Goal: Information Seeking & Learning: Learn about a topic

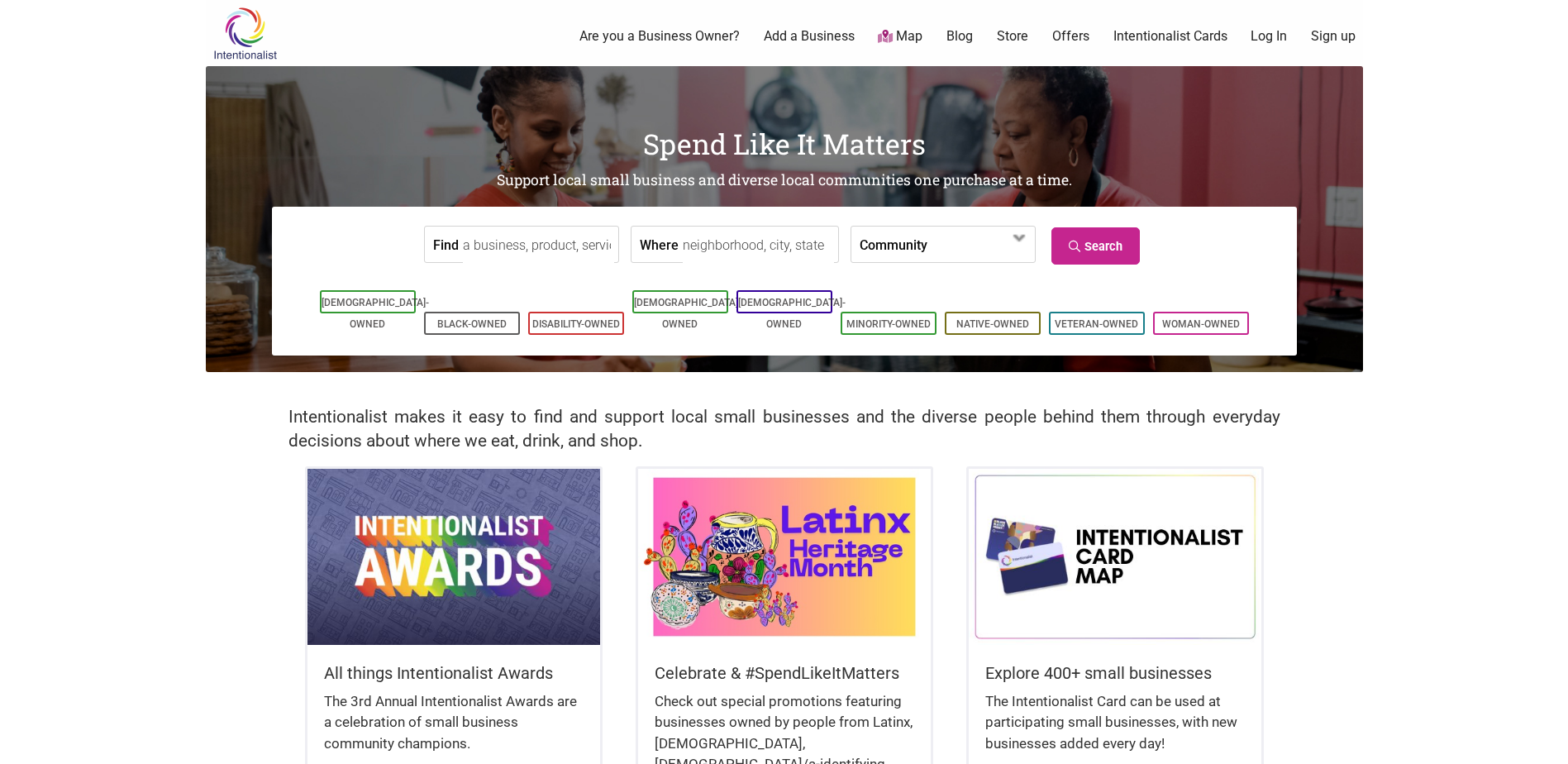
click at [200, 638] on body "× Menu 0 Are you a Business Owner? Add a Business Map Blog Store Offers Intenti…" at bounding box center [784, 382] width 1568 height 764
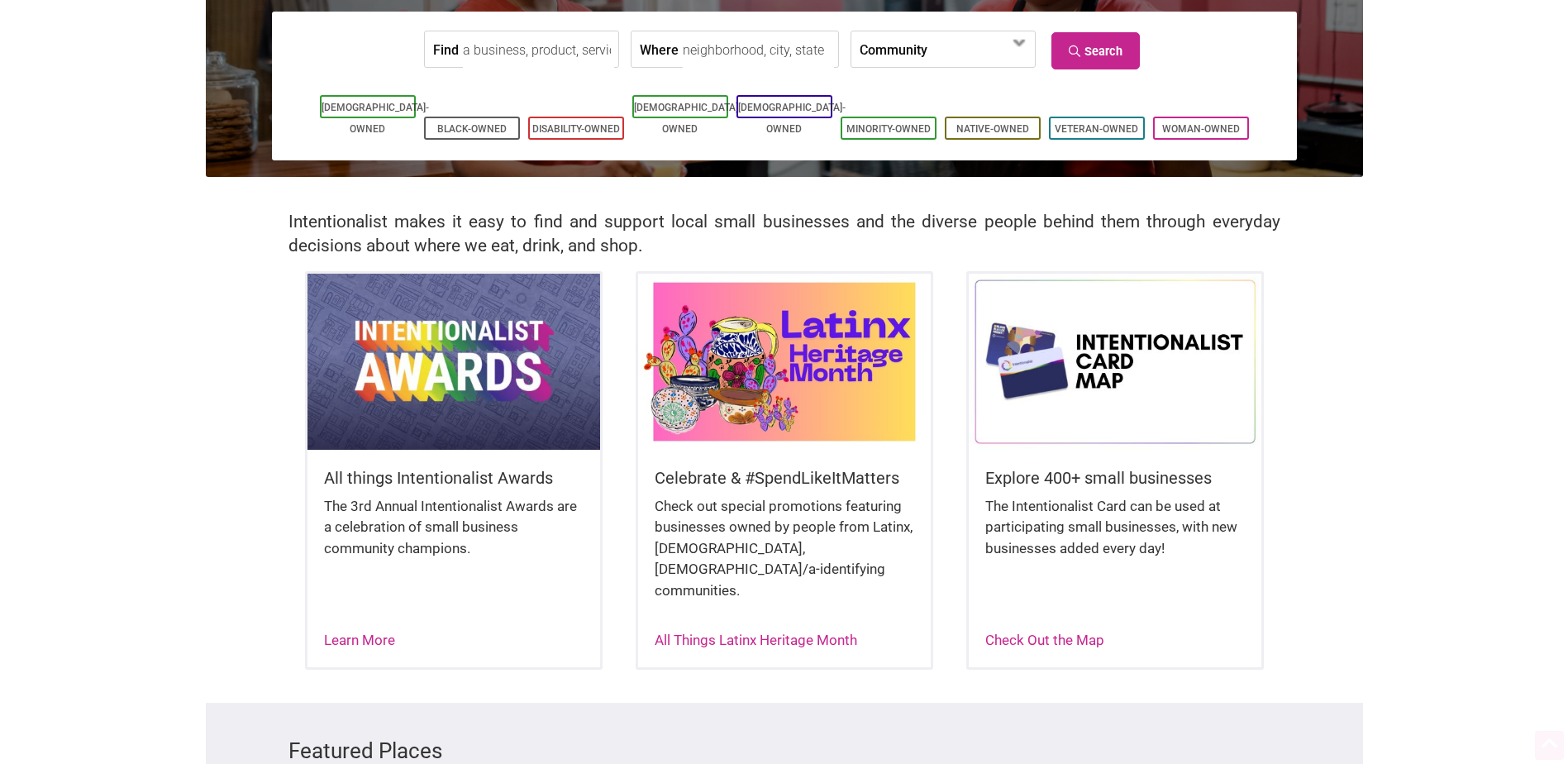
scroll to position [231, 0]
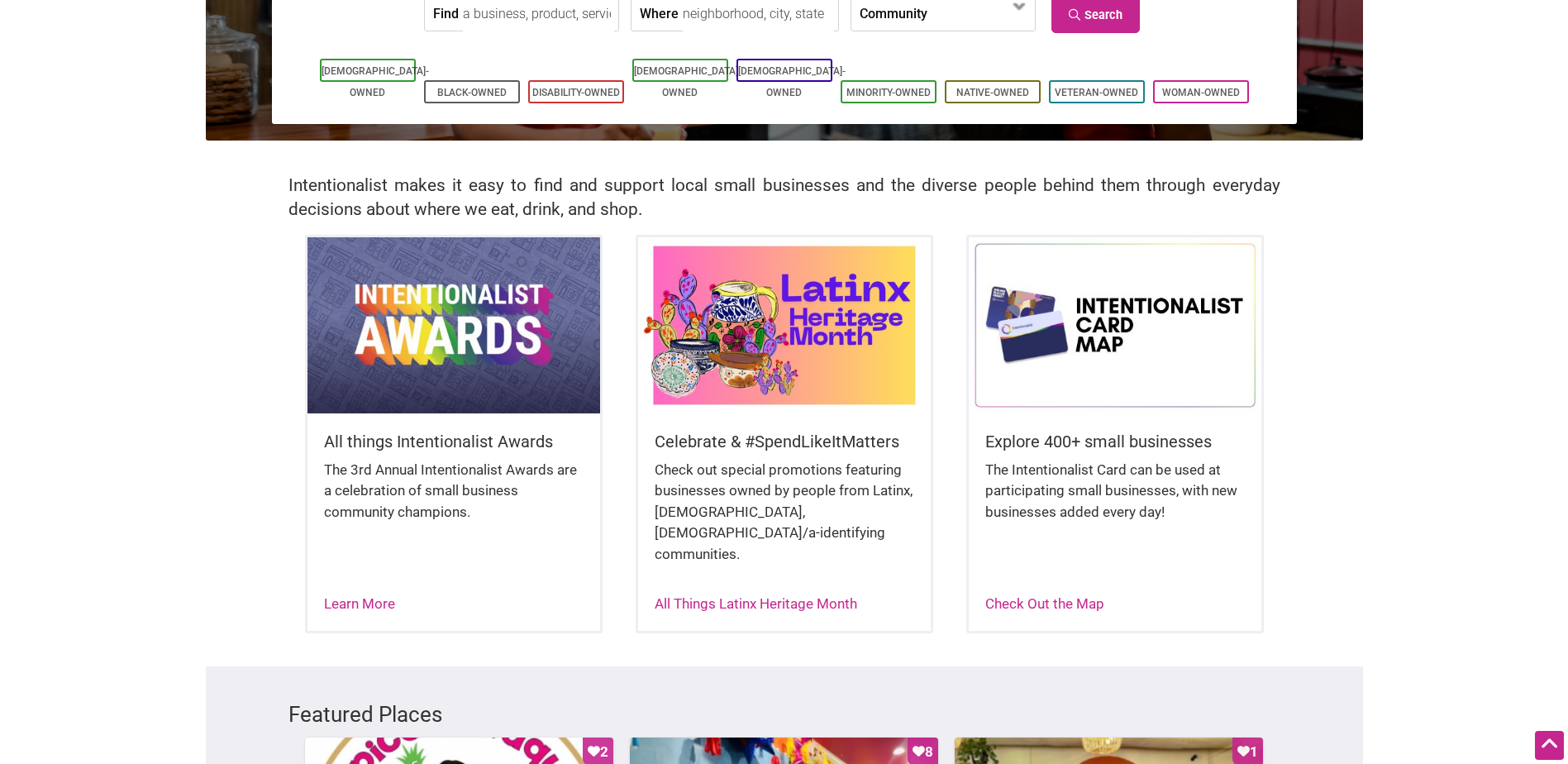
click at [816, 300] on img at bounding box center [785, 324] width 293 height 175
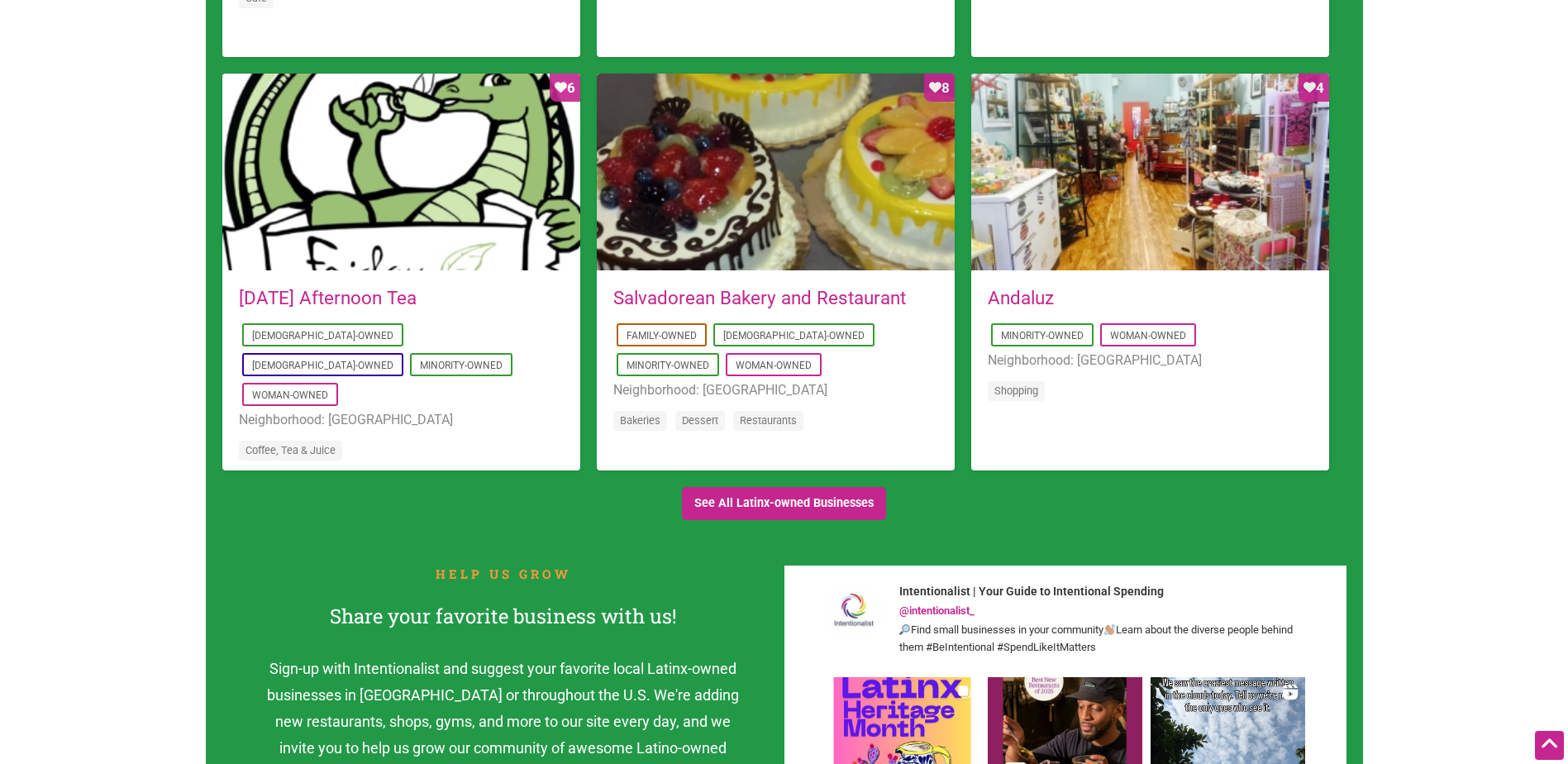
scroll to position [1653, 0]
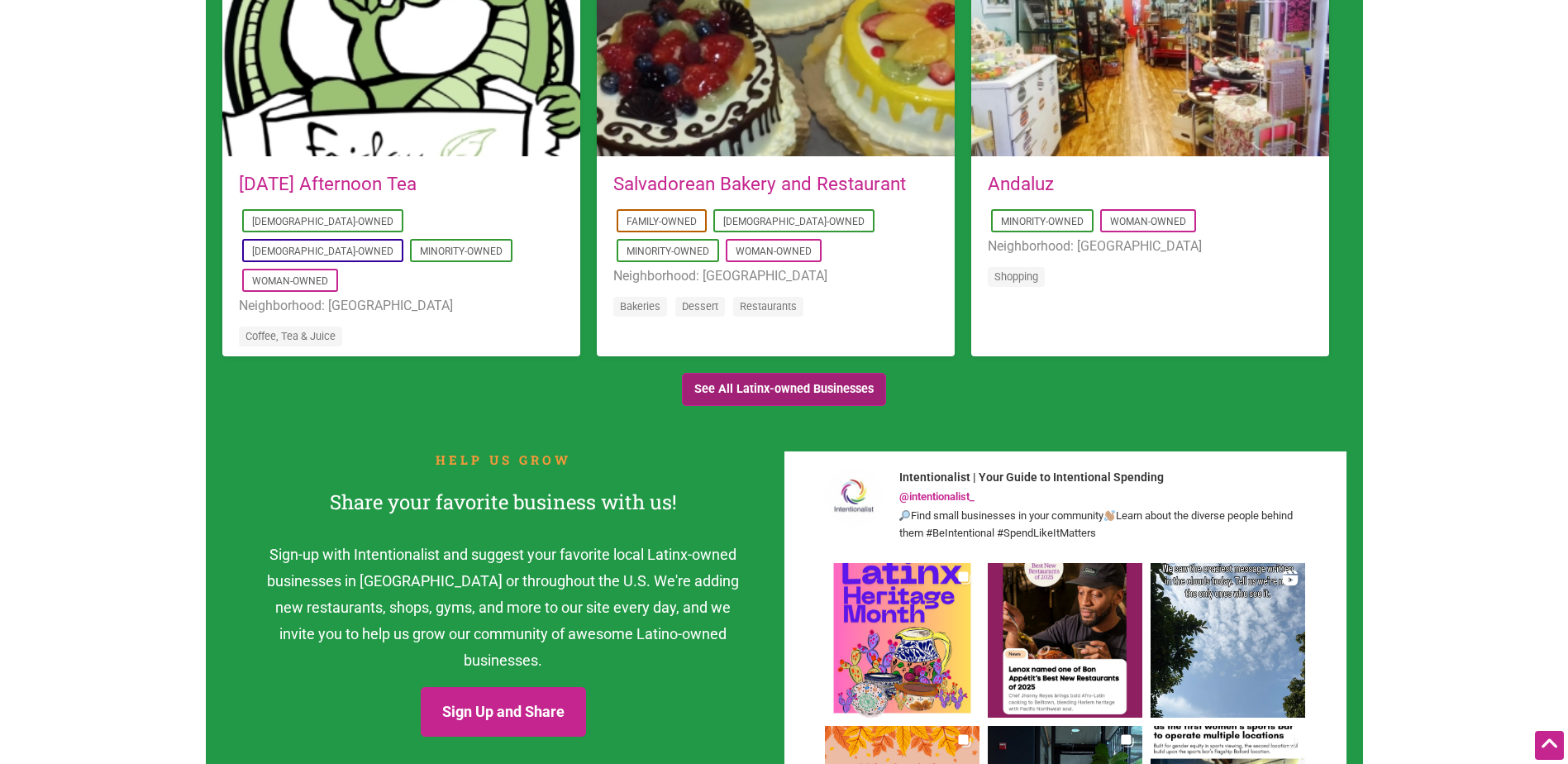
click at [810, 393] on link "See All Latinx-owned Businesses" at bounding box center [784, 389] width 205 height 34
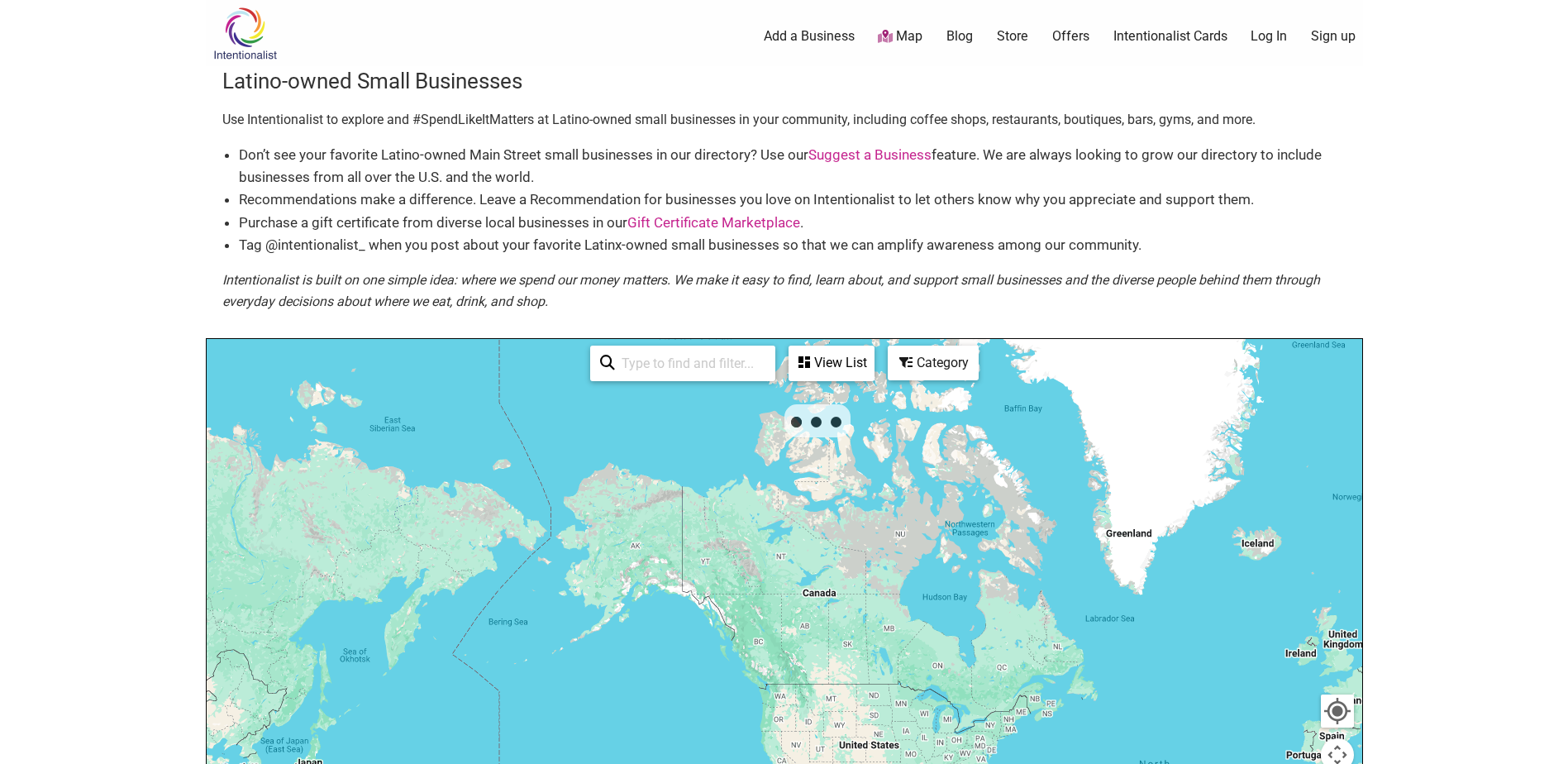
click at [1401, 467] on body "× Menu 0 Add a Business Map Blog Store Offers Intentionalist Cards Buy Black Ca…" at bounding box center [784, 382] width 1568 height 764
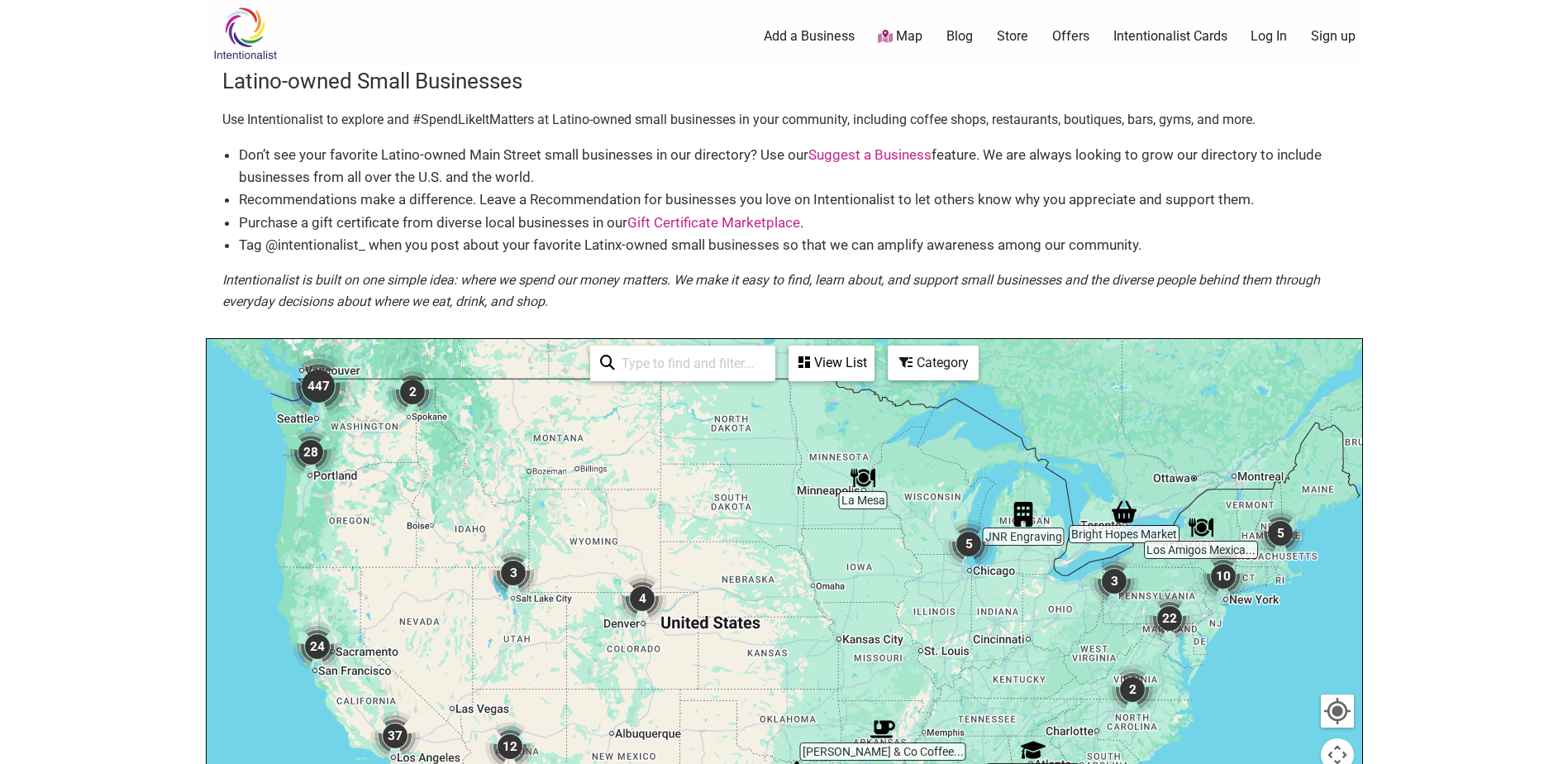
click at [311, 394] on img "447" at bounding box center [317, 385] width 66 height 66
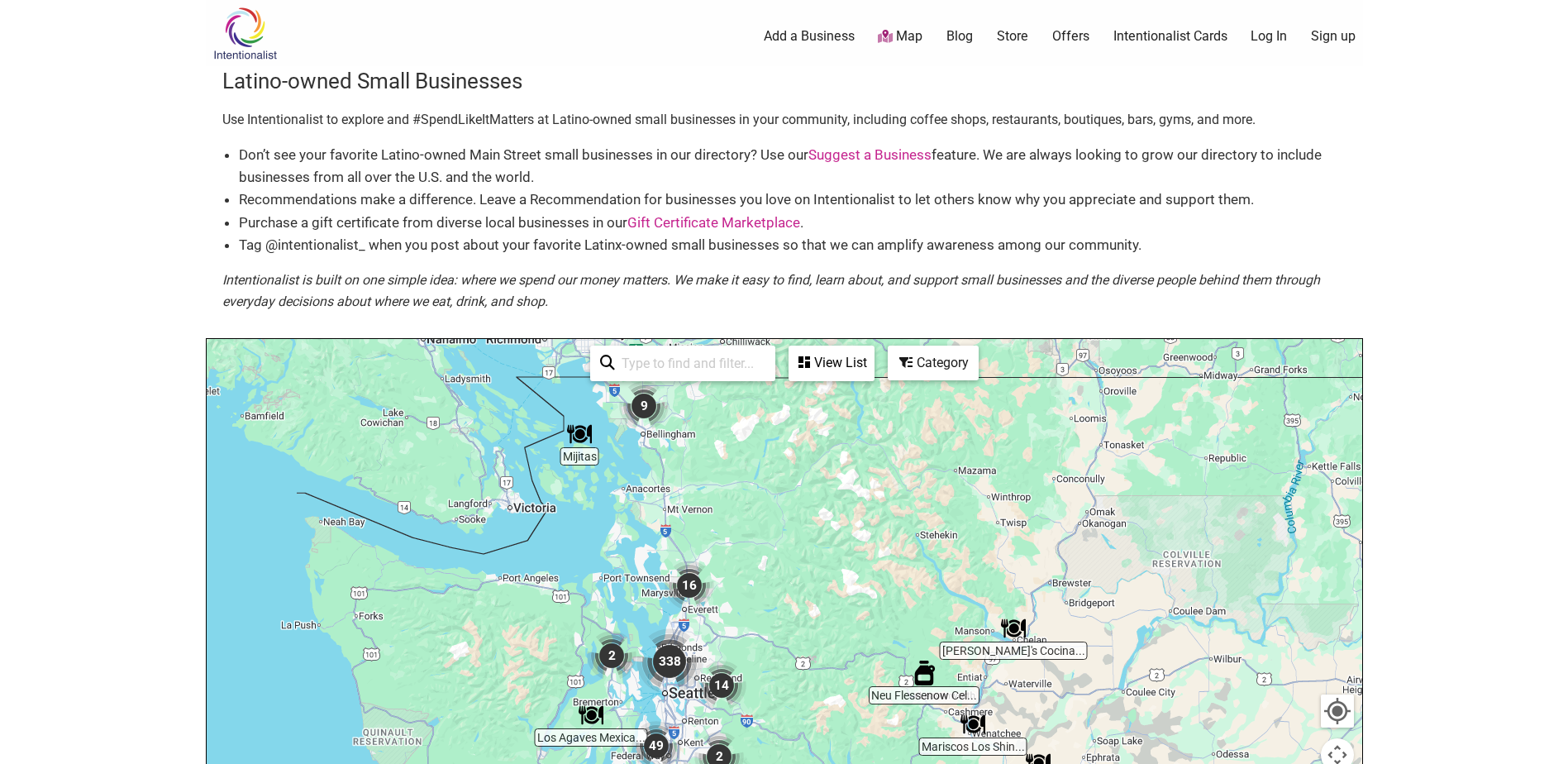
click at [668, 666] on img "338" at bounding box center [669, 661] width 66 height 66
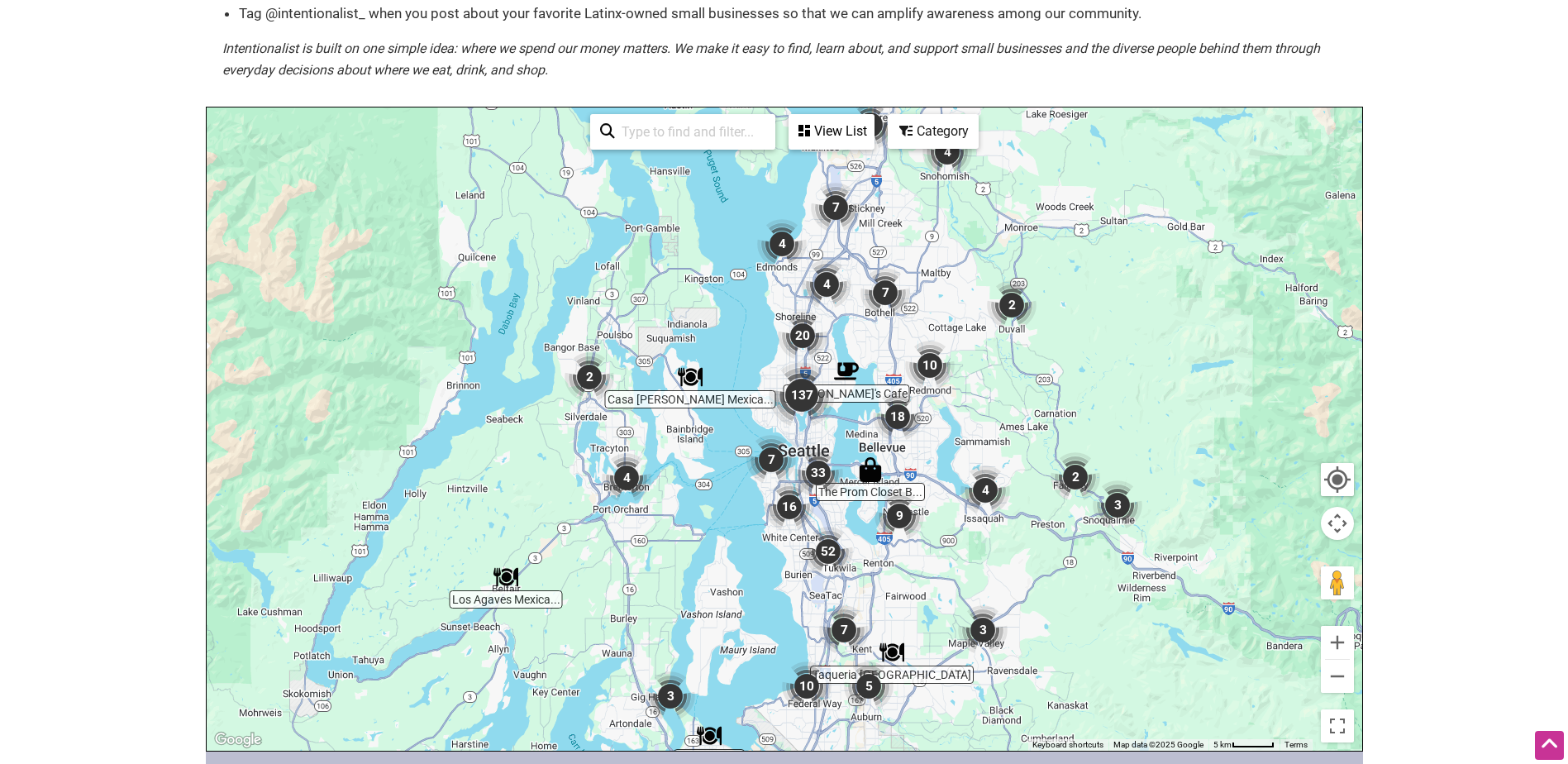
scroll to position [250, 0]
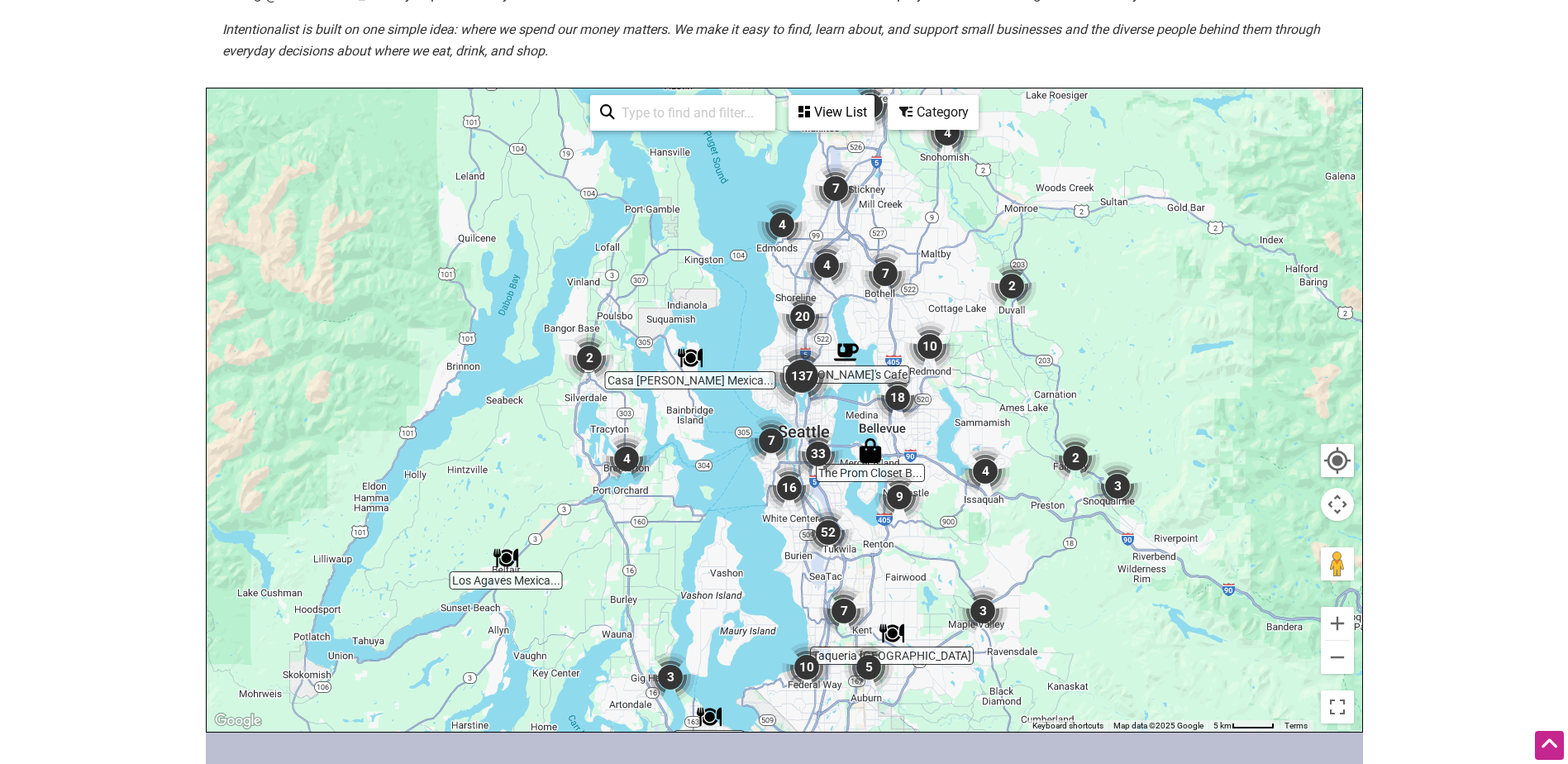
click at [797, 376] on img "137" at bounding box center [802, 376] width 66 height 66
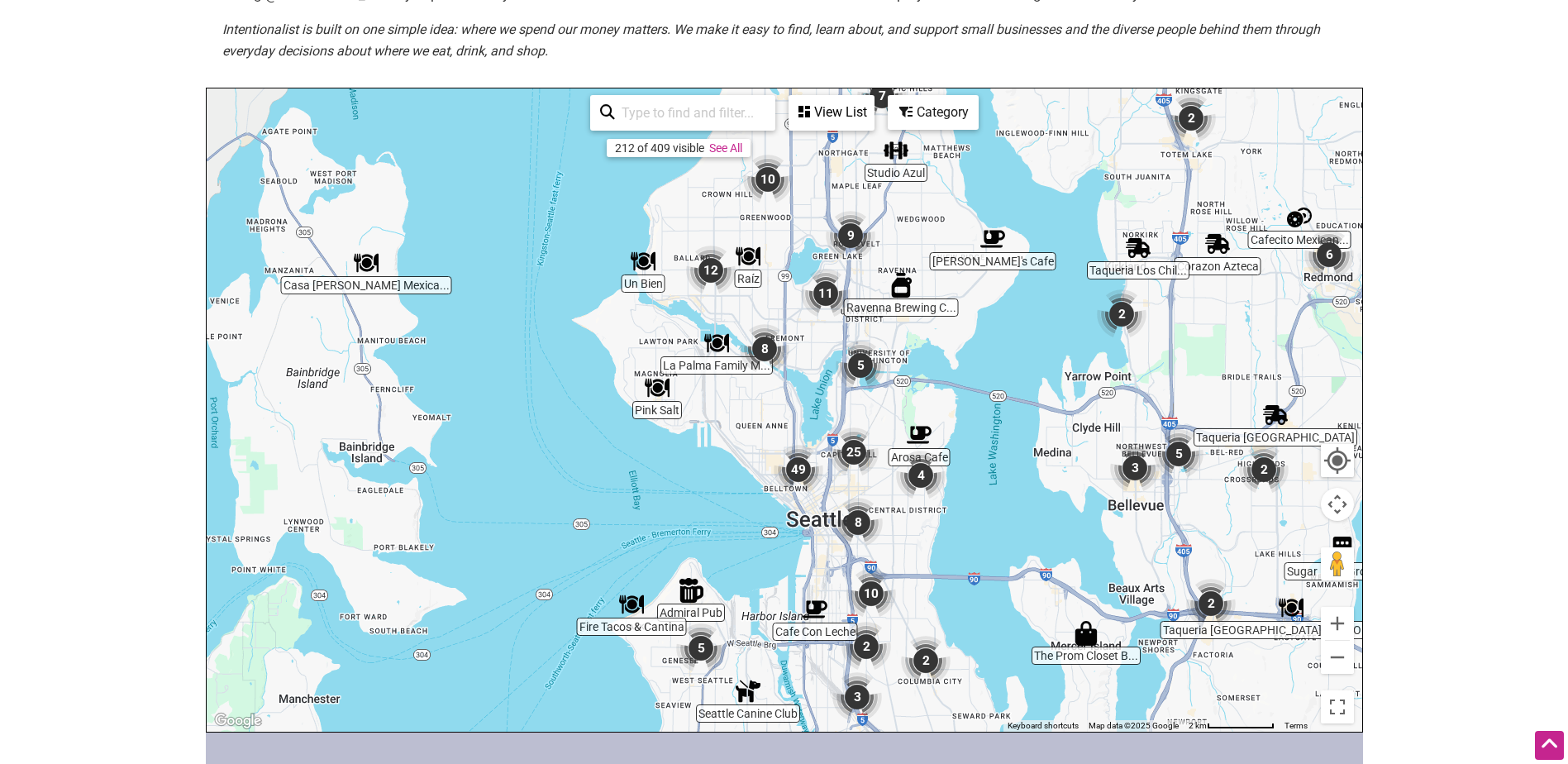
click at [712, 279] on img "12" at bounding box center [711, 270] width 49 height 49
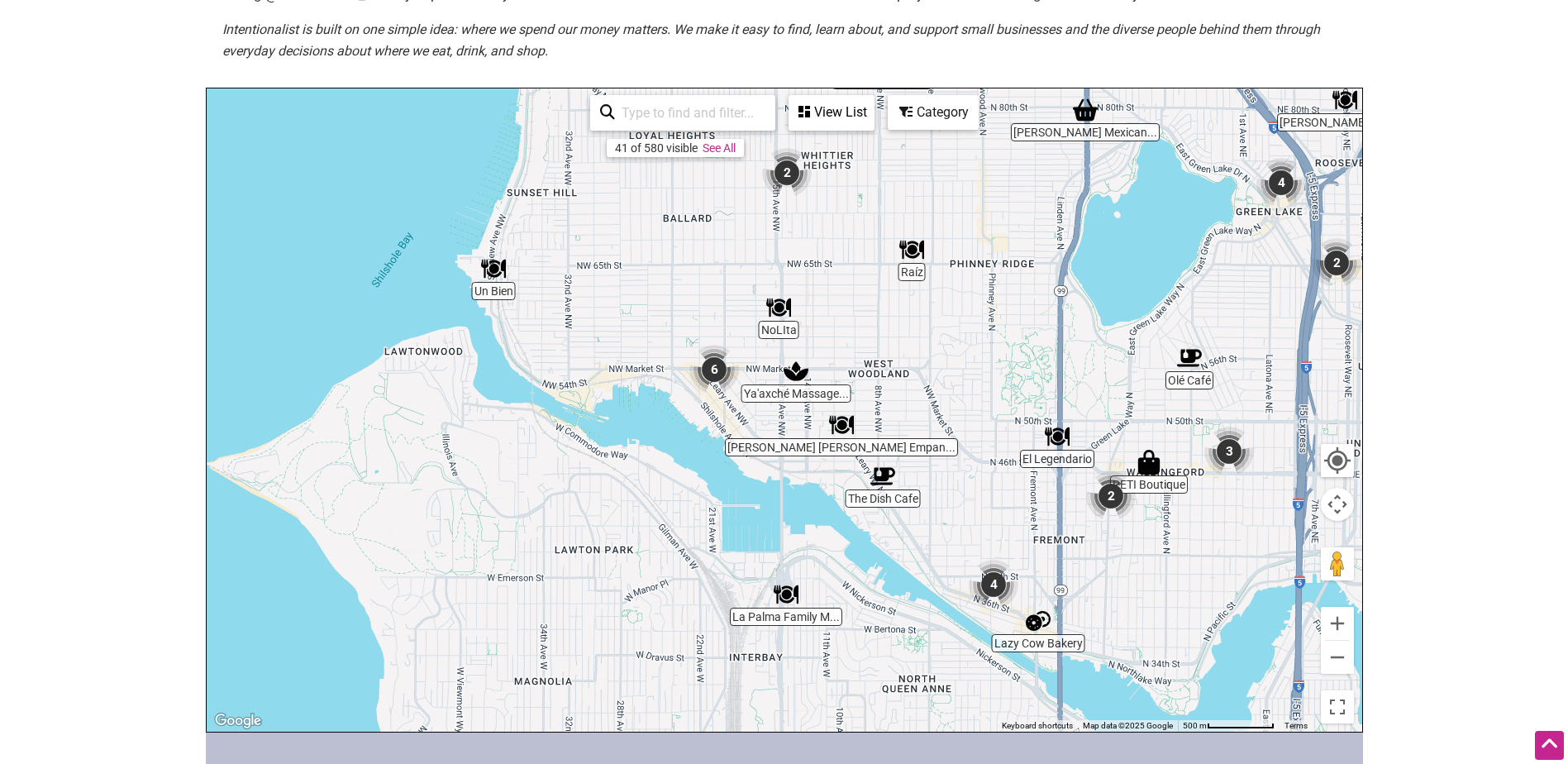
drag, startPoint x: 970, startPoint y: 516, endPoint x: 972, endPoint y: 440, distance: 76.0
click at [972, 440] on div "To navigate, press the arrow keys." at bounding box center [784, 409] width 1156 height 643
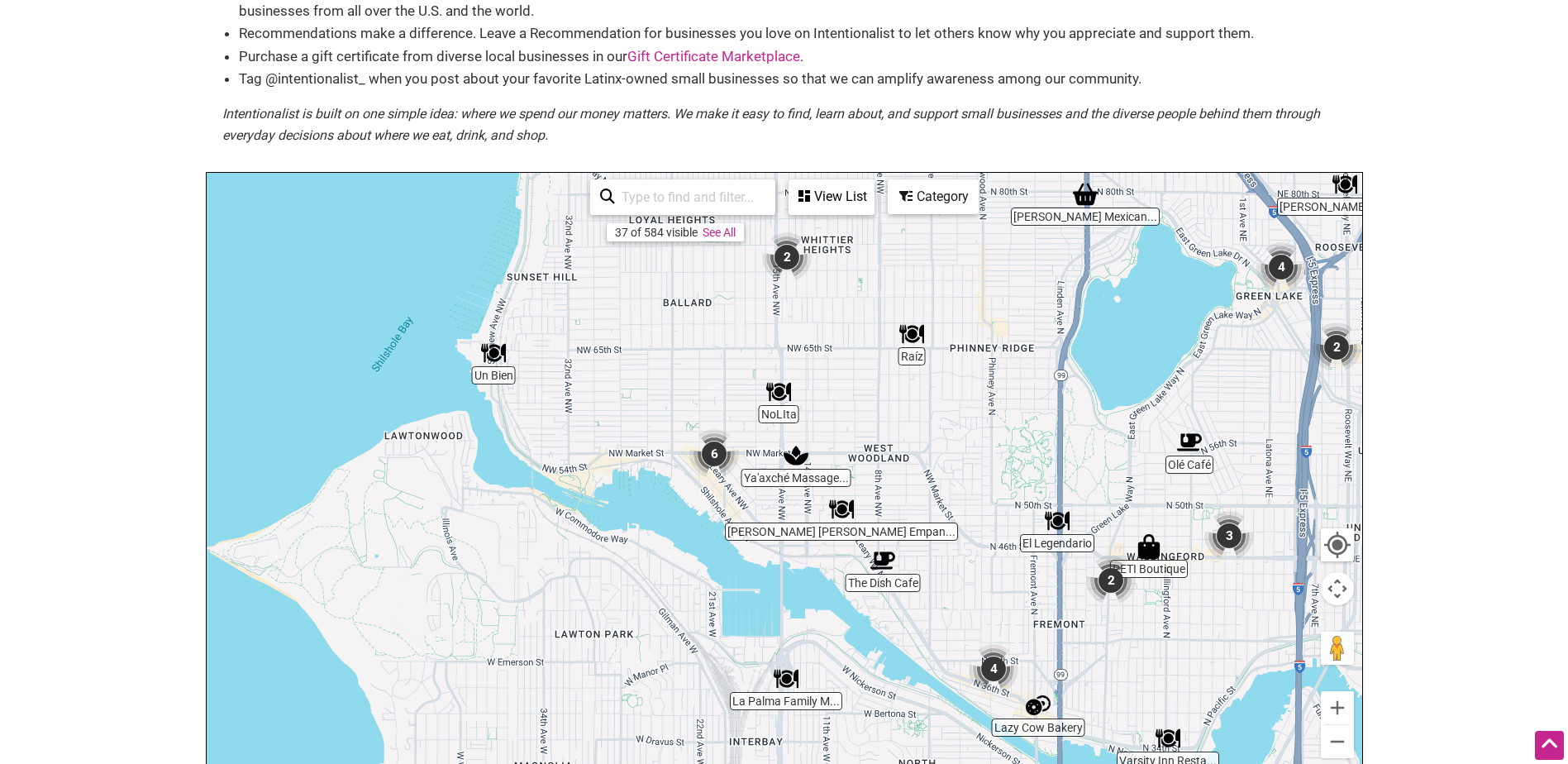
scroll to position [128, 0]
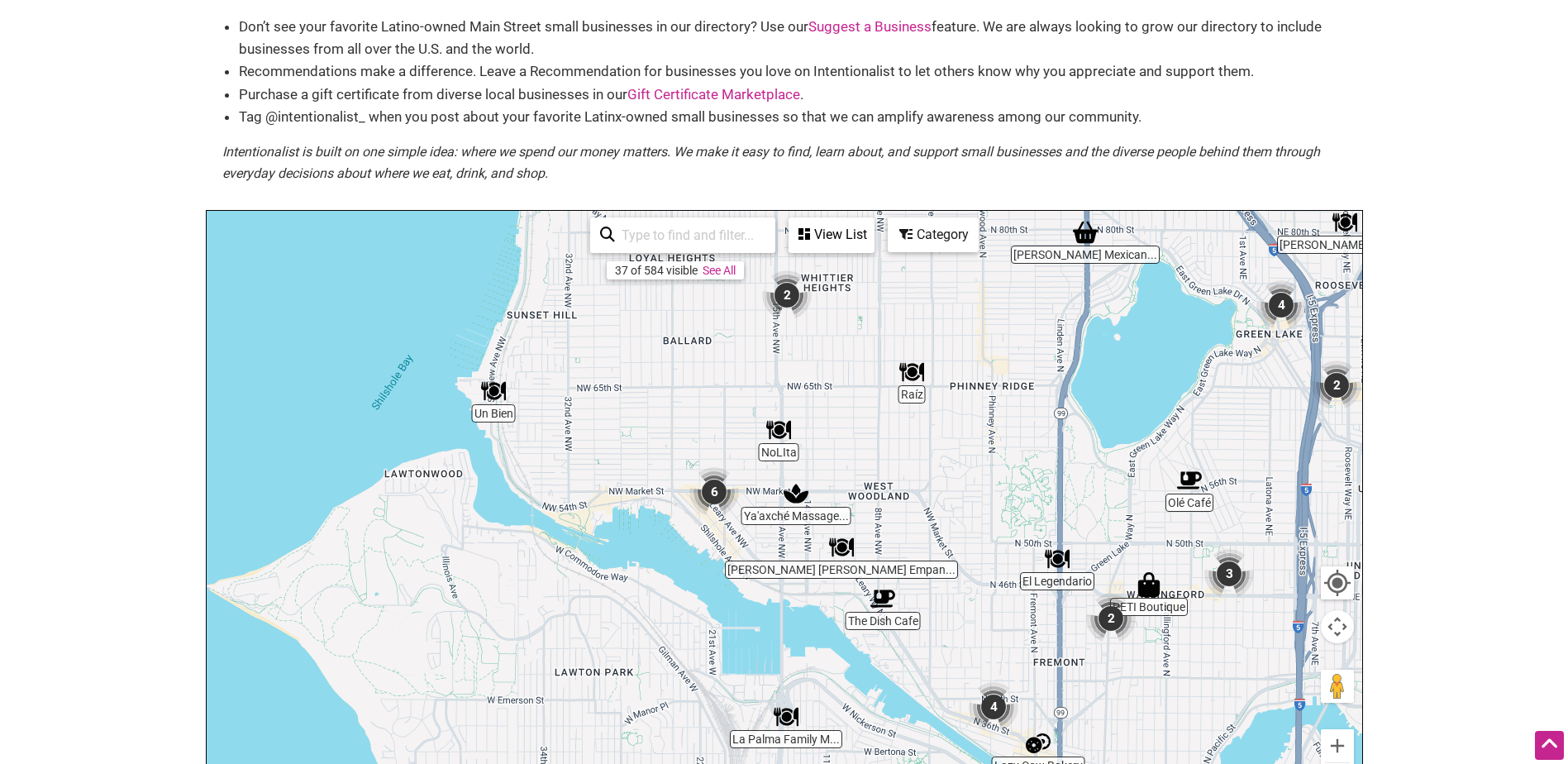
click at [846, 235] on div "View List" at bounding box center [831, 235] width 83 height 32
click at [717, 281] on div "View List" at bounding box center [732, 284] width 298 height 32
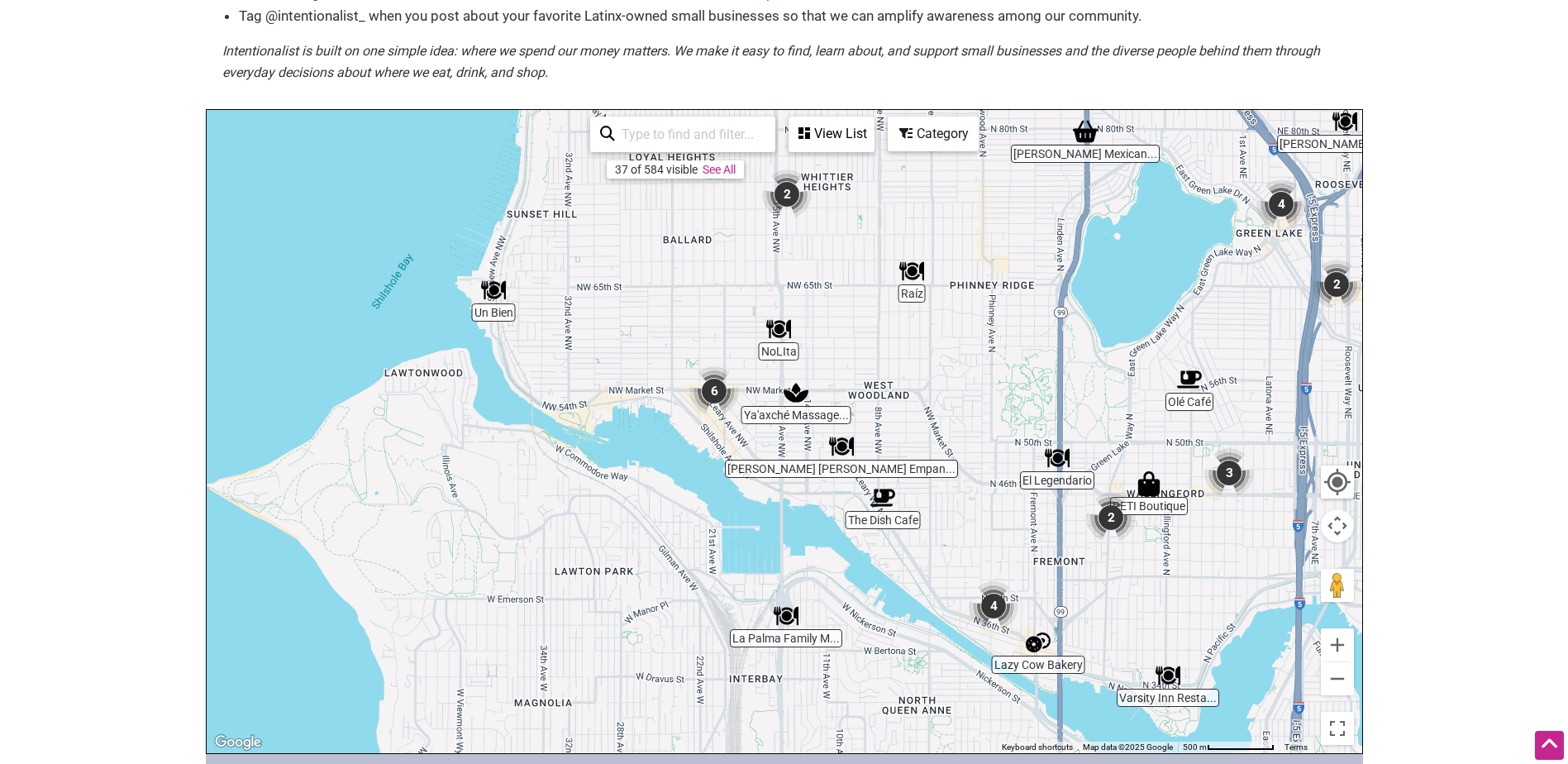
scroll to position [222, 0]
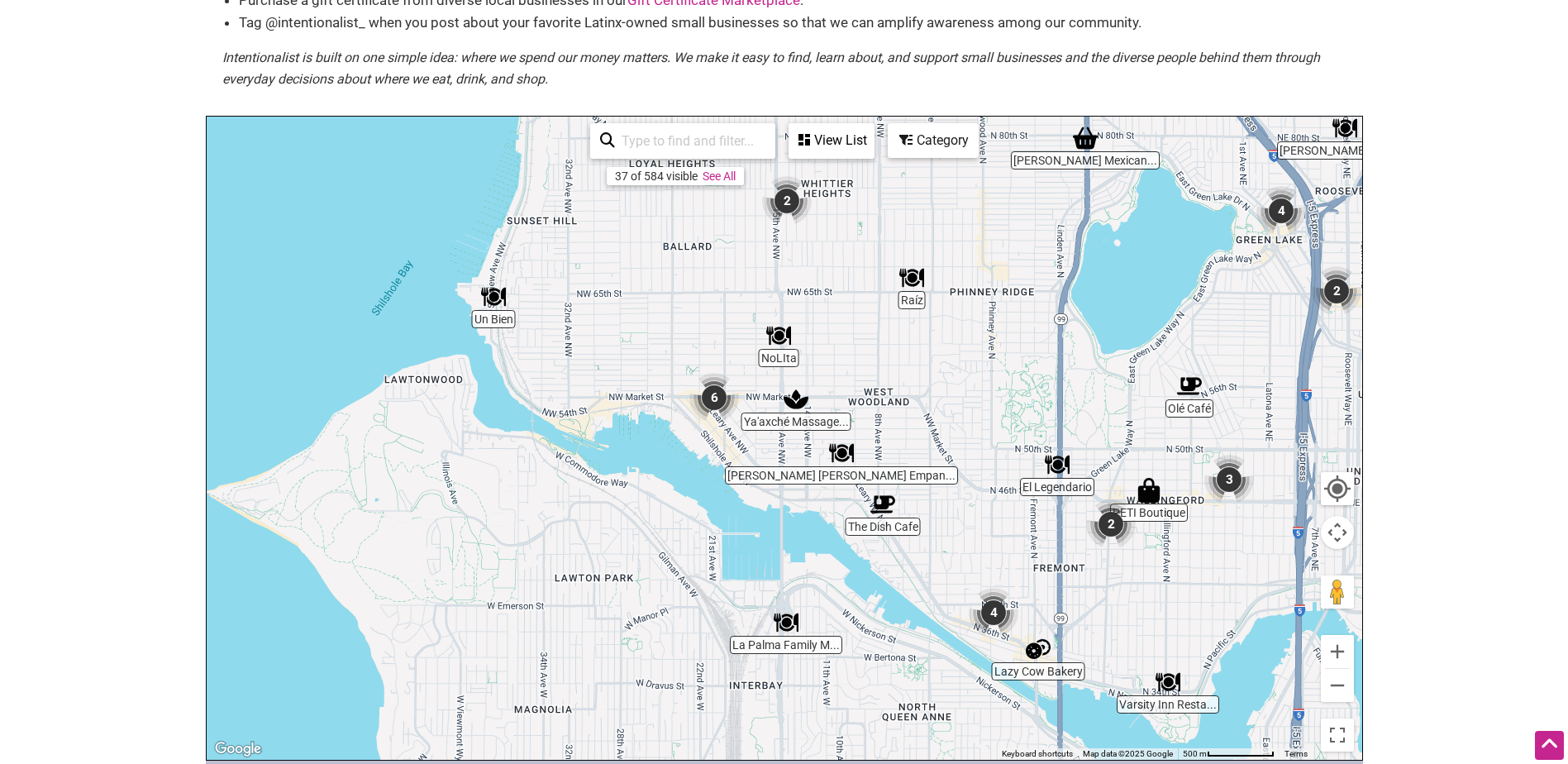
click at [790, 201] on img "2" at bounding box center [787, 201] width 49 height 49
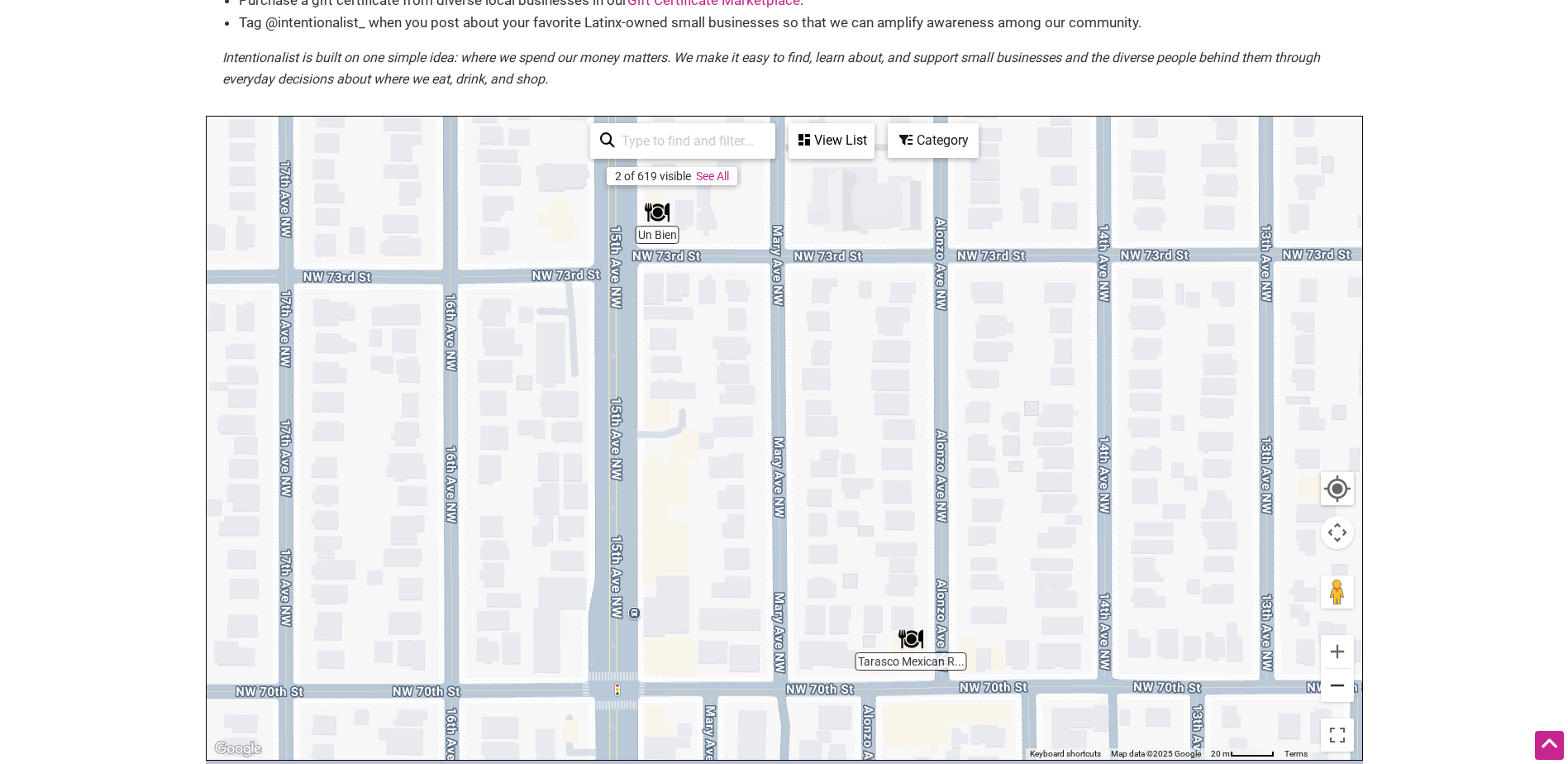
click at [1345, 689] on button "Zoom out" at bounding box center [1337, 684] width 33 height 33
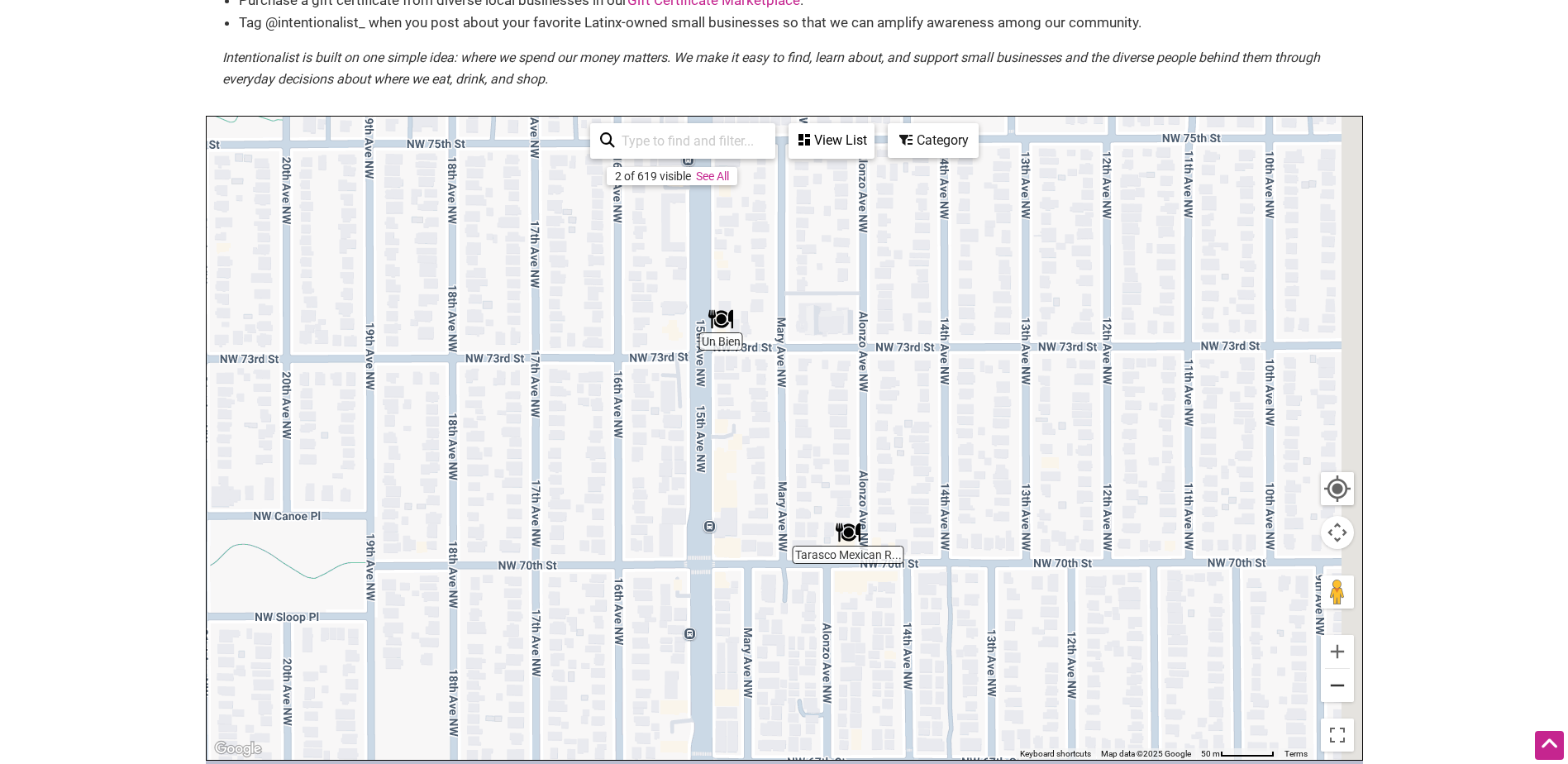
click at [1345, 689] on button "Zoom out" at bounding box center [1337, 684] width 33 height 33
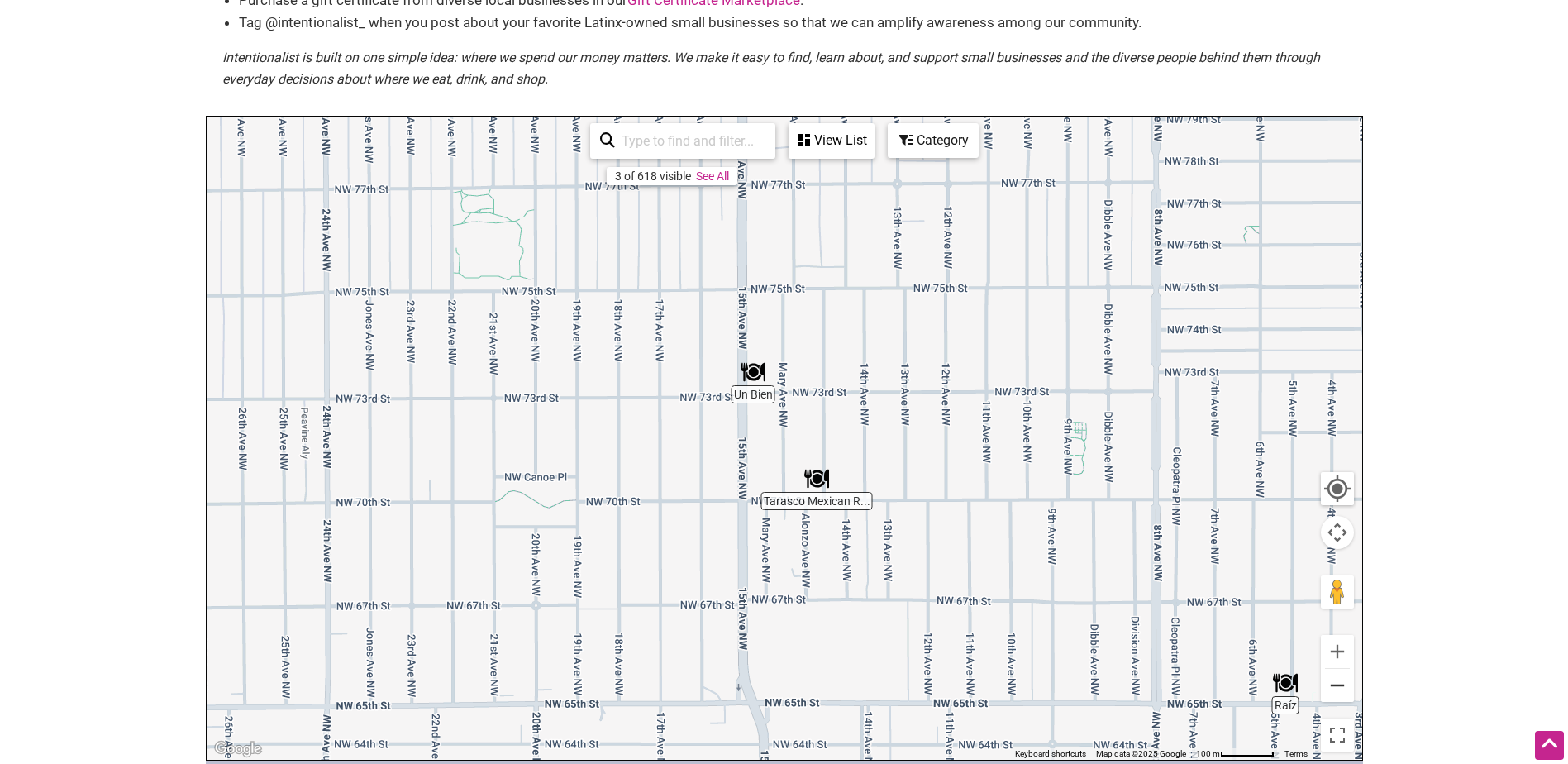
click at [1345, 689] on button "Zoom out" at bounding box center [1337, 684] width 33 height 33
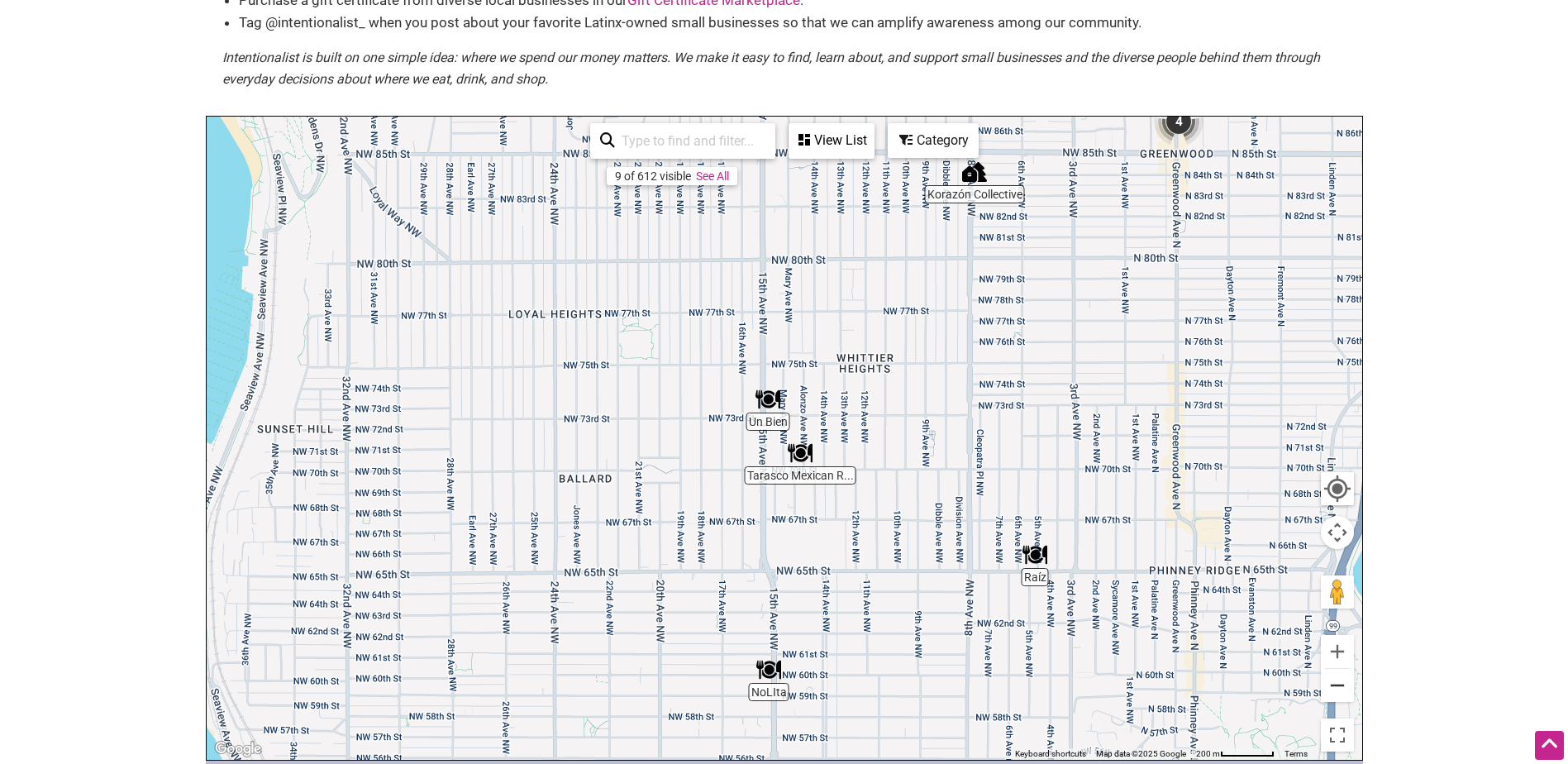
click at [1345, 689] on button "Zoom out" at bounding box center [1337, 684] width 33 height 33
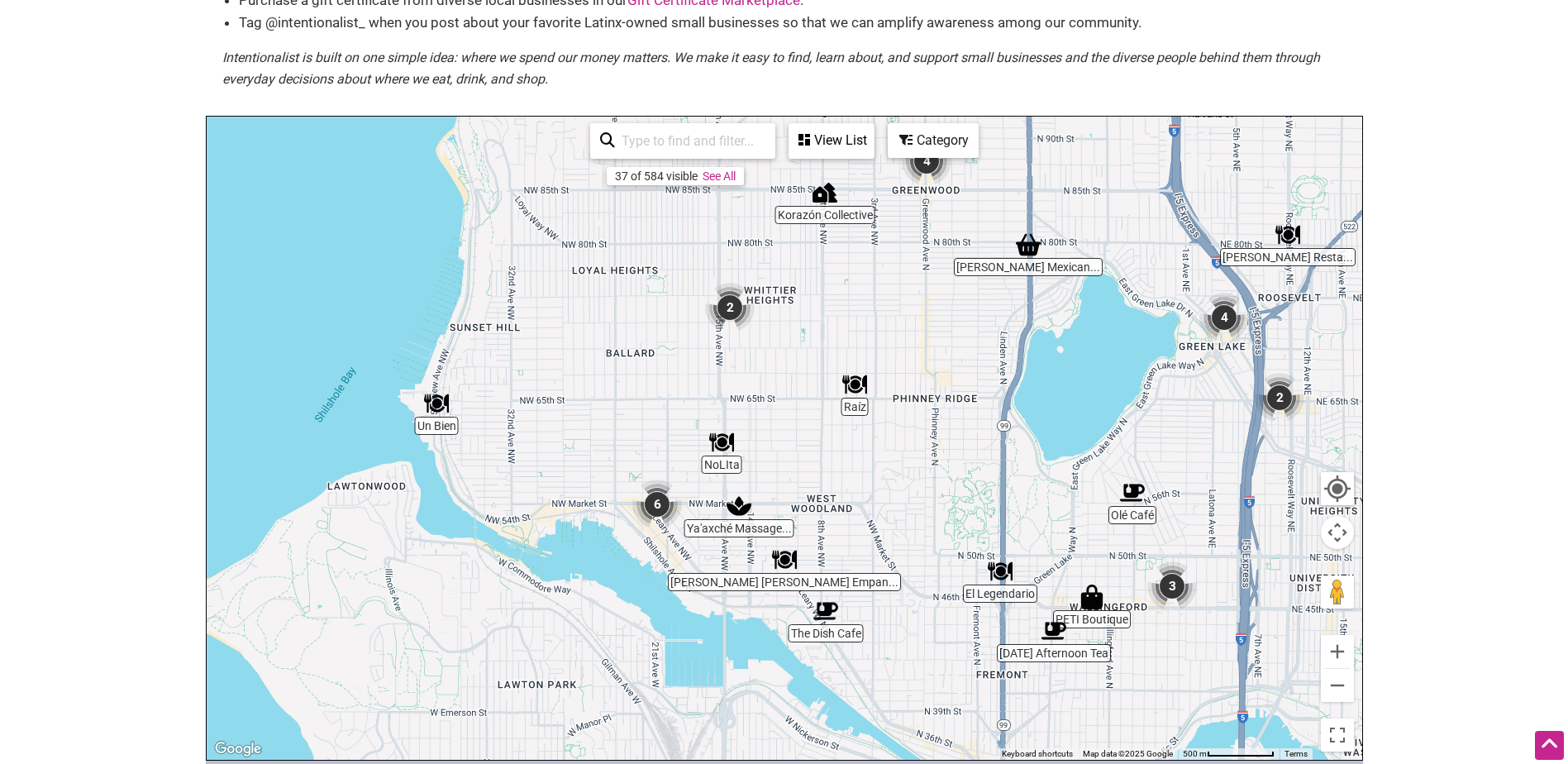
drag, startPoint x: 1071, startPoint y: 621, endPoint x: 1007, endPoint y: 502, distance: 135.1
click at [1007, 502] on div "To navigate, press the arrow keys." at bounding box center [784, 438] width 1156 height 643
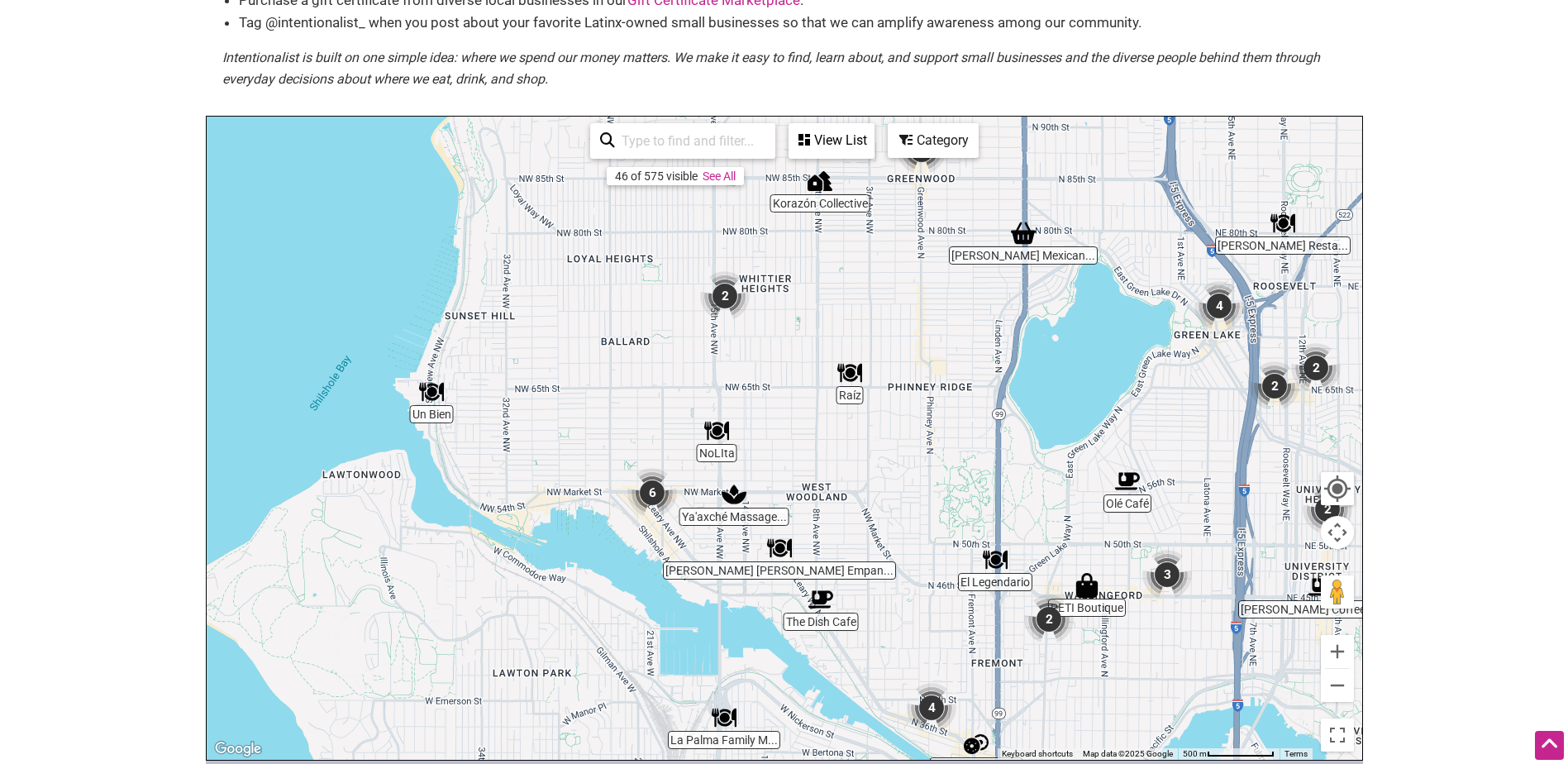
click at [652, 493] on img "6" at bounding box center [653, 492] width 49 height 49
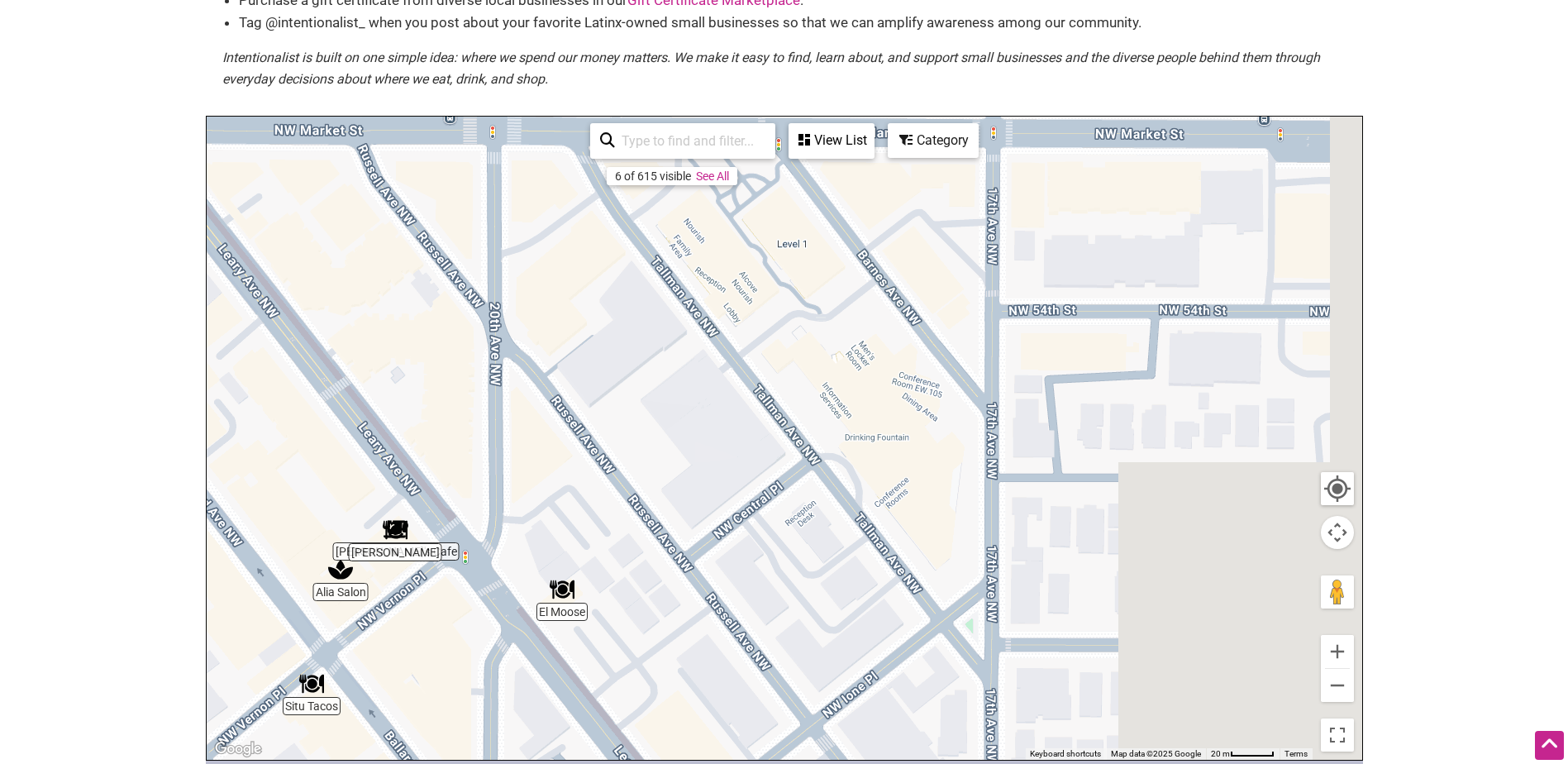
drag, startPoint x: 1137, startPoint y: 523, endPoint x: 578, endPoint y: 557, distance: 560.0
click at [578, 557] on div "To navigate, press the arrow keys." at bounding box center [784, 438] width 1156 height 643
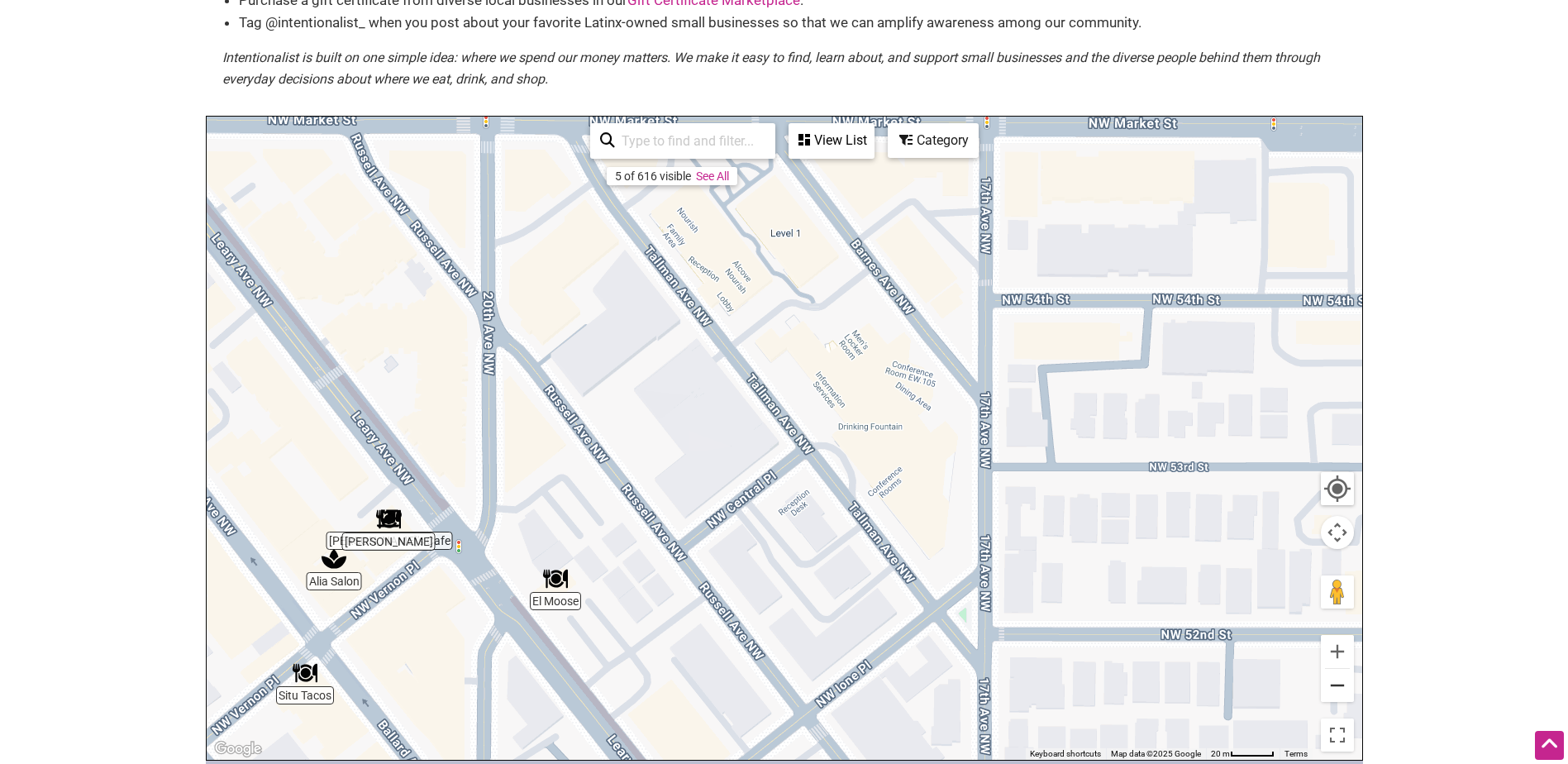
click at [1335, 684] on button "Zoom out" at bounding box center [1337, 684] width 33 height 33
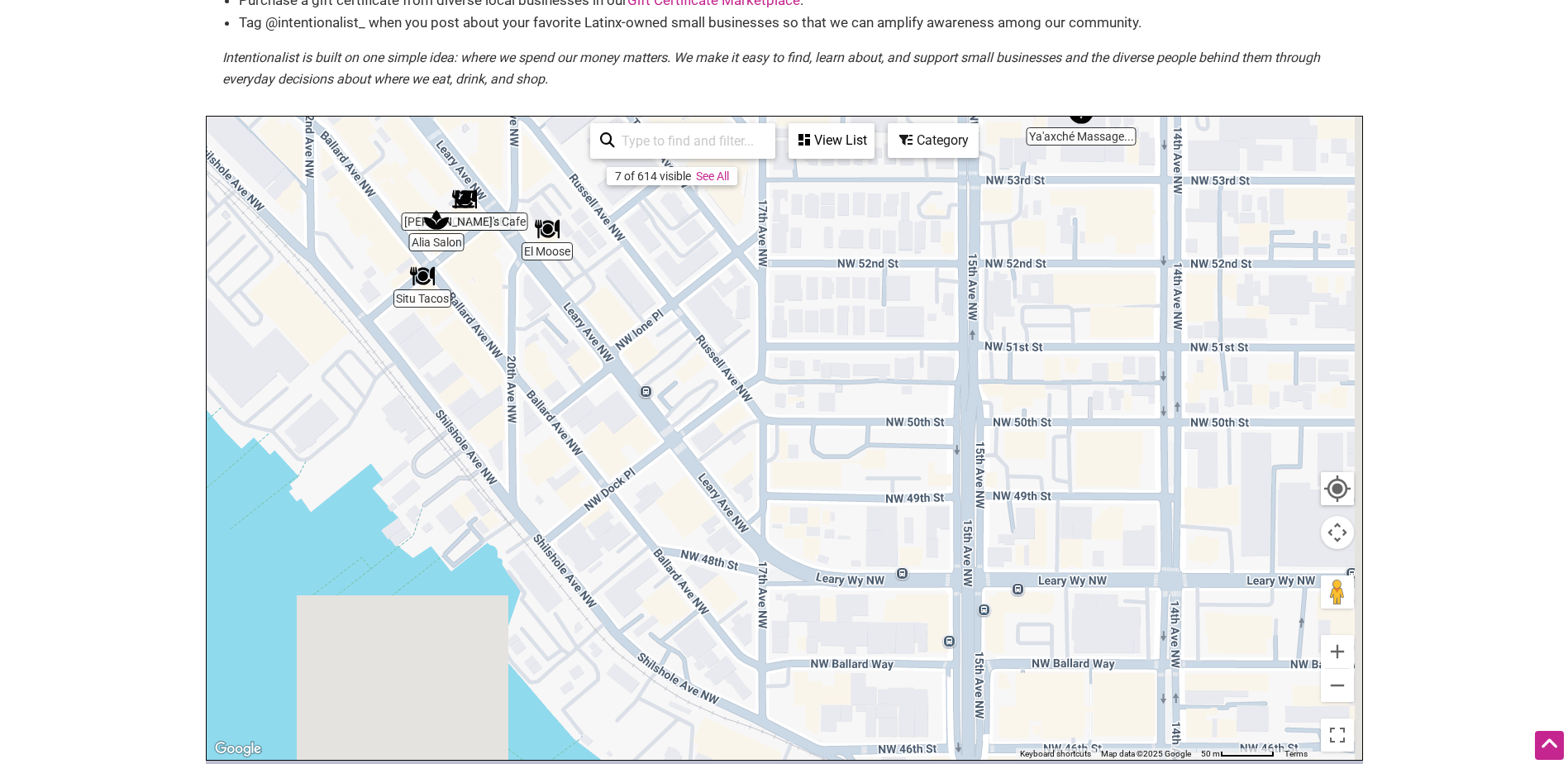
drag, startPoint x: 1113, startPoint y: 614, endPoint x: 987, endPoint y: 333, distance: 308.0
click at [987, 333] on div "To navigate, press the arrow keys." at bounding box center [784, 438] width 1156 height 643
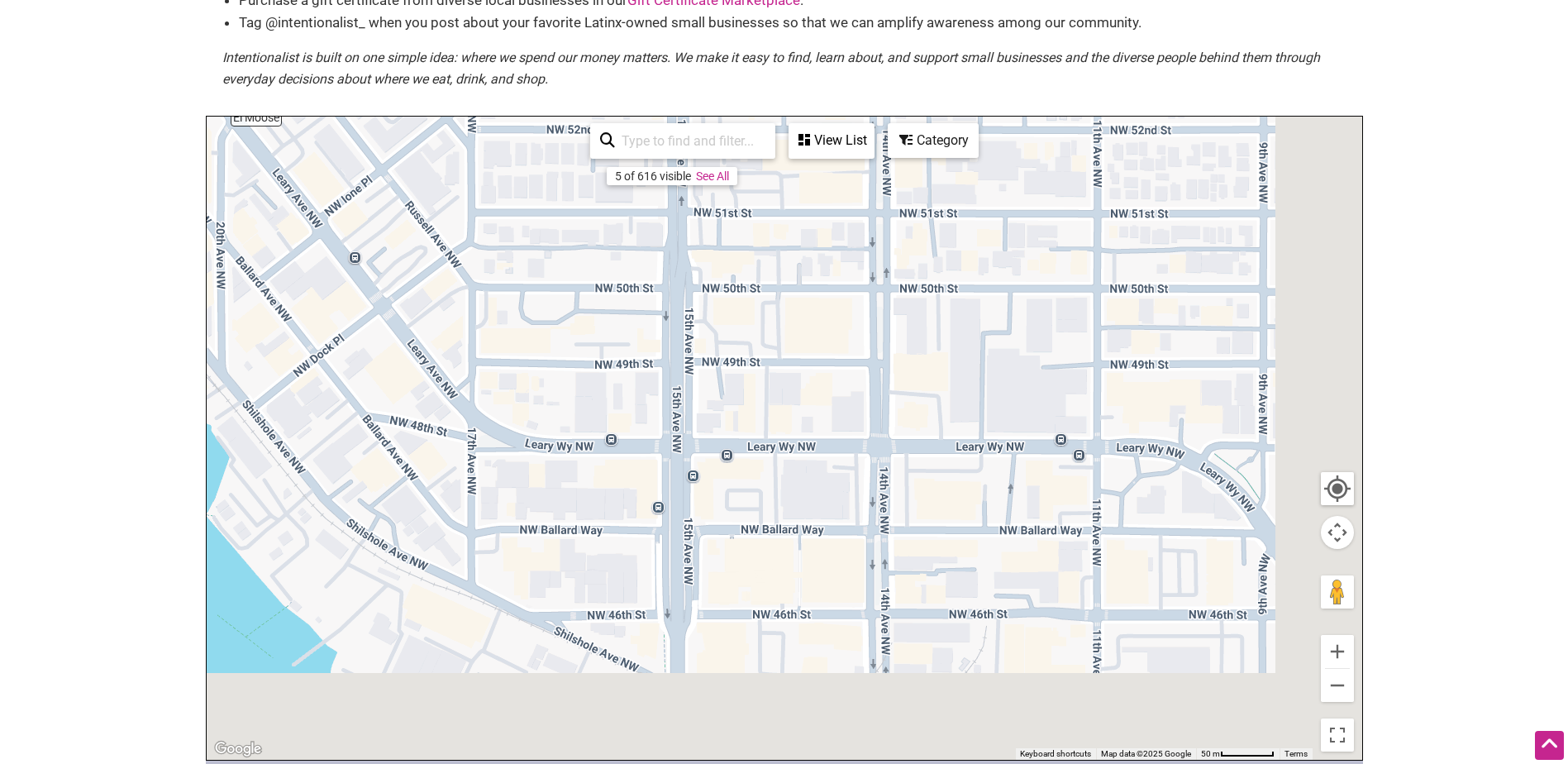
drag, startPoint x: 1141, startPoint y: 639, endPoint x: 810, endPoint y: 487, distance: 364.2
click at [810, 487] on div "To navigate, press the arrow keys." at bounding box center [784, 438] width 1156 height 643
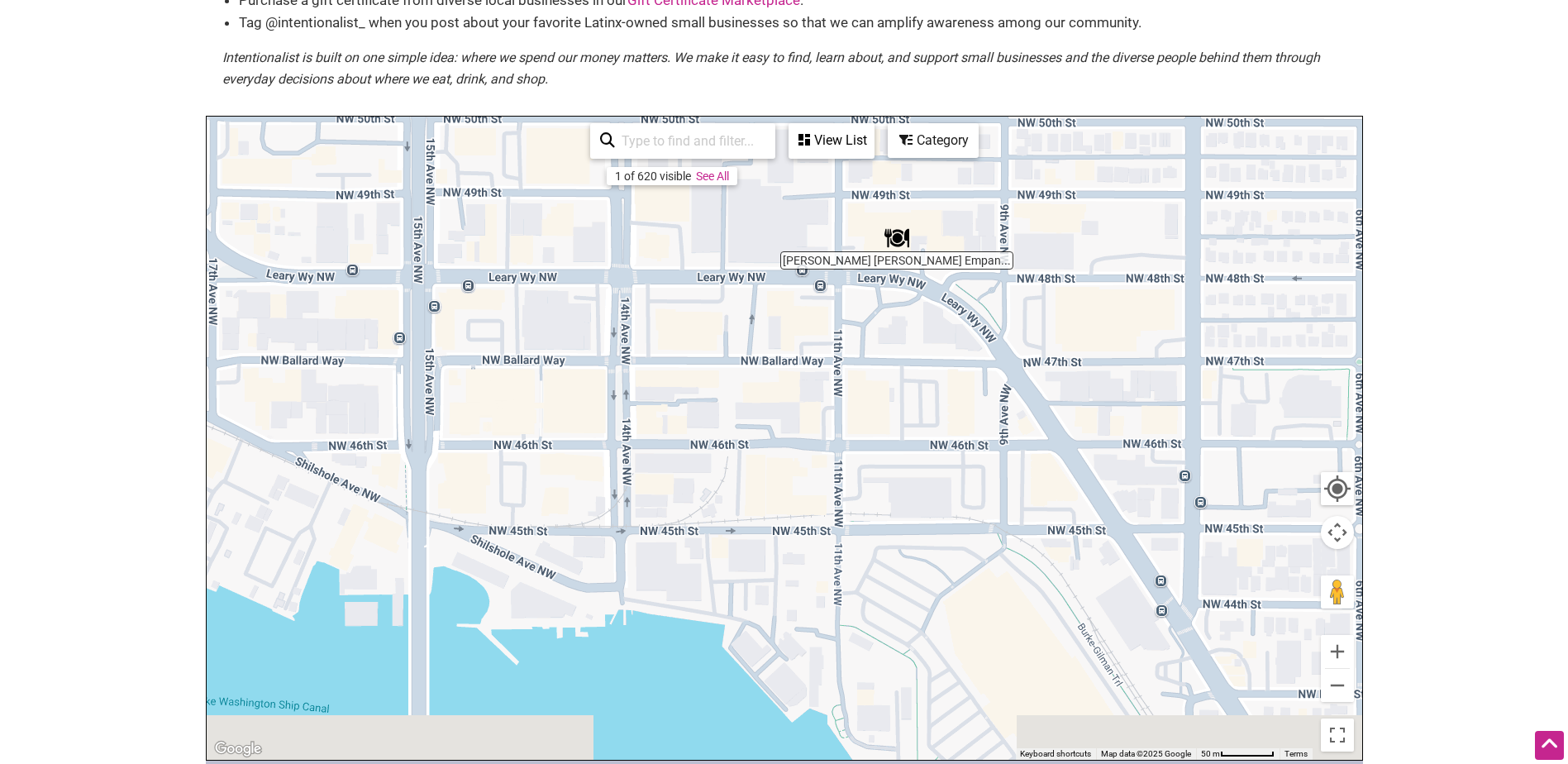
drag, startPoint x: 1083, startPoint y: 620, endPoint x: 854, endPoint y: 462, distance: 278.2
click at [854, 462] on div "To navigate, press the arrow keys." at bounding box center [784, 438] width 1156 height 643
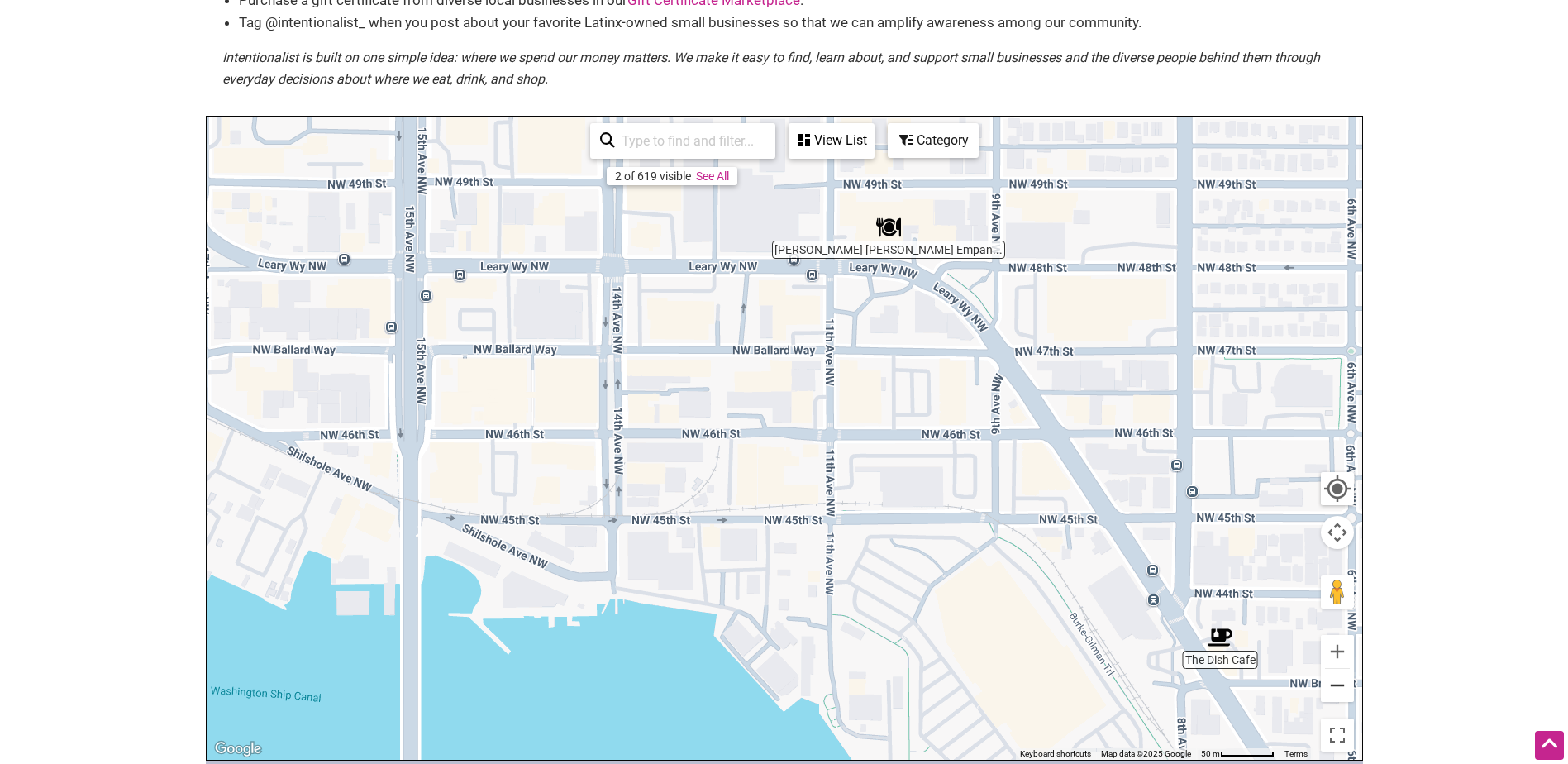
click at [1340, 678] on button "Zoom out" at bounding box center [1337, 684] width 33 height 33
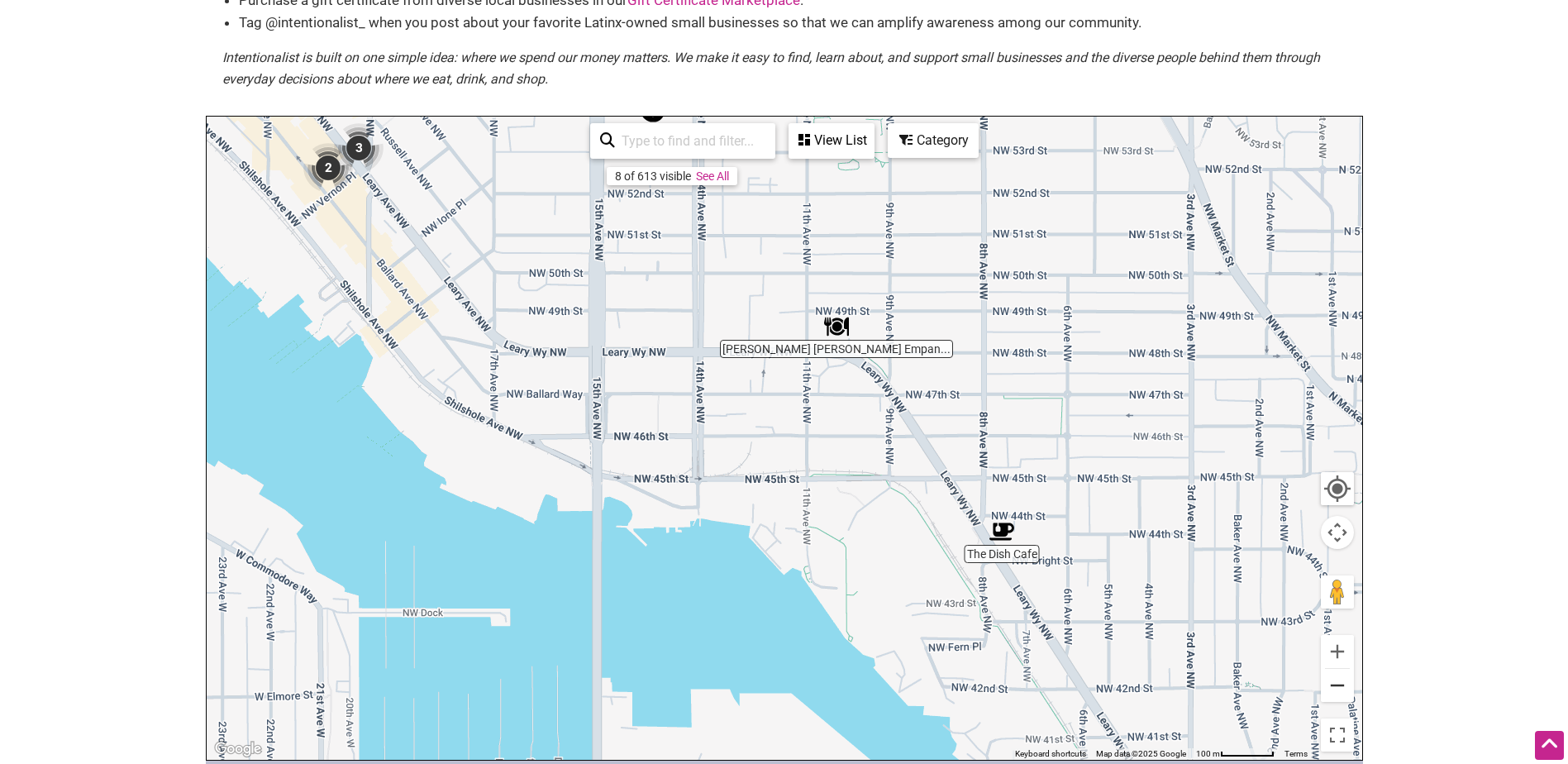
click at [1340, 678] on button "Zoom out" at bounding box center [1337, 684] width 33 height 33
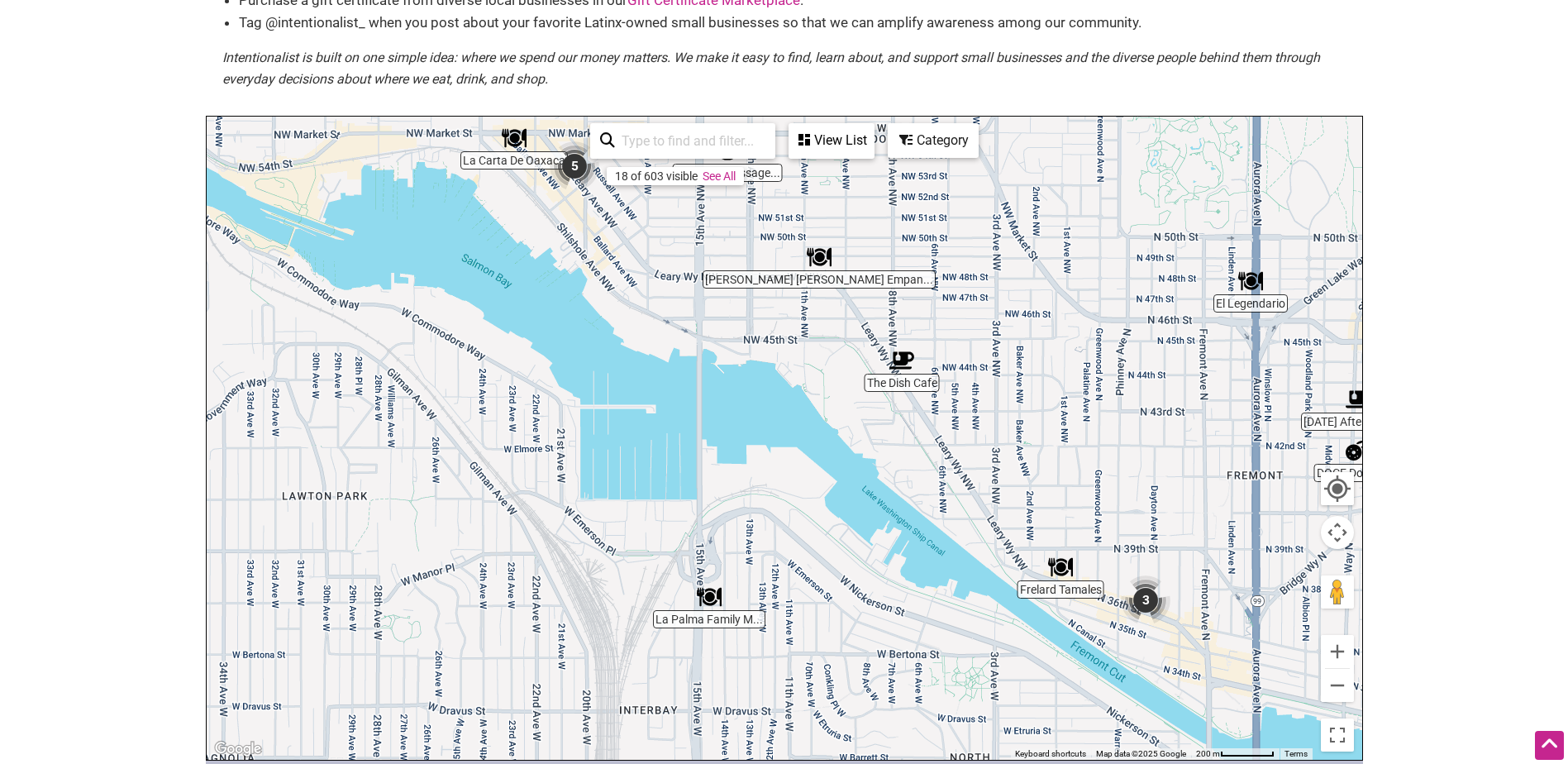
drag, startPoint x: 1122, startPoint y: 545, endPoint x: 1129, endPoint y: 423, distance: 122.2
click at [1129, 423] on div "To navigate, press the arrow keys." at bounding box center [784, 438] width 1156 height 643
click at [1144, 600] on img "3" at bounding box center [1145, 600] width 49 height 49
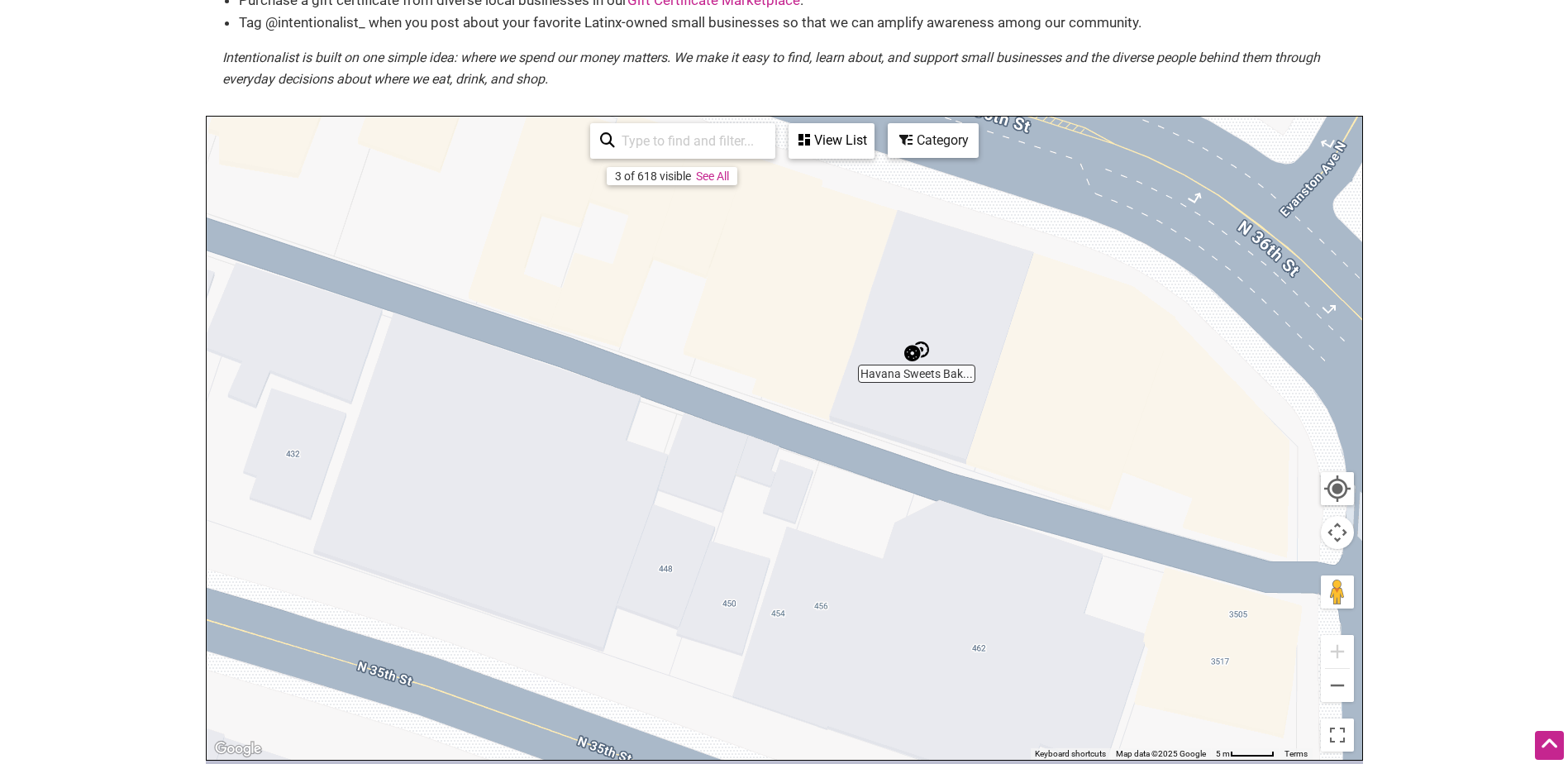
drag, startPoint x: 1255, startPoint y: 632, endPoint x: 901, endPoint y: 513, distance: 373.5
click at [901, 513] on div "To navigate, press the arrow keys." at bounding box center [784, 438] width 1156 height 643
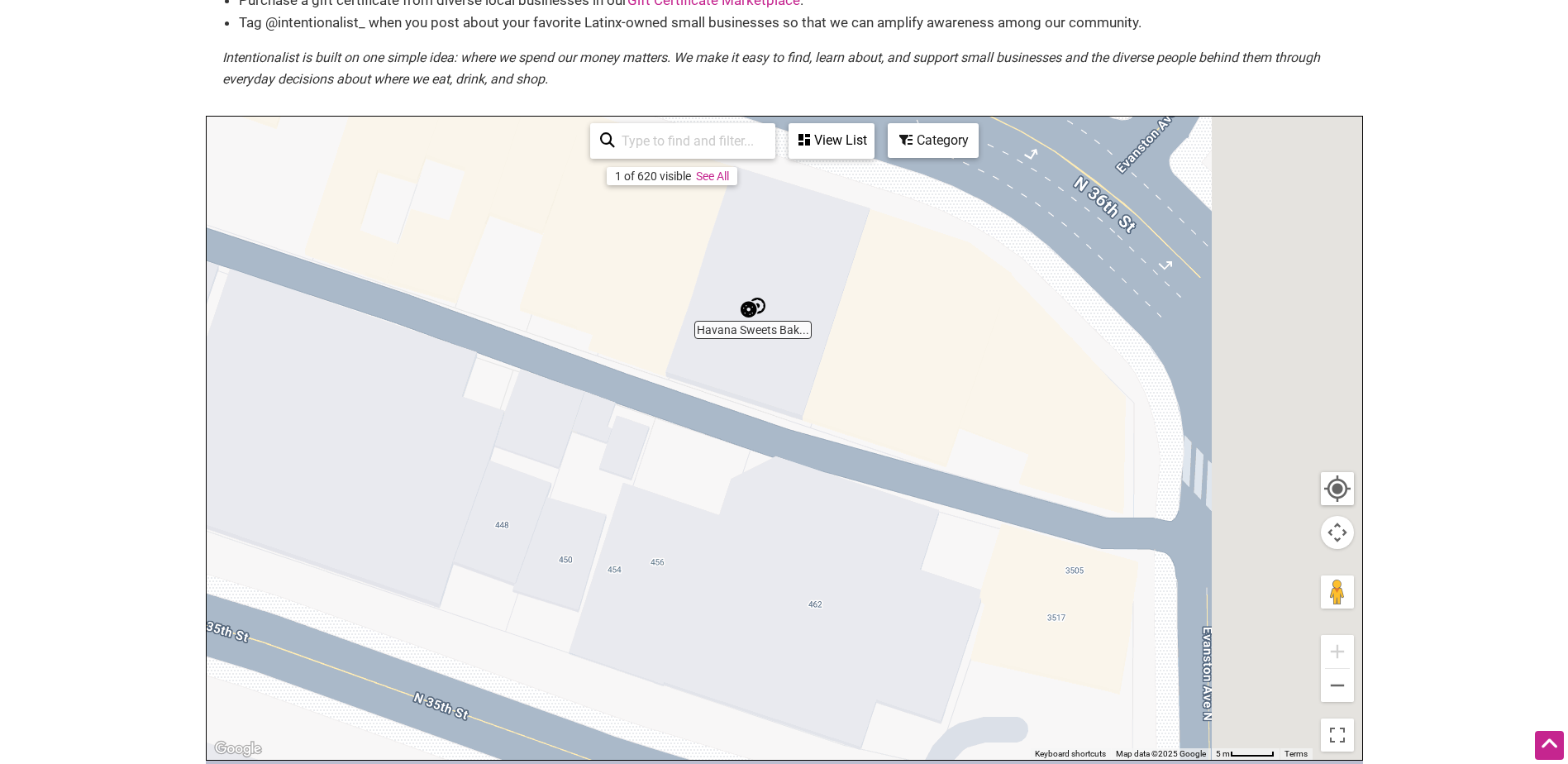
drag, startPoint x: 1092, startPoint y: 619, endPoint x: 752, endPoint y: 582, distance: 342.0
click at [752, 582] on div "To navigate, press the arrow keys." at bounding box center [784, 438] width 1156 height 643
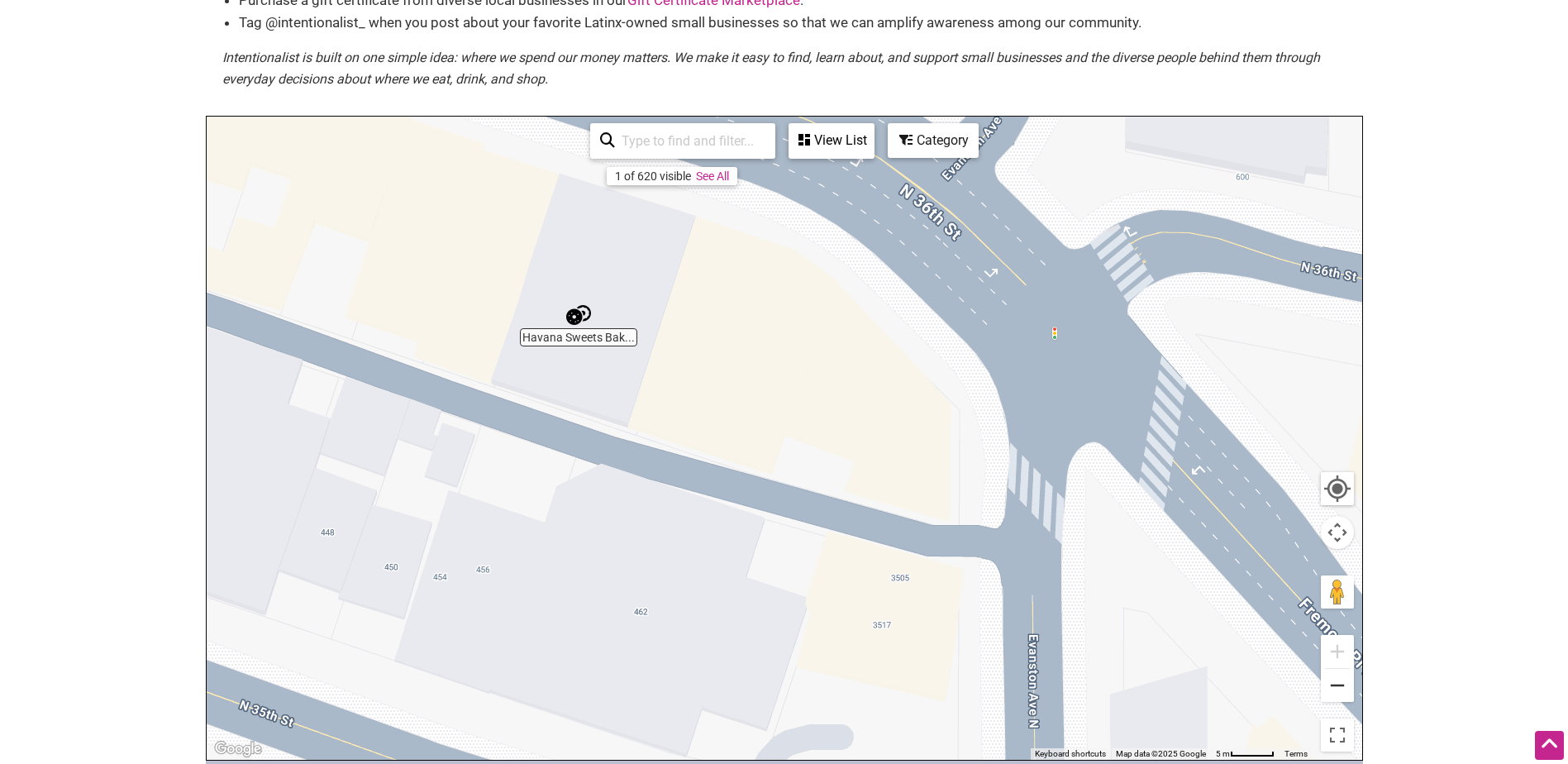
click at [1346, 688] on button "Zoom out" at bounding box center [1337, 684] width 33 height 33
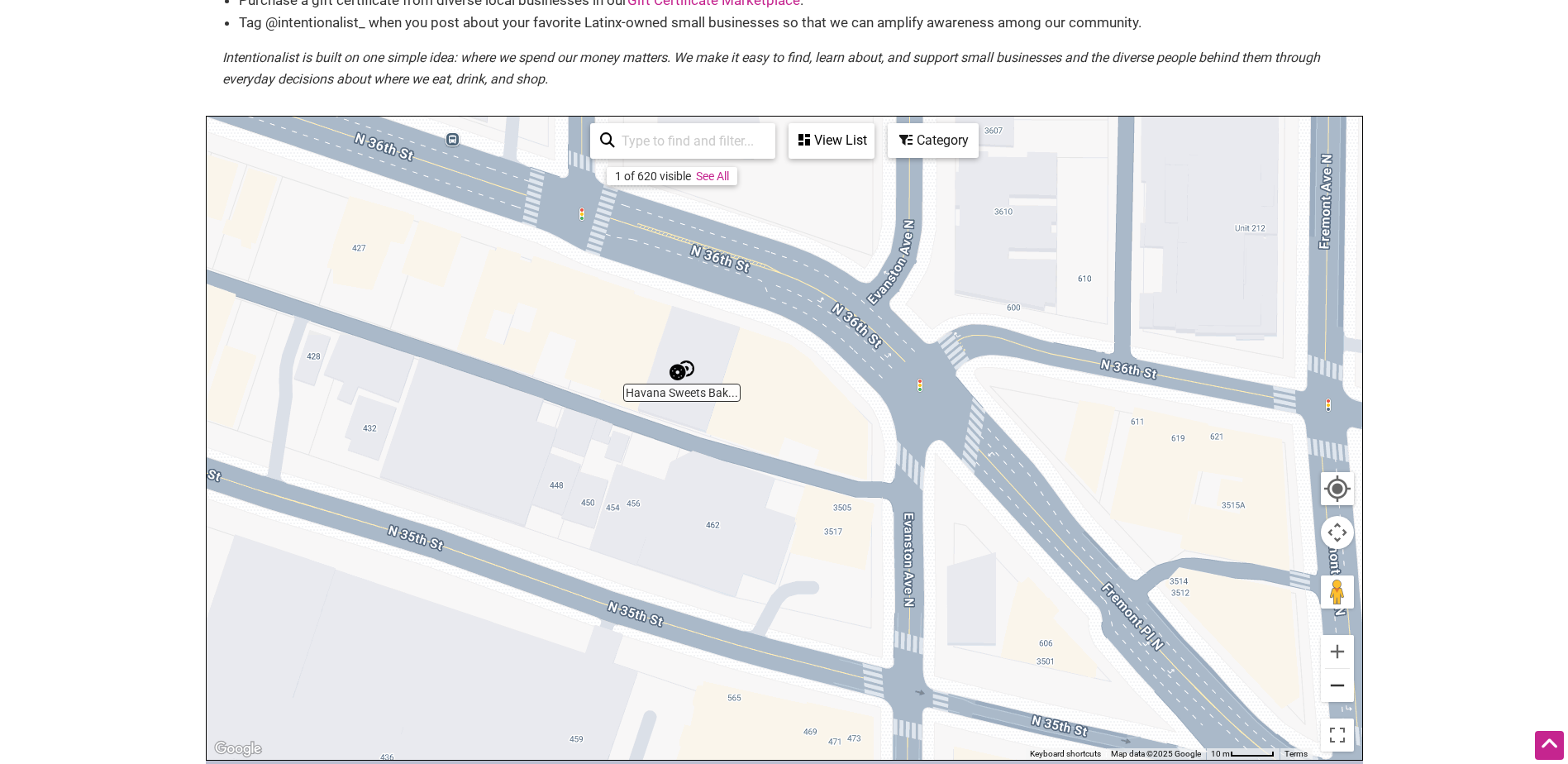
click at [1346, 688] on button "Zoom out" at bounding box center [1337, 684] width 33 height 33
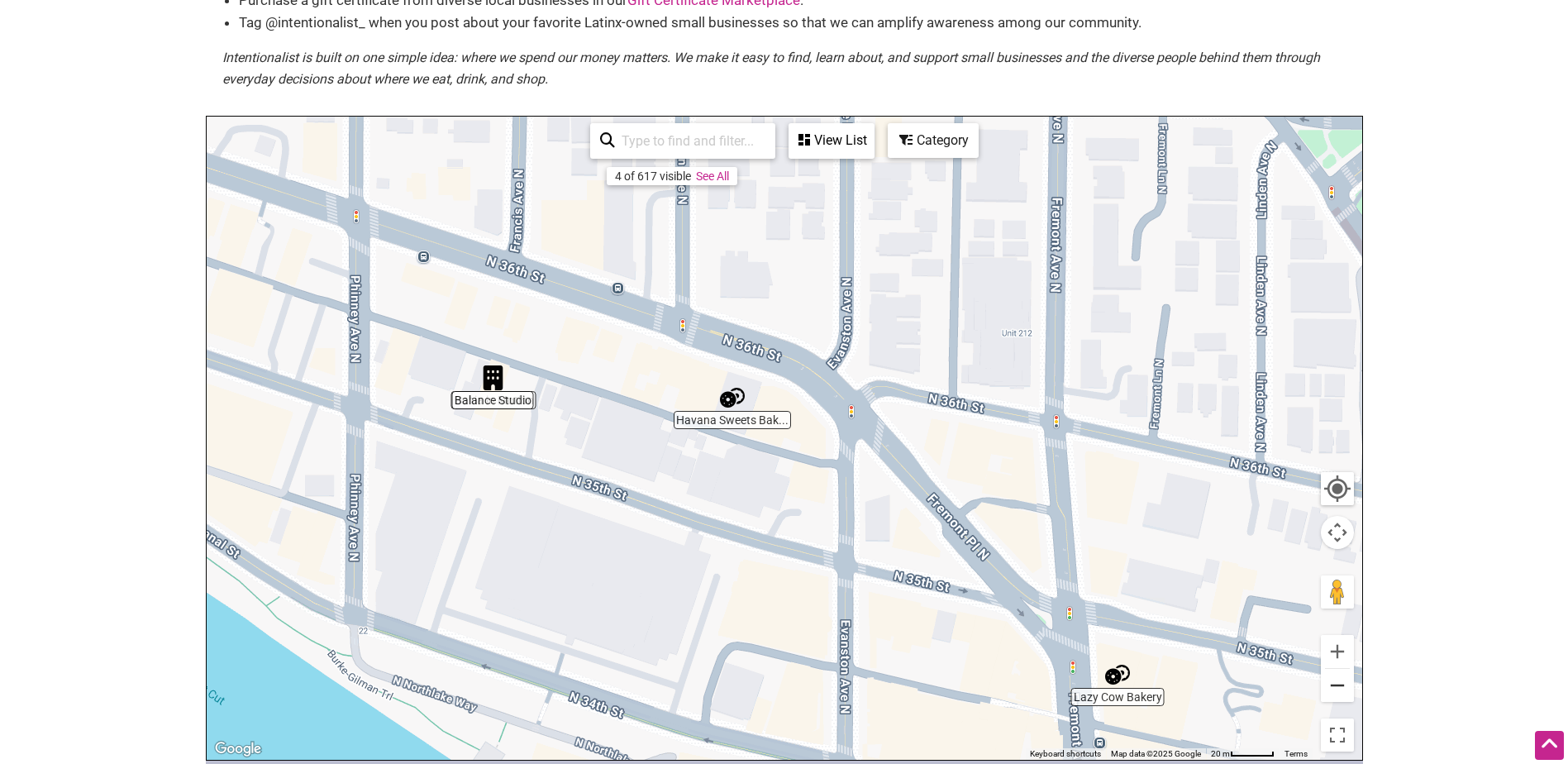
click at [1346, 688] on button "Zoom out" at bounding box center [1337, 684] width 33 height 33
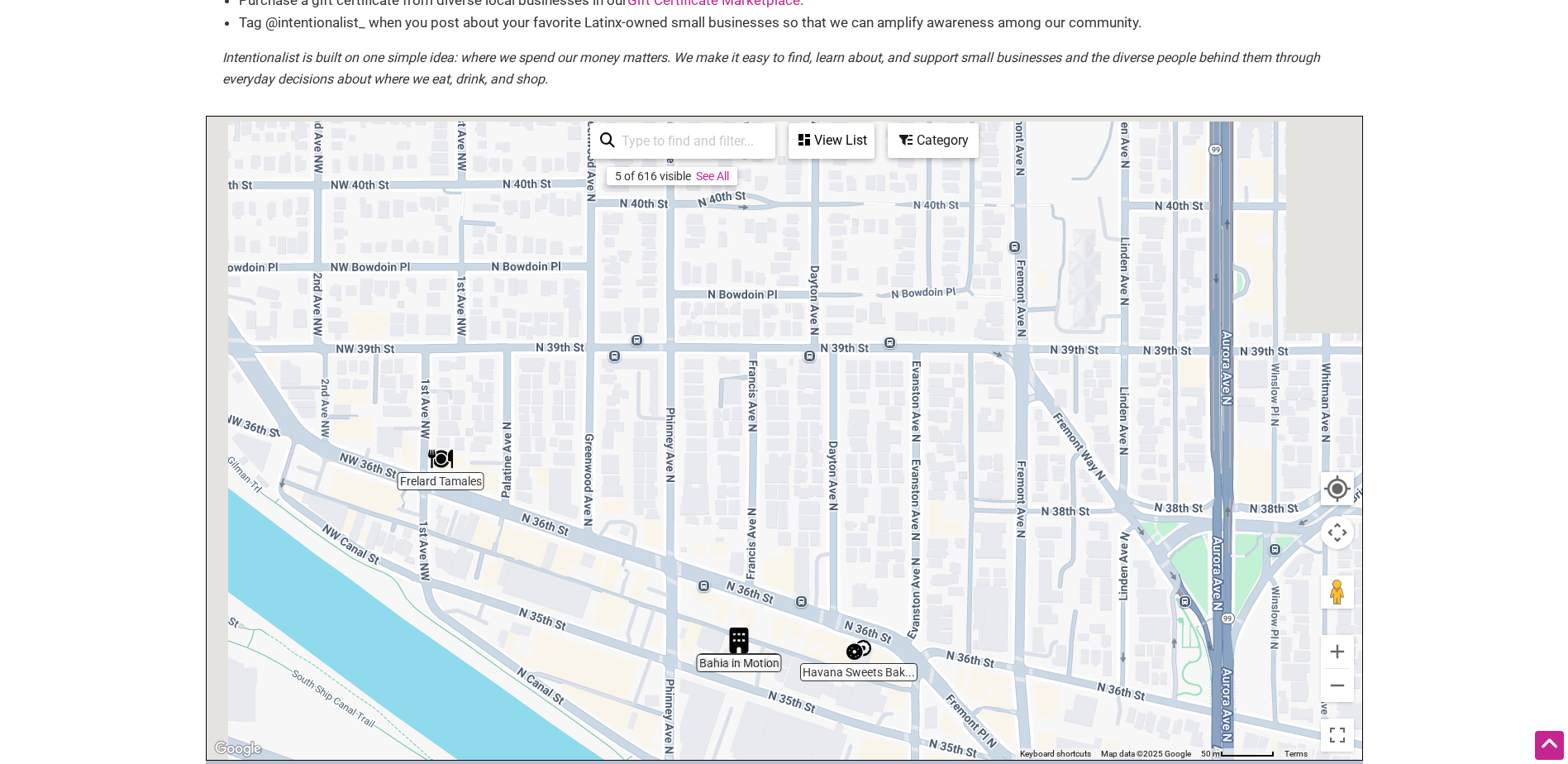
drag, startPoint x: 1000, startPoint y: 359, endPoint x: 1120, endPoint y: 638, distance: 303.7
click at [1120, 638] on div "To navigate, press the arrow keys." at bounding box center [784, 438] width 1156 height 643
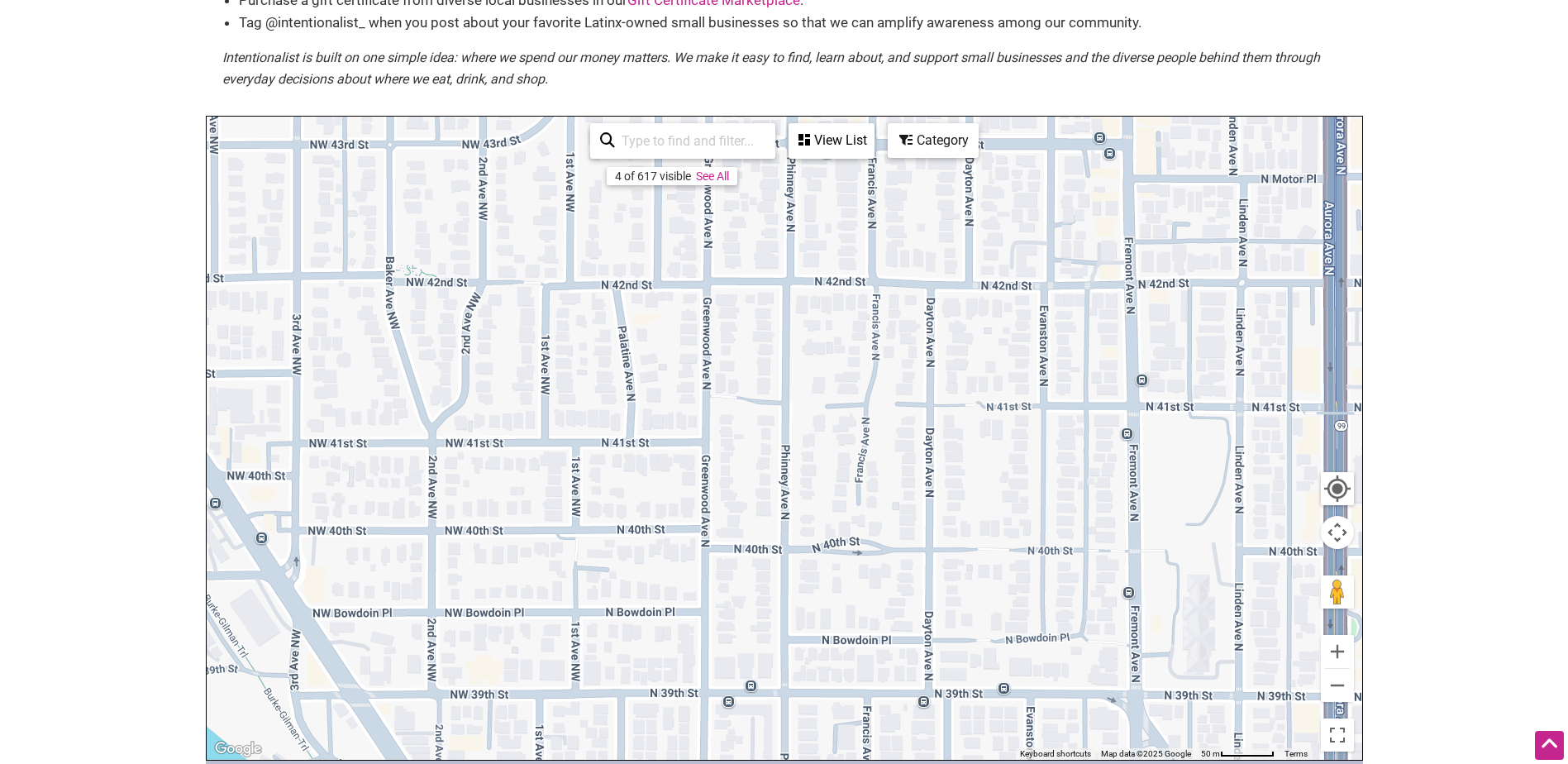
drag, startPoint x: 1001, startPoint y: 308, endPoint x: 1096, endPoint y: 626, distance: 331.9
click at [1096, 626] on div "To navigate, press the arrow keys." at bounding box center [784, 438] width 1156 height 643
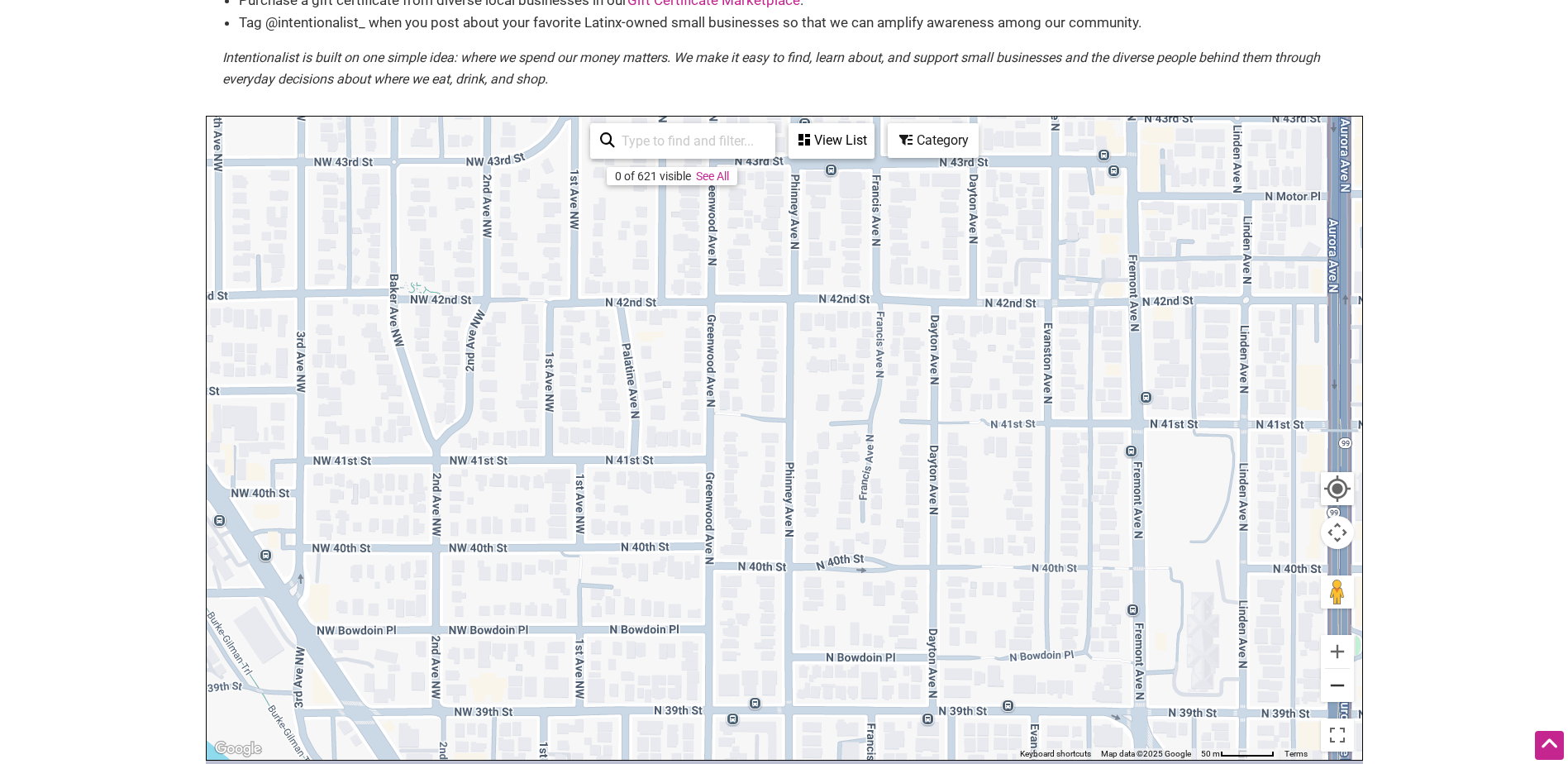
click at [1348, 684] on button "Zoom out" at bounding box center [1337, 684] width 33 height 33
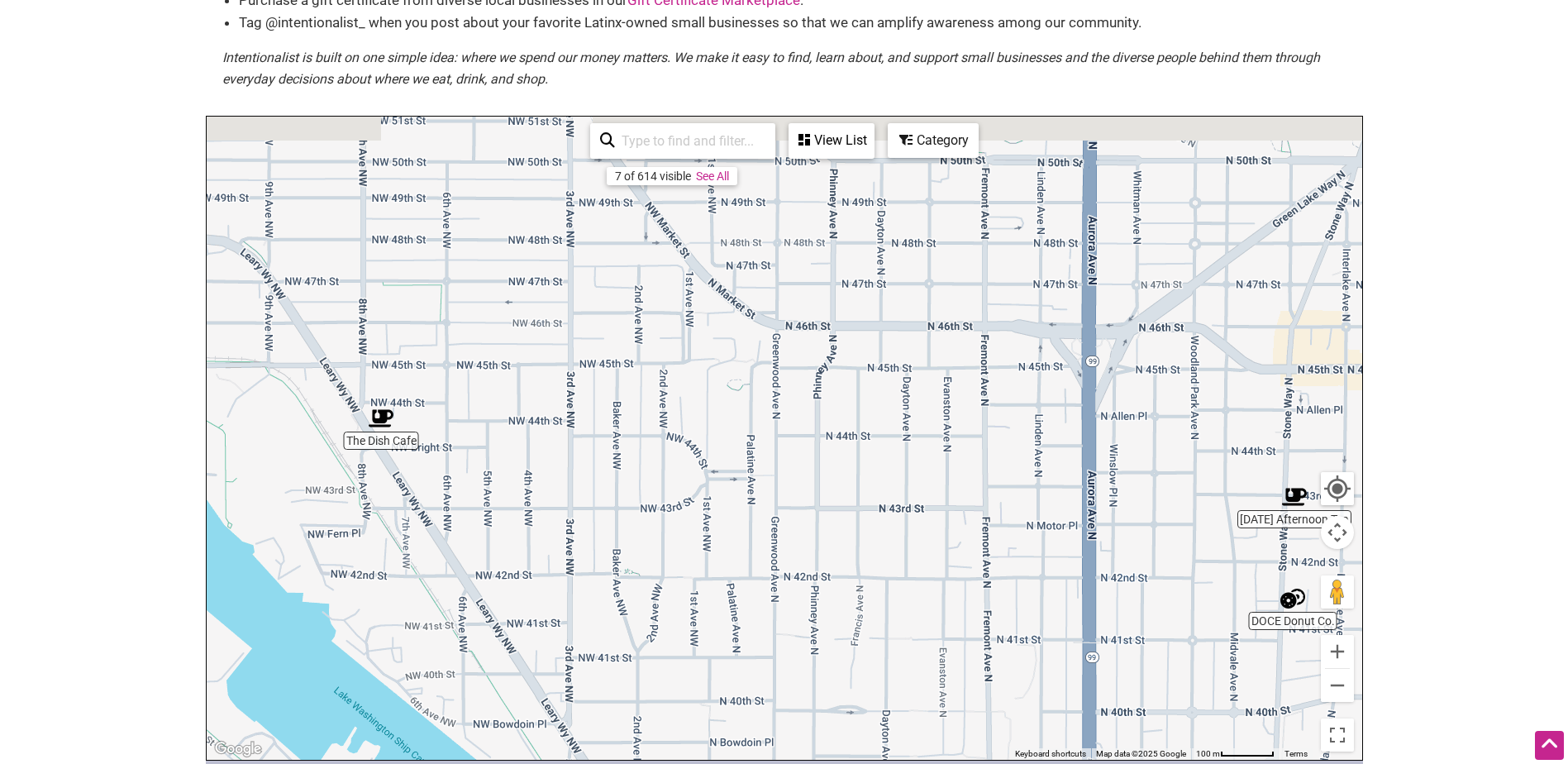
drag, startPoint x: 1047, startPoint y: 435, endPoint x: 1079, endPoint y: 657, distance: 224.3
click at [1079, 657] on div "To navigate, press the arrow keys." at bounding box center [784, 438] width 1156 height 643
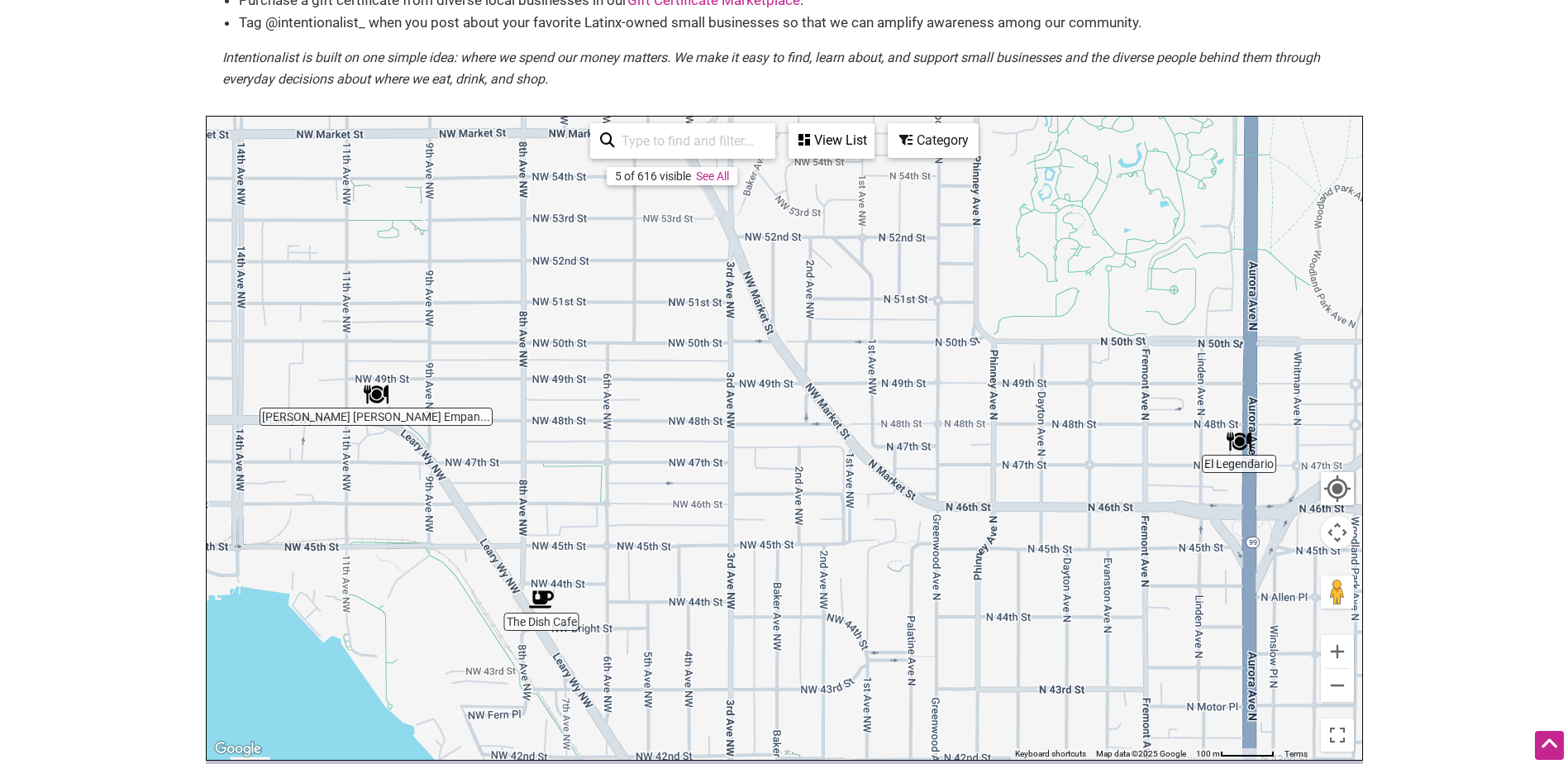
drag, startPoint x: 1002, startPoint y: 364, endPoint x: 1211, endPoint y: 570, distance: 293.5
click at [1211, 570] on div "To navigate, press the arrow keys." at bounding box center [784, 438] width 1156 height 643
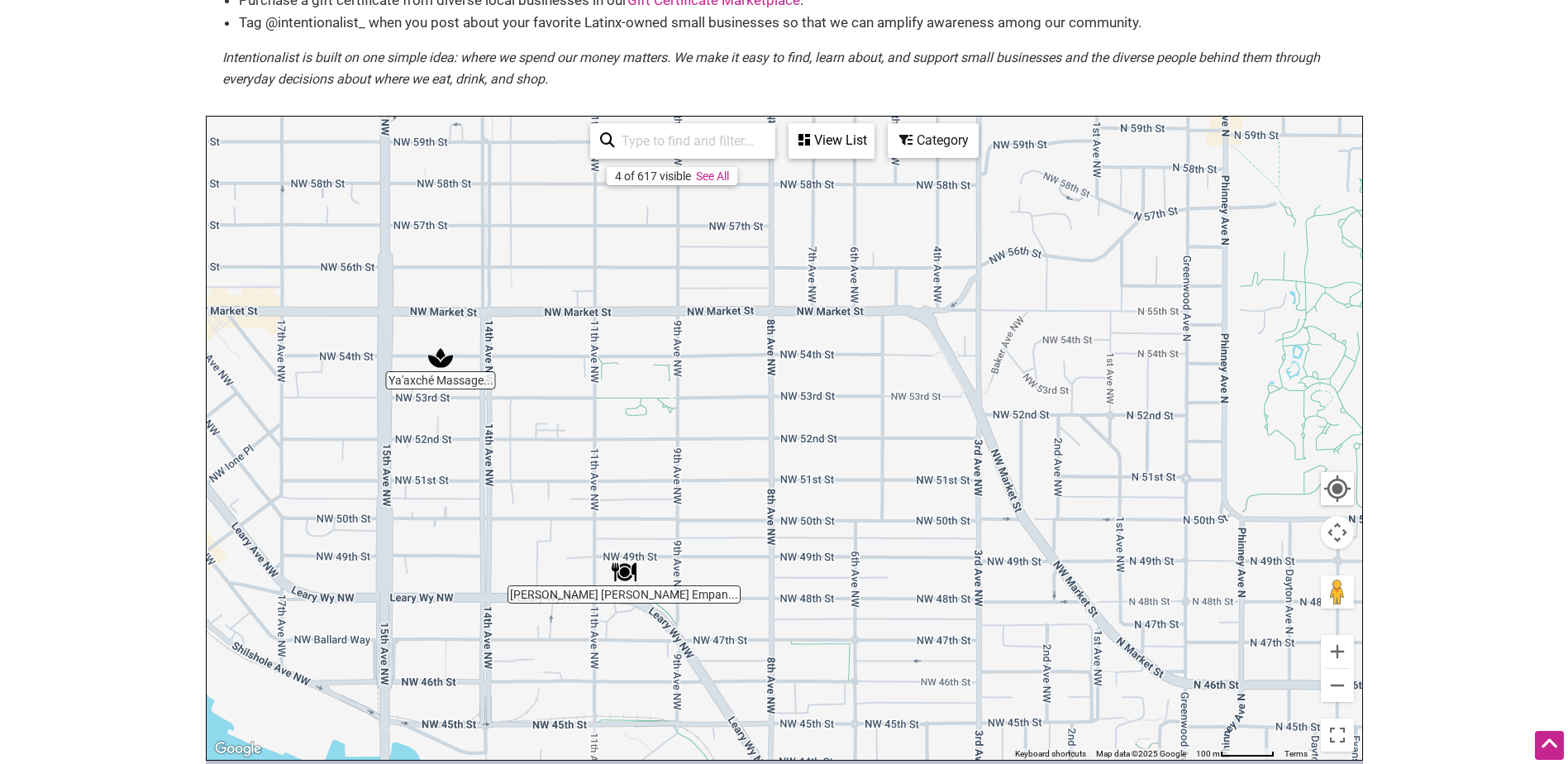
drag, startPoint x: 834, startPoint y: 404, endPoint x: 1070, endPoint y: 580, distance: 294.4
click at [1070, 580] on div "To navigate, press the arrow keys." at bounding box center [784, 438] width 1156 height 643
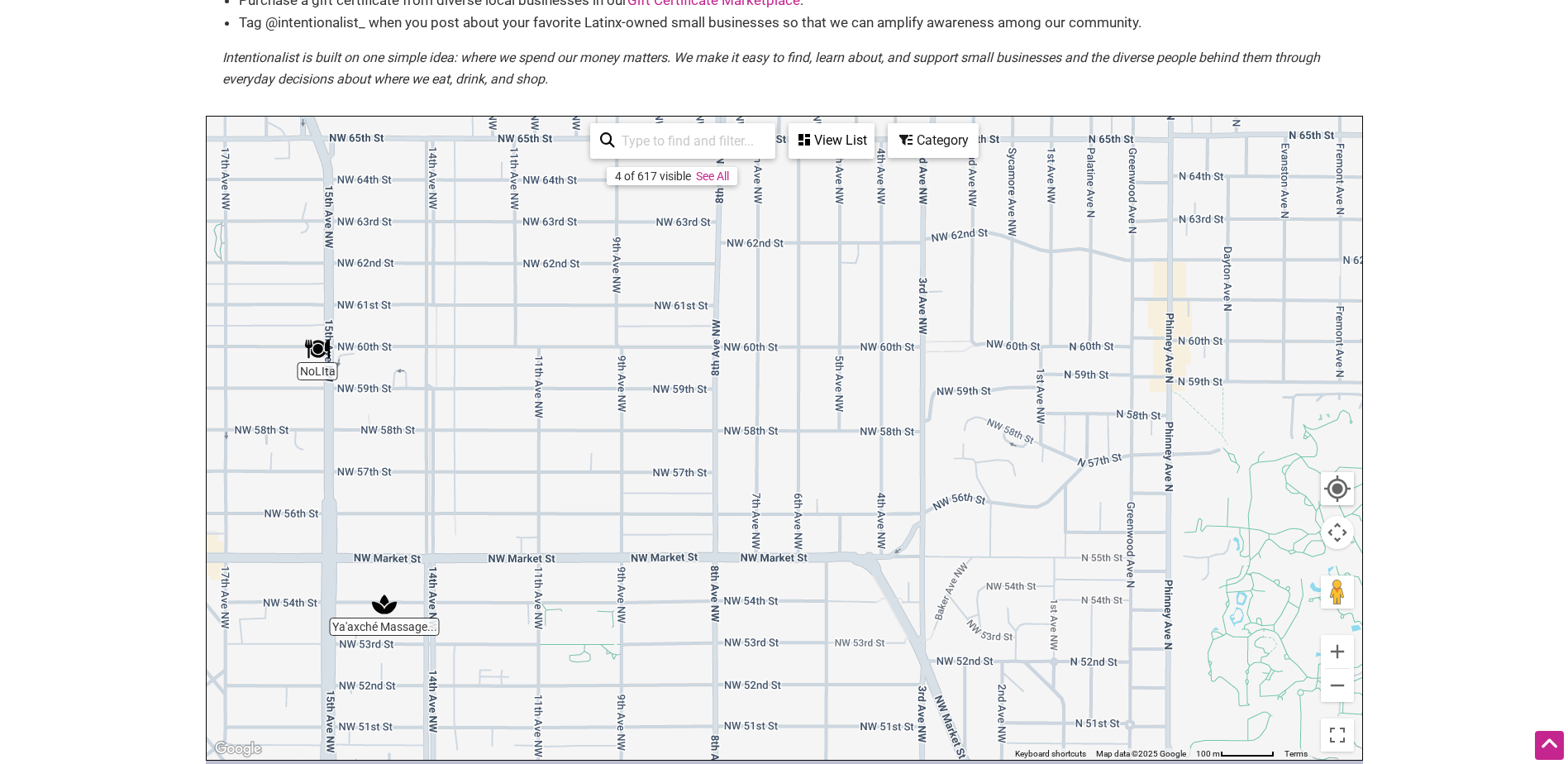
drag, startPoint x: 1120, startPoint y: 335, endPoint x: 991, endPoint y: 578, distance: 275.1
click at [991, 578] on div "To navigate, press the arrow keys." at bounding box center [784, 438] width 1156 height 643
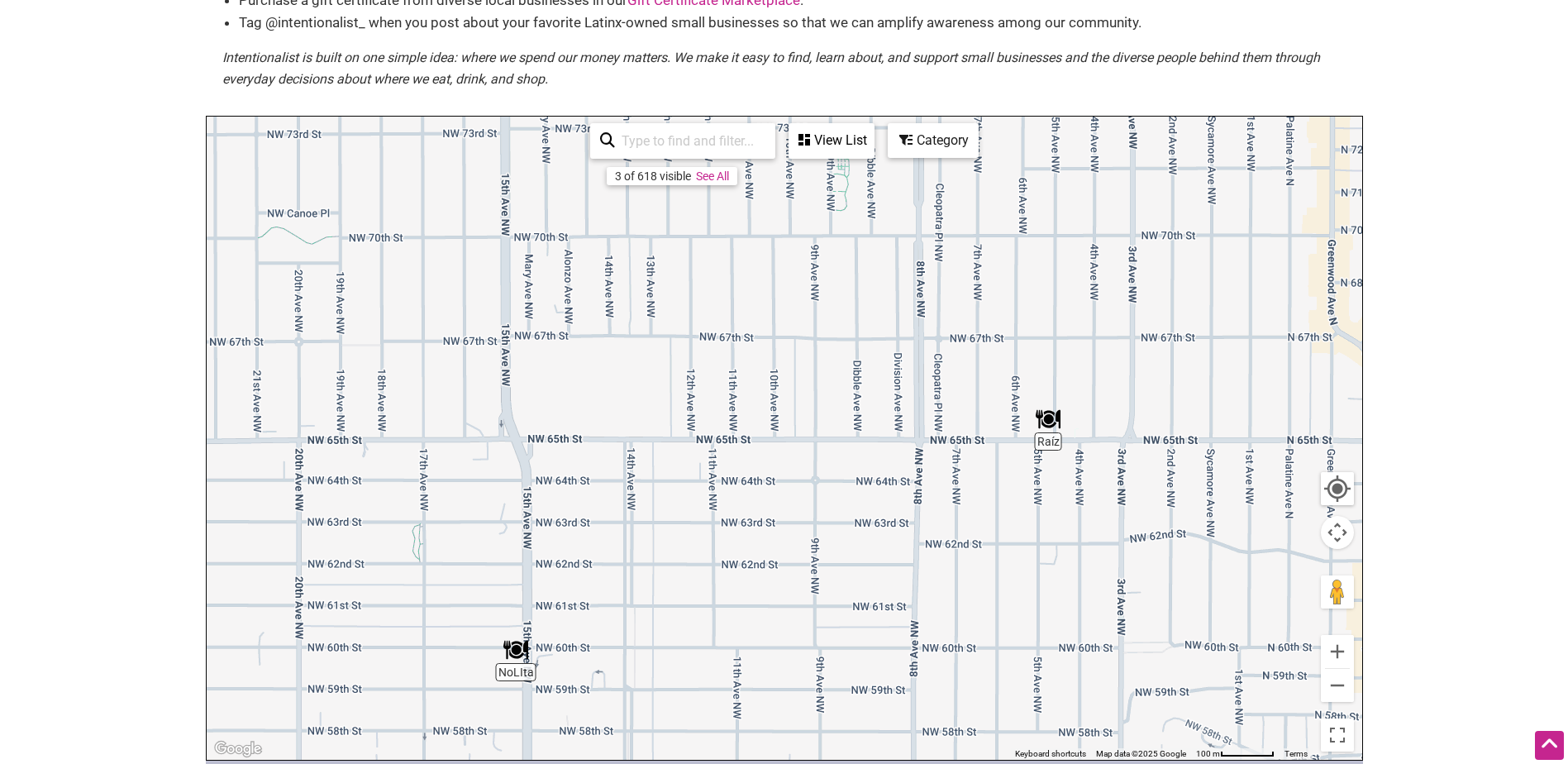
drag, startPoint x: 1157, startPoint y: 371, endPoint x: 1379, endPoint y: 643, distance: 351.1
click at [1379, 542] on html "× Menu 0 Add a Business Map Blog Store Offers Intentionalist Cards Buy Black Ca…" at bounding box center [784, 159] width 1568 height 764
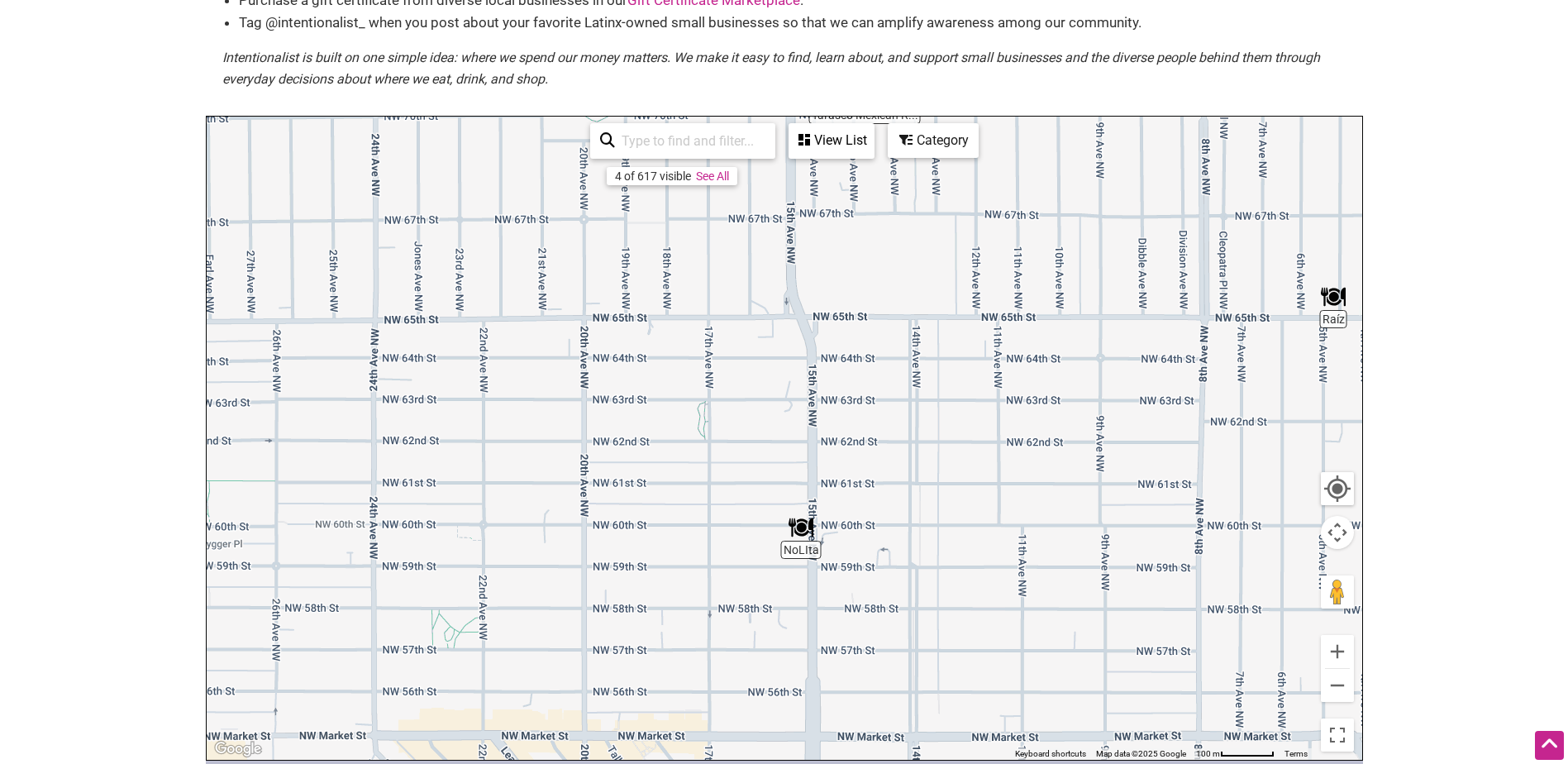
drag, startPoint x: 819, startPoint y: 523, endPoint x: 1114, endPoint y: 399, distance: 320.0
click at [1114, 399] on div "To navigate, press the arrow keys." at bounding box center [784, 438] width 1156 height 643
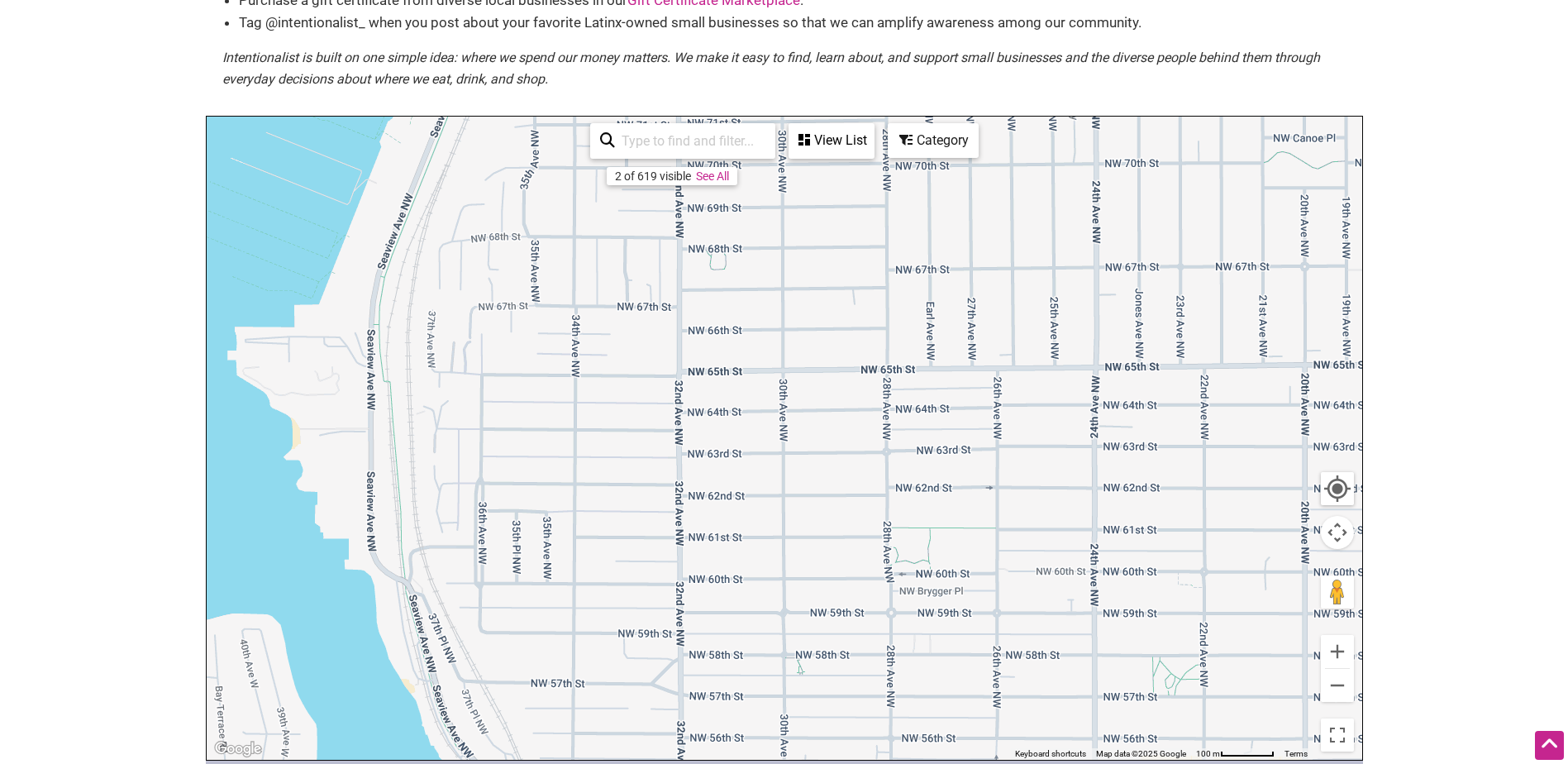
drag, startPoint x: 381, startPoint y: 397, endPoint x: 1112, endPoint y: 447, distance: 732.7
click at [1112, 447] on div "To navigate, press the arrow keys." at bounding box center [784, 438] width 1156 height 643
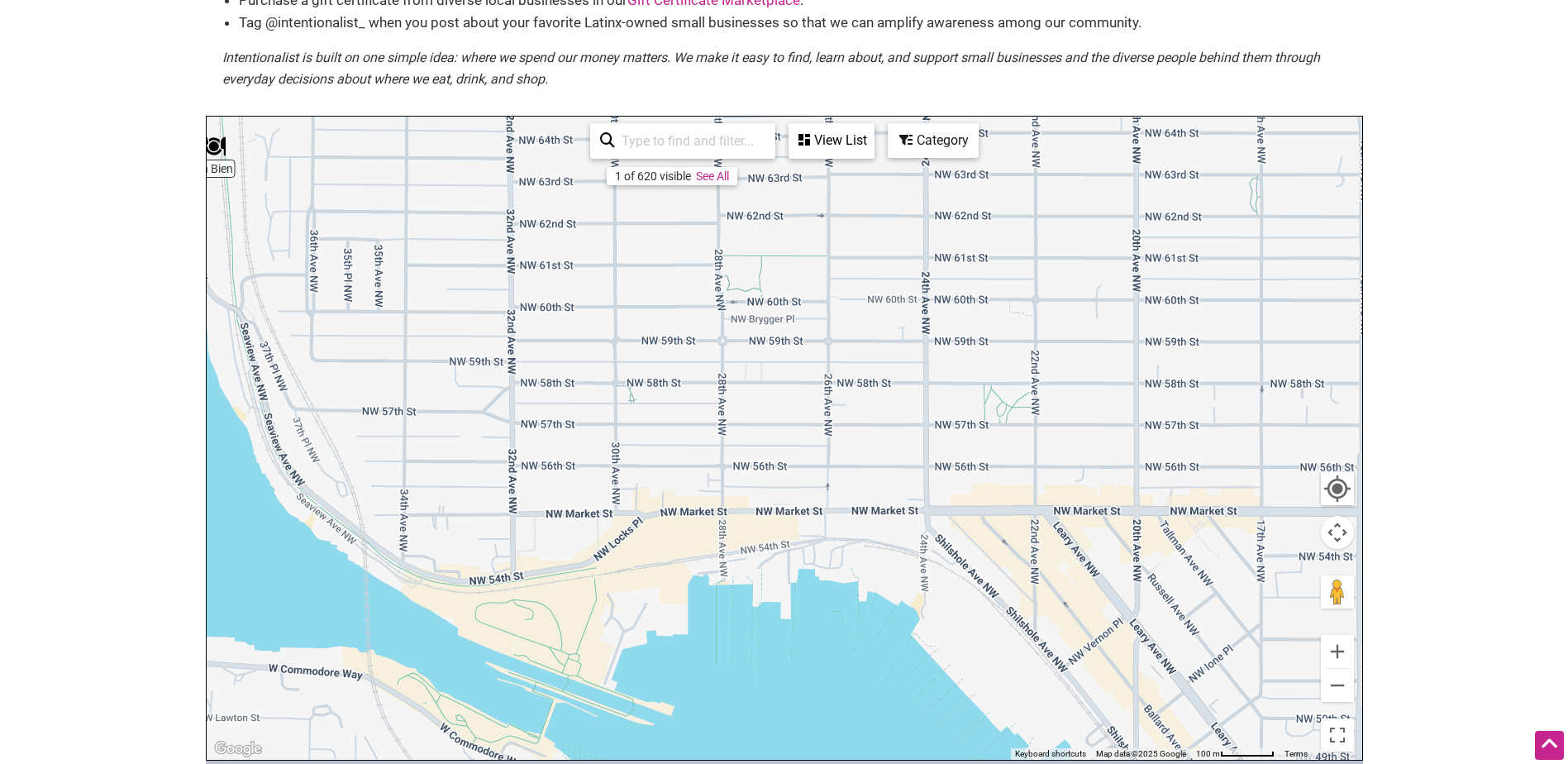
drag, startPoint x: 1059, startPoint y: 617, endPoint x: 876, endPoint y: 335, distance: 336.2
click at [876, 335] on div "To navigate, press the arrow keys." at bounding box center [784, 438] width 1156 height 643
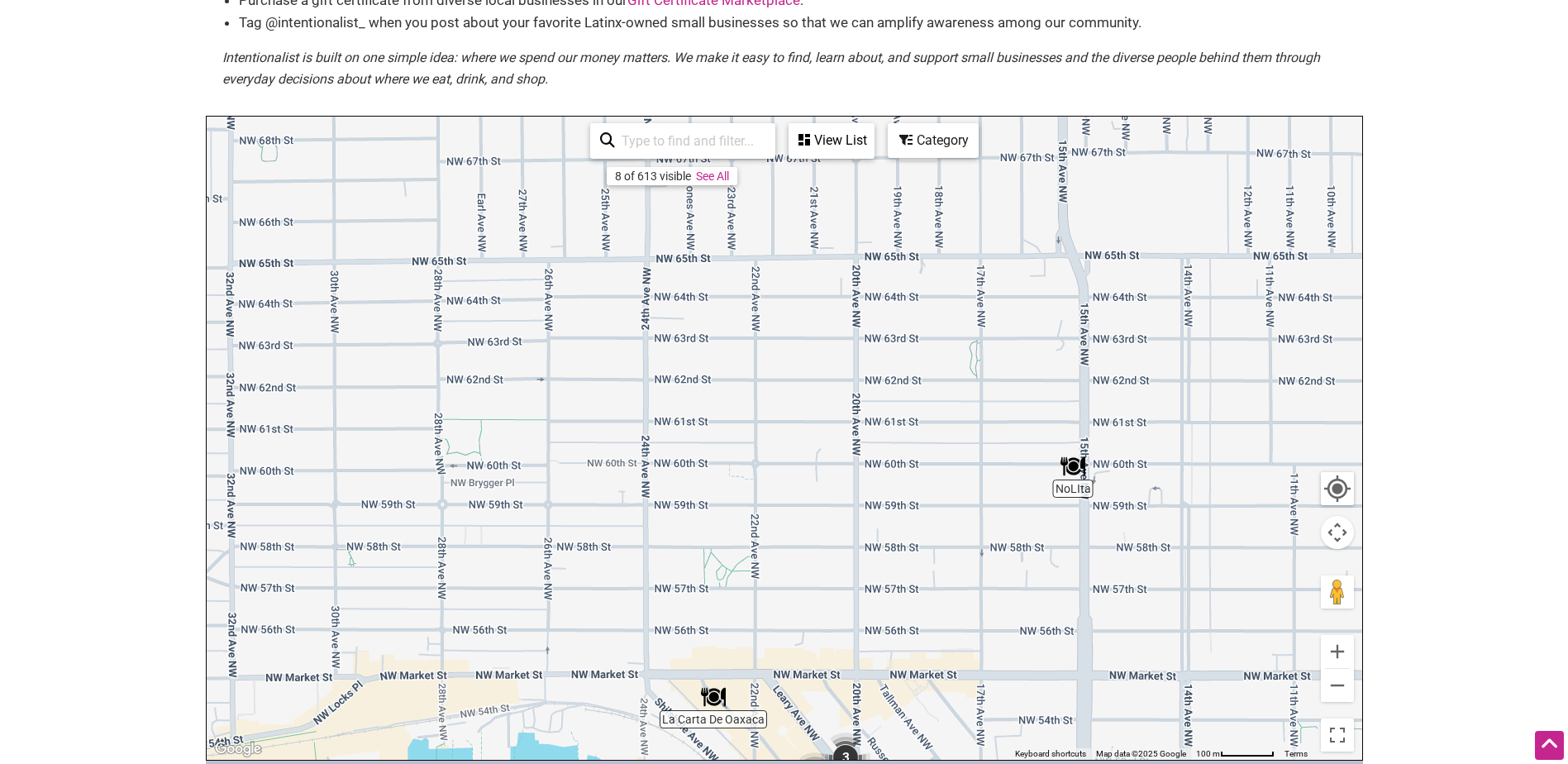
drag, startPoint x: 1212, startPoint y: 322, endPoint x: 798, endPoint y: 567, distance: 481.1
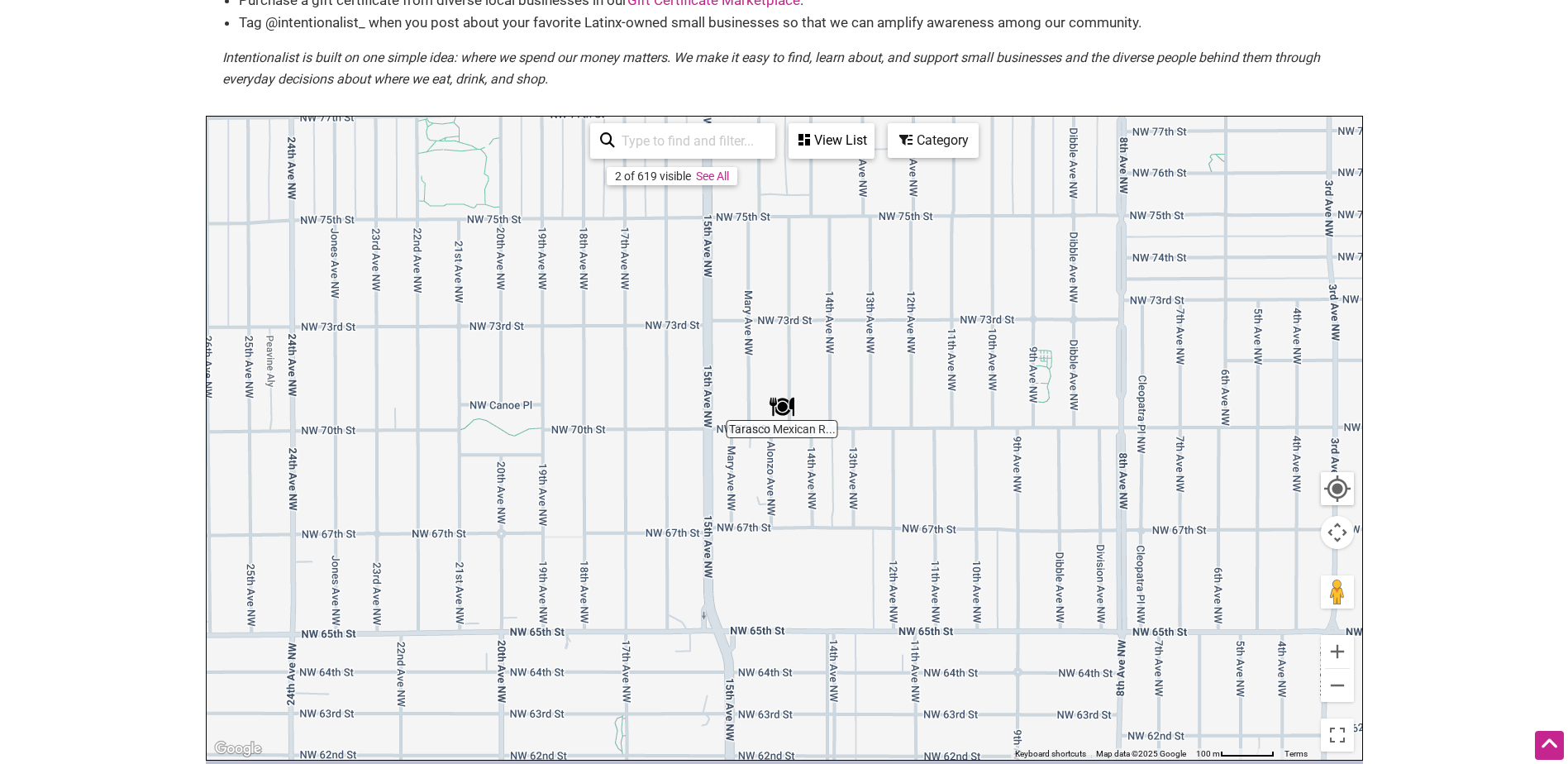
drag, startPoint x: 1022, startPoint y: 342, endPoint x: 817, endPoint y: 634, distance: 356.8
click at [817, 634] on div "To navigate, press the arrow keys." at bounding box center [784, 438] width 1156 height 643
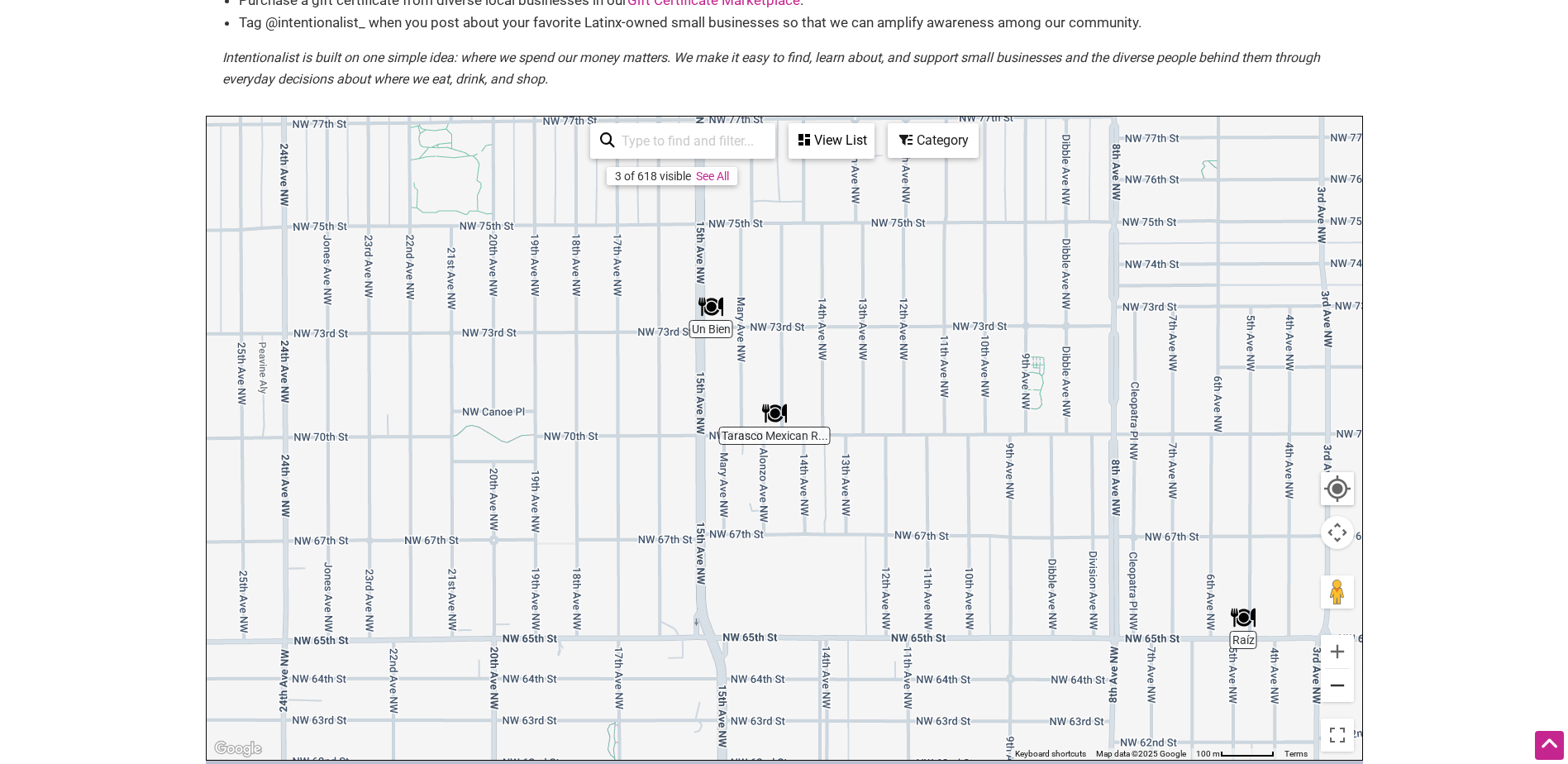
click at [1334, 688] on button "Zoom out" at bounding box center [1337, 684] width 33 height 33
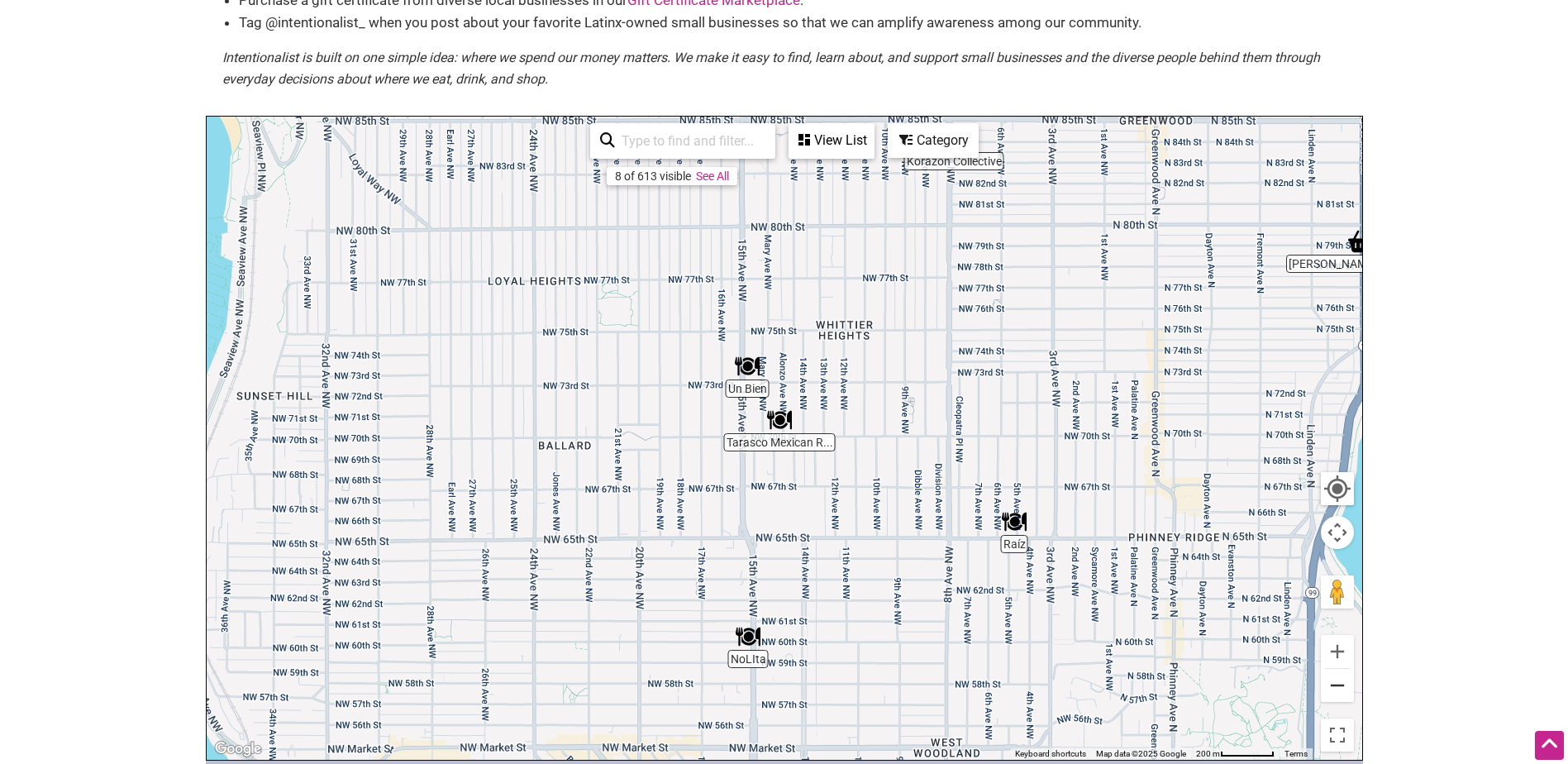
click at [1334, 688] on button "Zoom out" at bounding box center [1337, 684] width 33 height 33
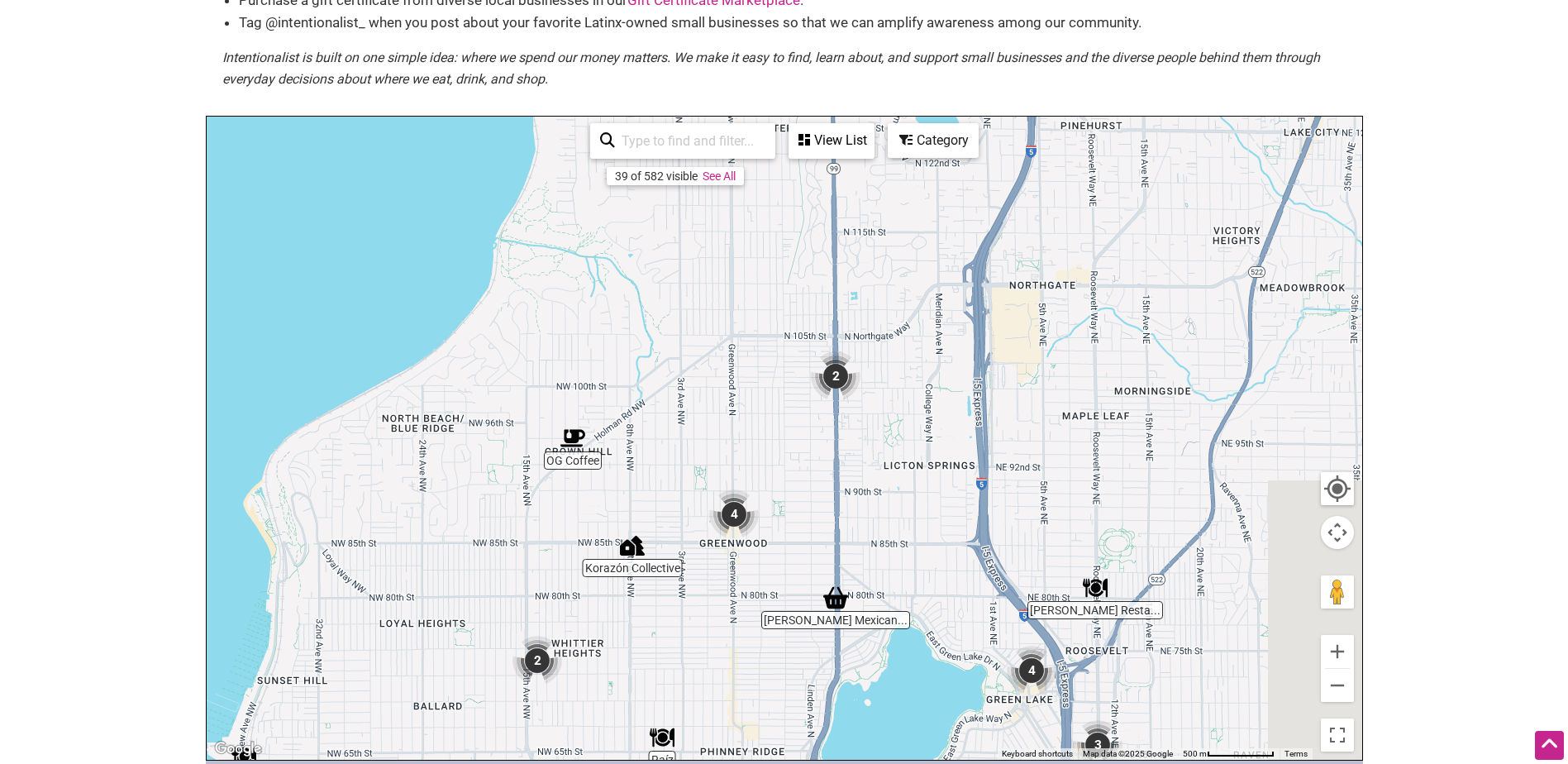
drag, startPoint x: 995, startPoint y: 366, endPoint x: 740, endPoint y: 651, distance: 382.4
click at [740, 651] on div "To navigate, press the arrow keys." at bounding box center [784, 438] width 1156 height 643
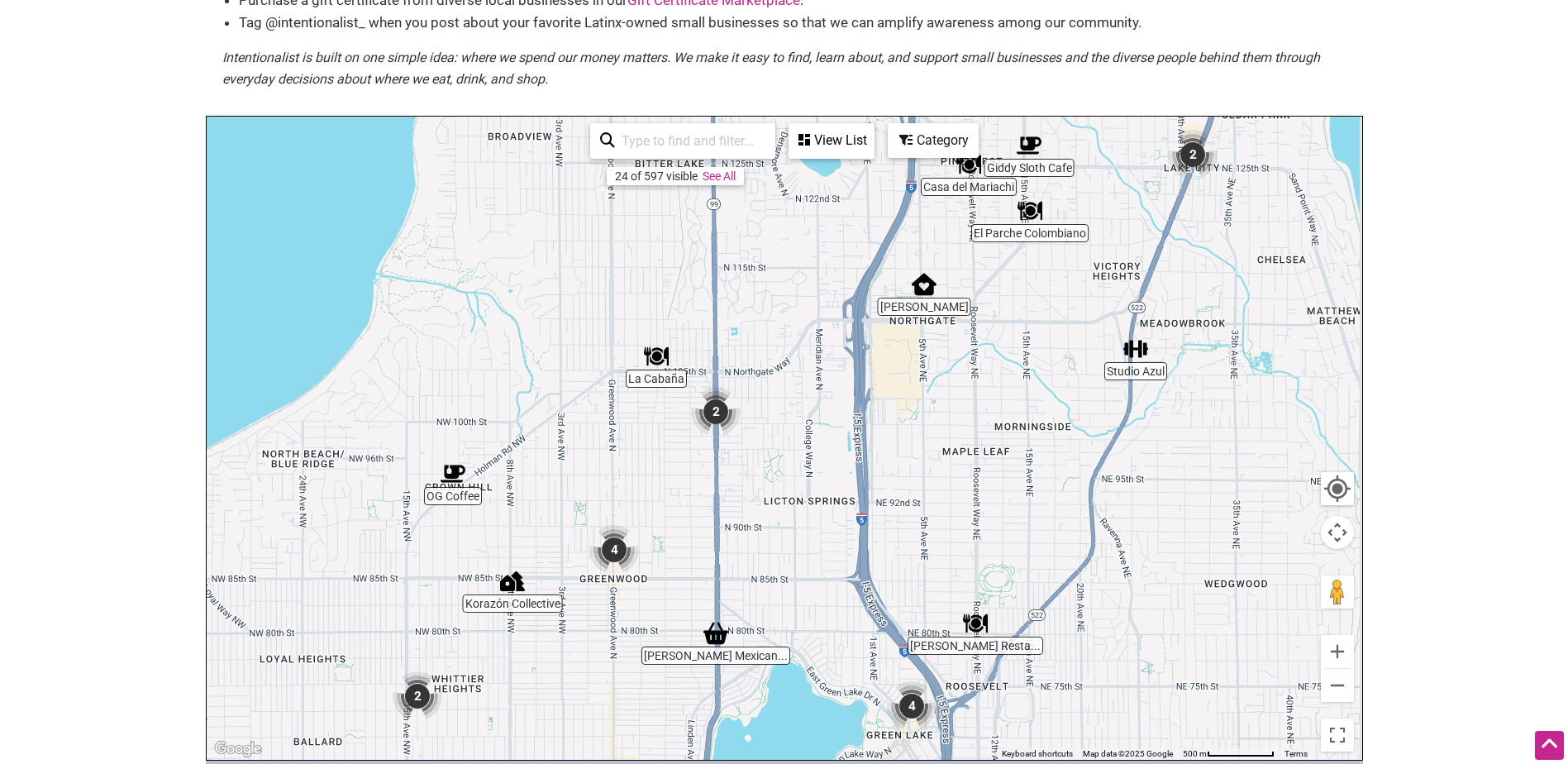
drag, startPoint x: 813, startPoint y: 578, endPoint x: 691, endPoint y: 601, distance: 124.1
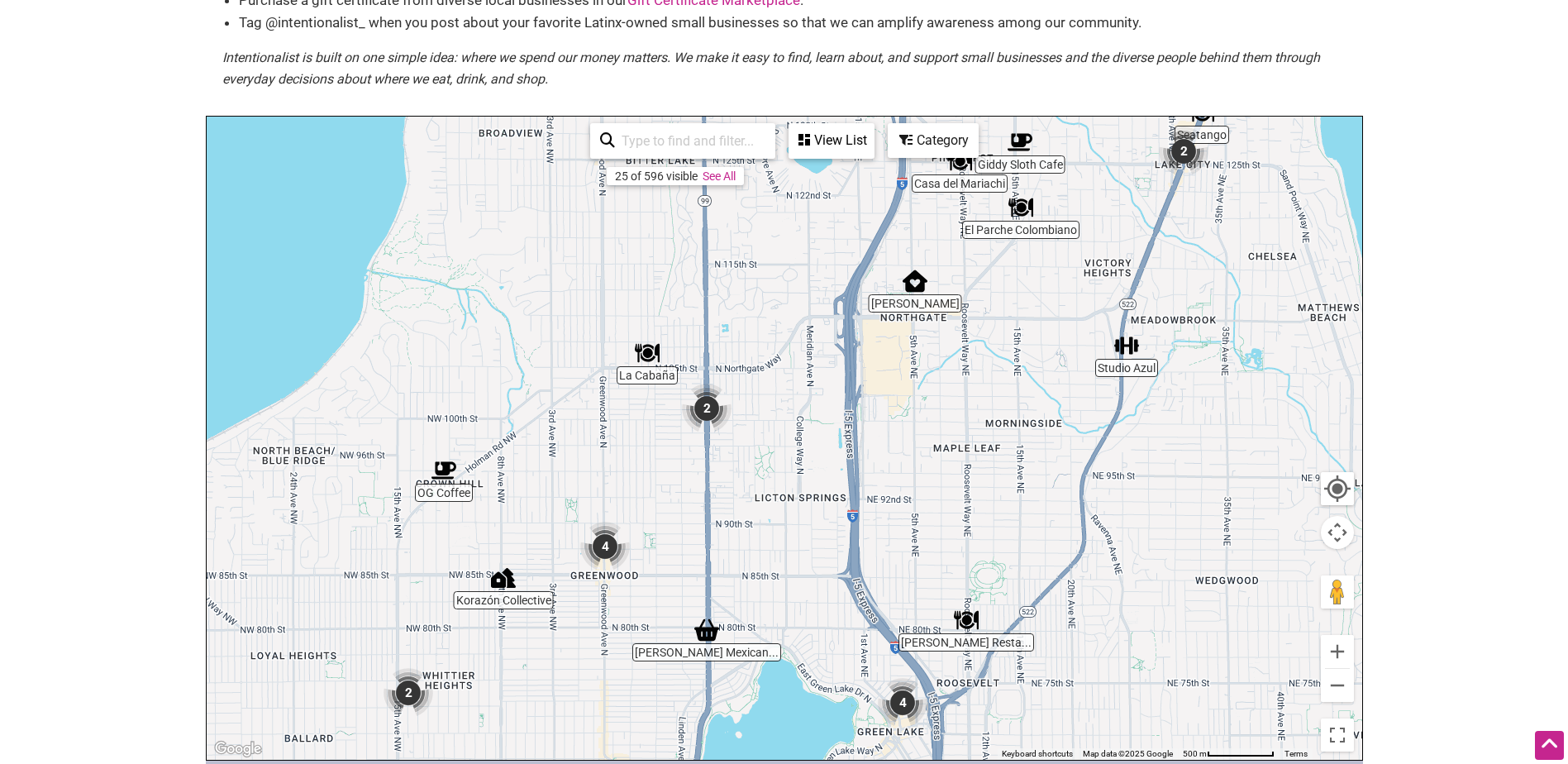
click at [612, 551] on img "4" at bounding box center [605, 547] width 49 height 49
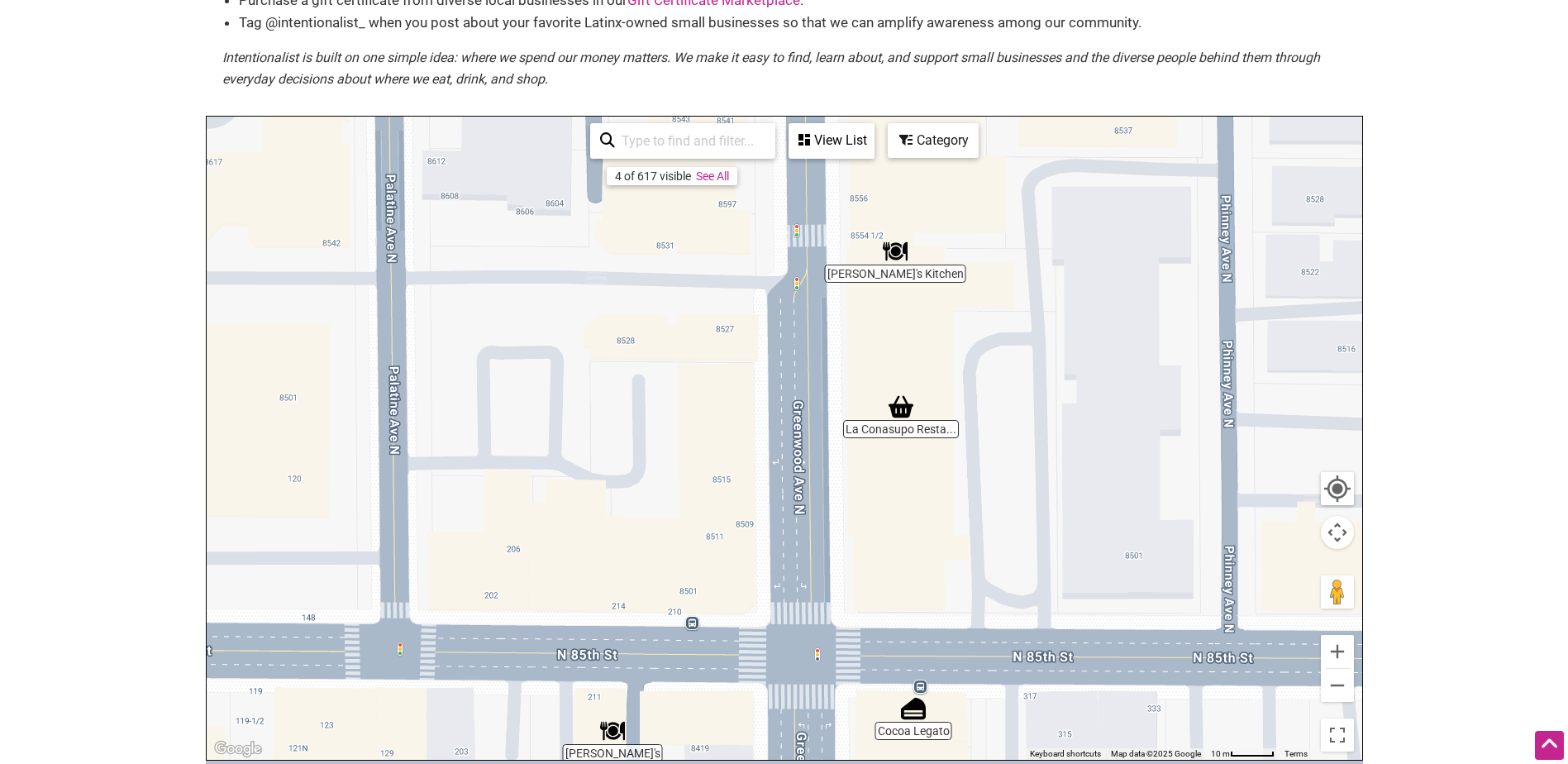
drag, startPoint x: 740, startPoint y: 365, endPoint x: 763, endPoint y: 391, distance: 34.7
click at [763, 391] on div "To navigate, press the arrow keys." at bounding box center [784, 438] width 1156 height 643
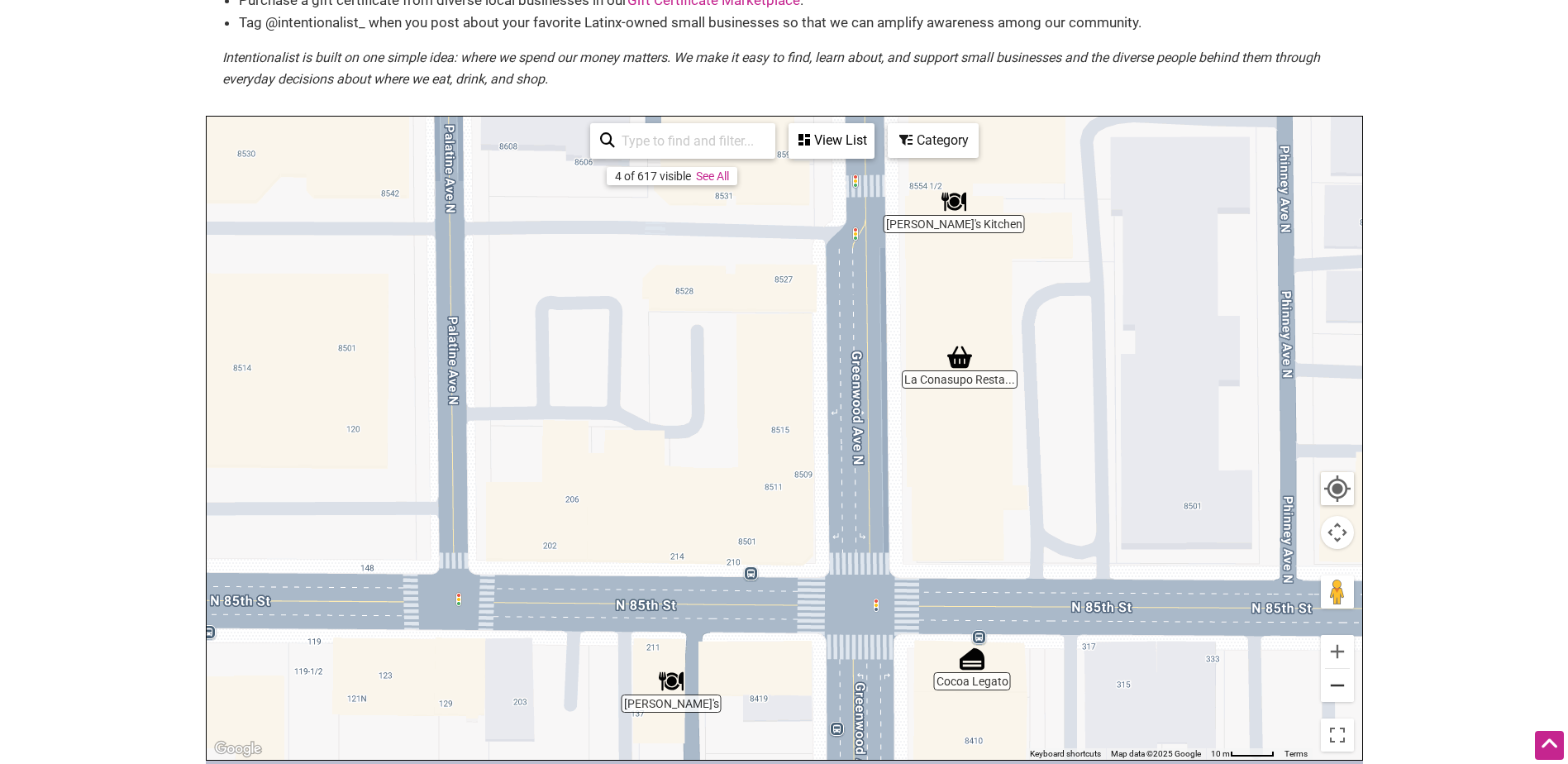
click at [1324, 673] on button "Zoom out" at bounding box center [1337, 684] width 33 height 33
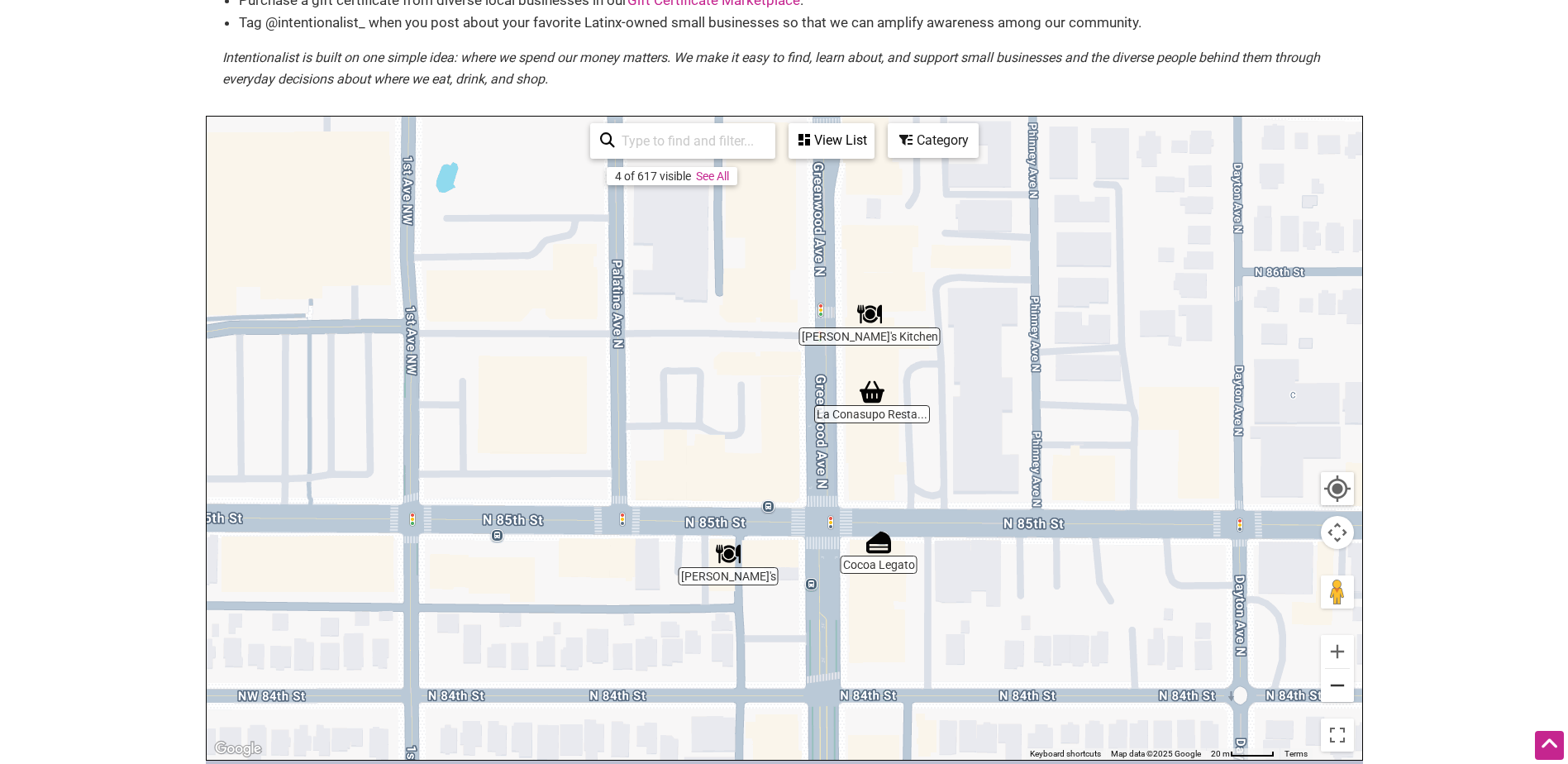
click at [1324, 673] on button "Zoom out" at bounding box center [1337, 684] width 33 height 33
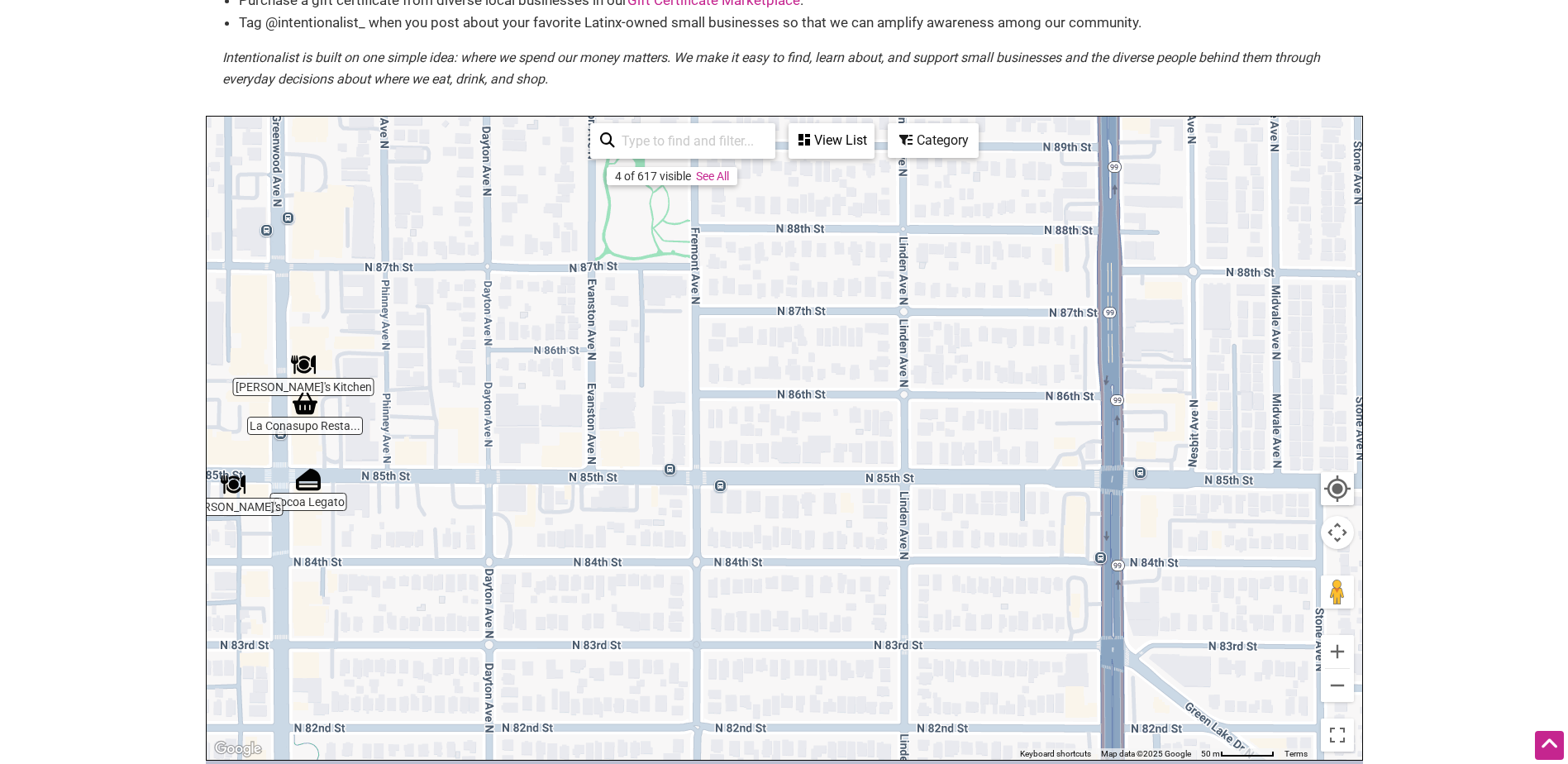
drag, startPoint x: 1129, startPoint y: 528, endPoint x: 604, endPoint y: 518, distance: 525.1
click at [604, 518] on div "To navigate, press the arrow keys." at bounding box center [784, 438] width 1156 height 643
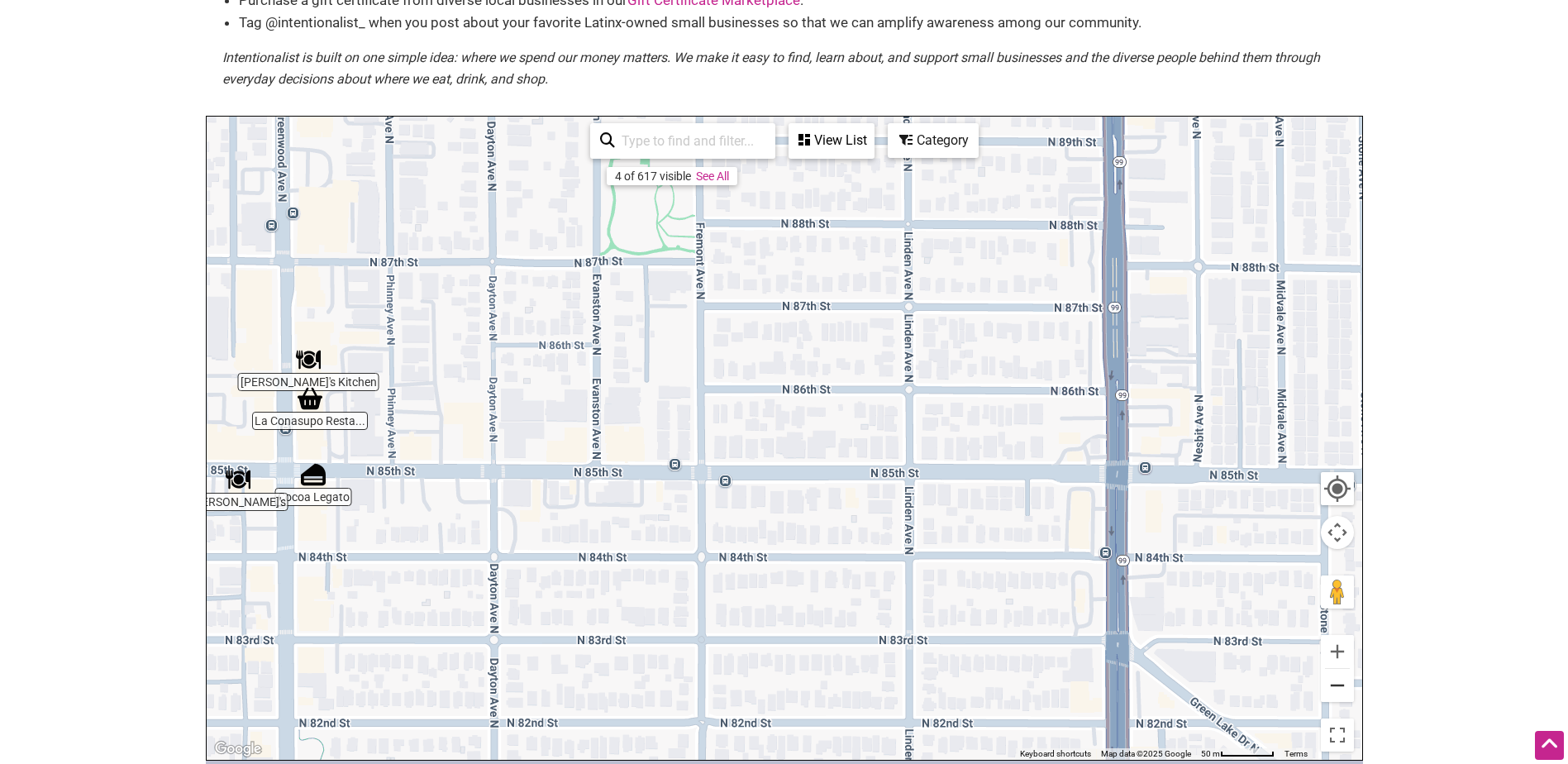
click at [1343, 683] on button "Zoom out" at bounding box center [1337, 684] width 33 height 33
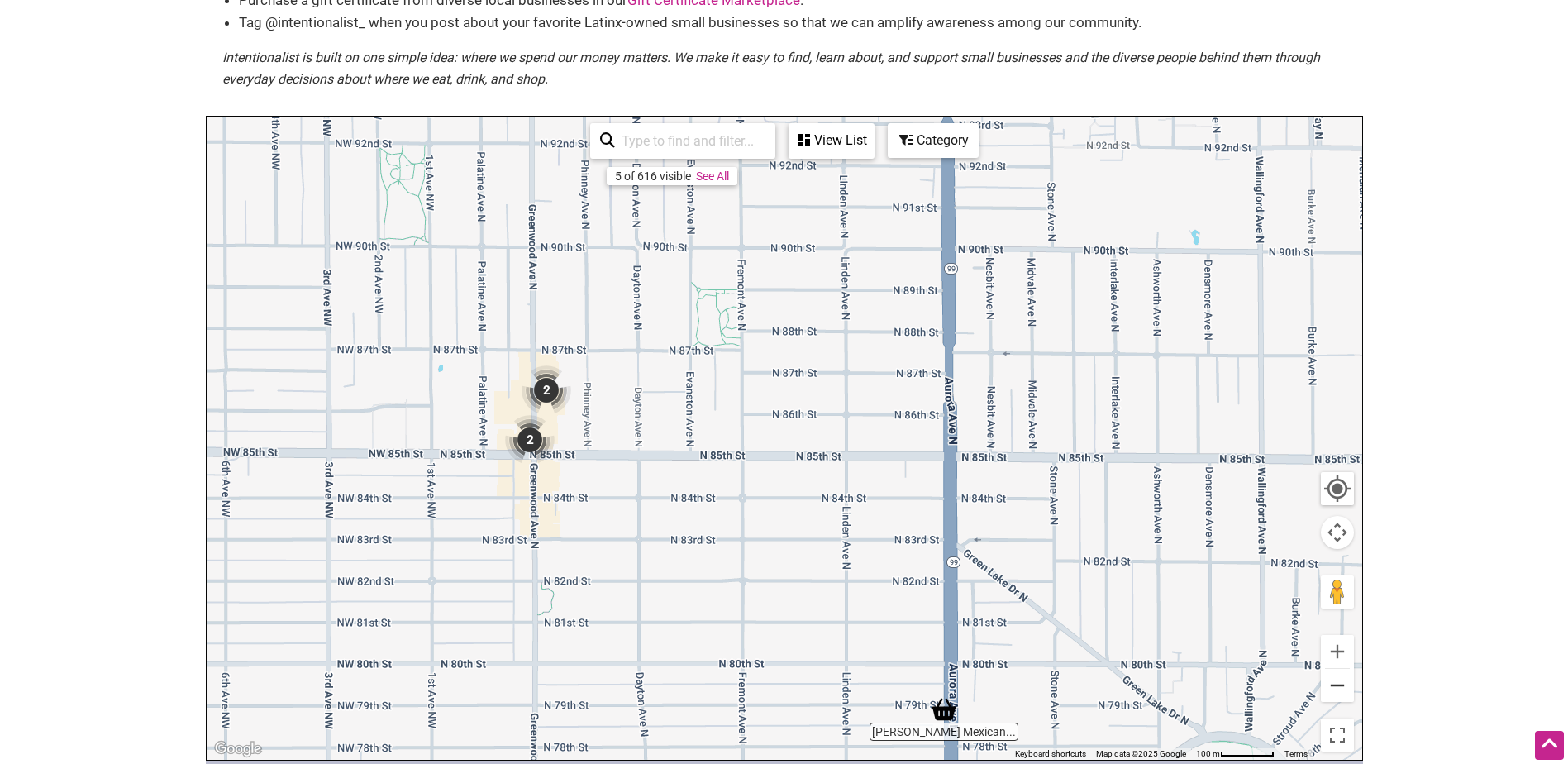
click at [1343, 683] on button "Zoom out" at bounding box center [1337, 684] width 33 height 33
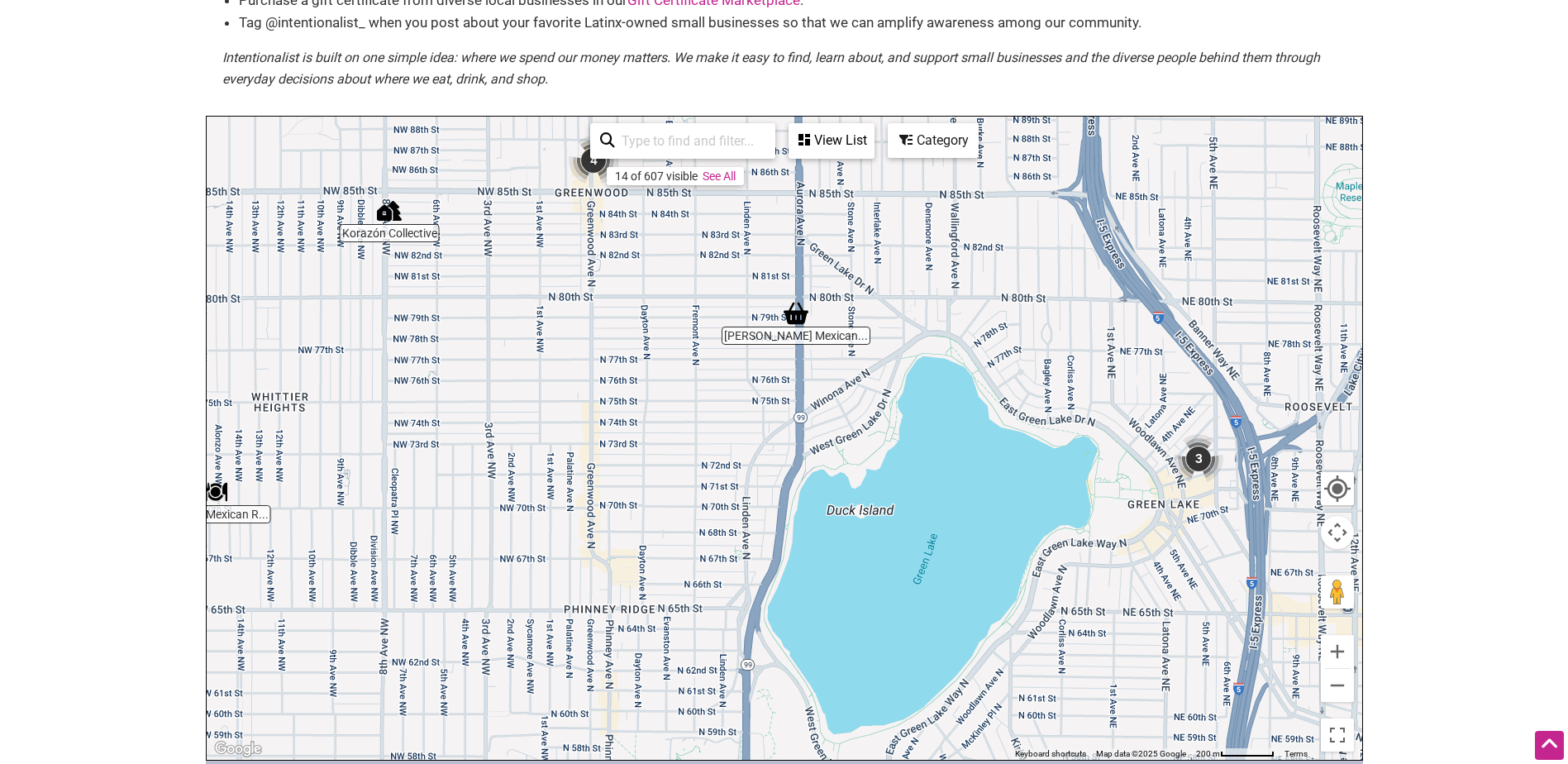
drag, startPoint x: 960, startPoint y: 734, endPoint x: 891, endPoint y: 472, distance: 270.9
click at [891, 472] on div "To navigate, press the arrow keys." at bounding box center [784, 438] width 1156 height 643
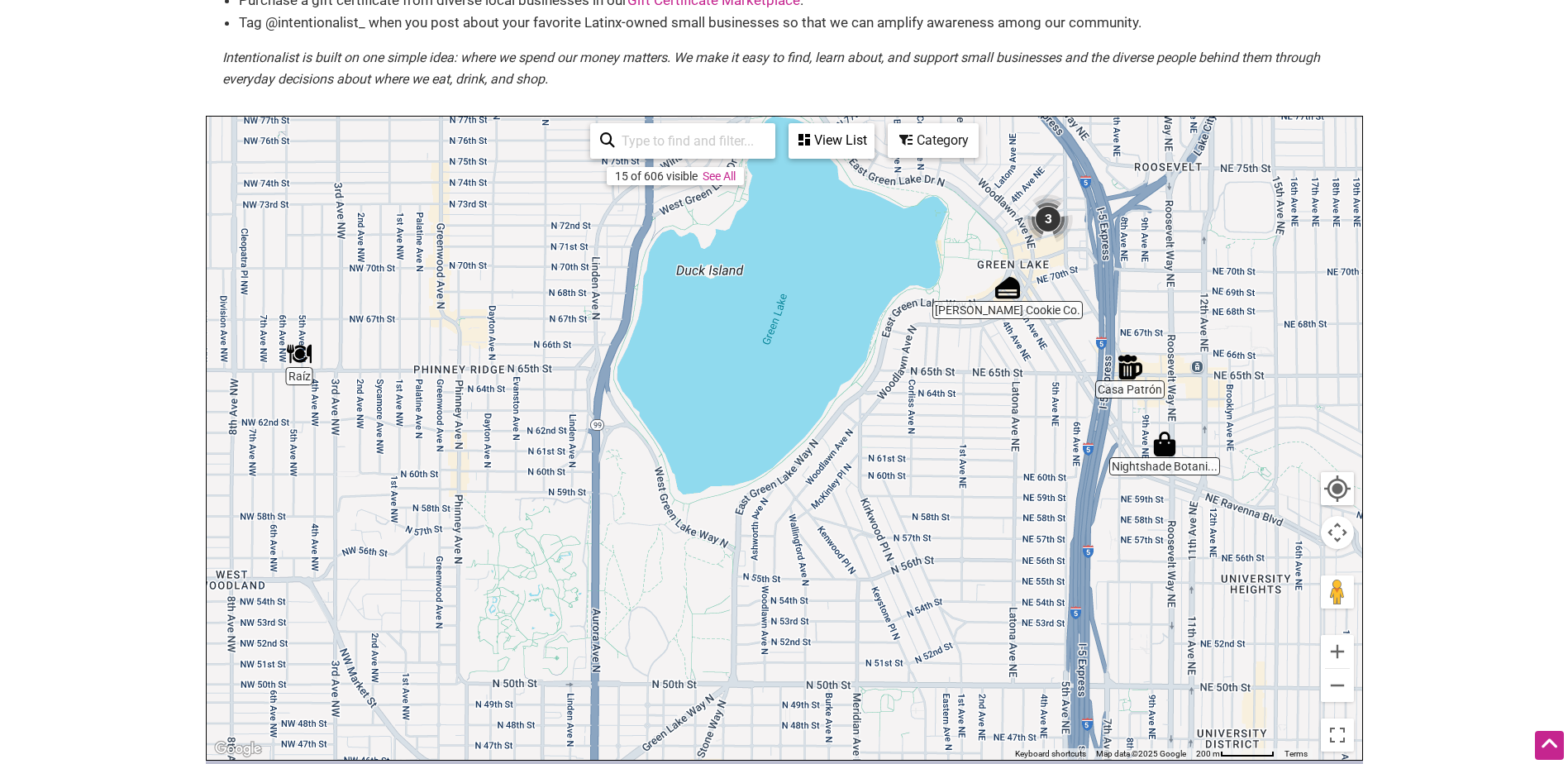
drag, startPoint x: 1107, startPoint y: 657, endPoint x: 951, endPoint y: 409, distance: 293.0
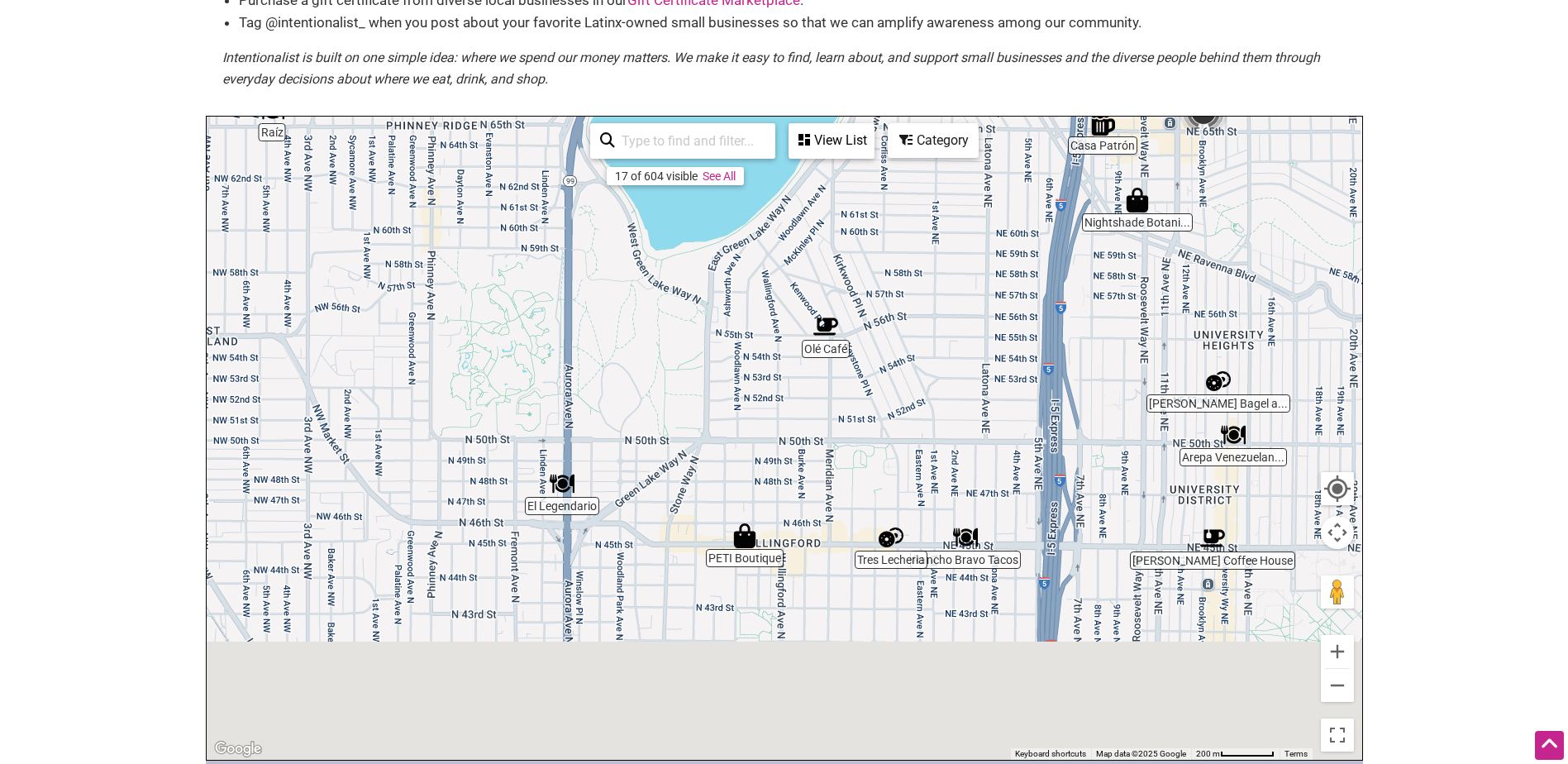
drag, startPoint x: 974, startPoint y: 654, endPoint x: 928, endPoint y: 361, distance: 296.6
click at [928, 361] on div "To navigate, press the arrow keys." at bounding box center [784, 438] width 1156 height 643
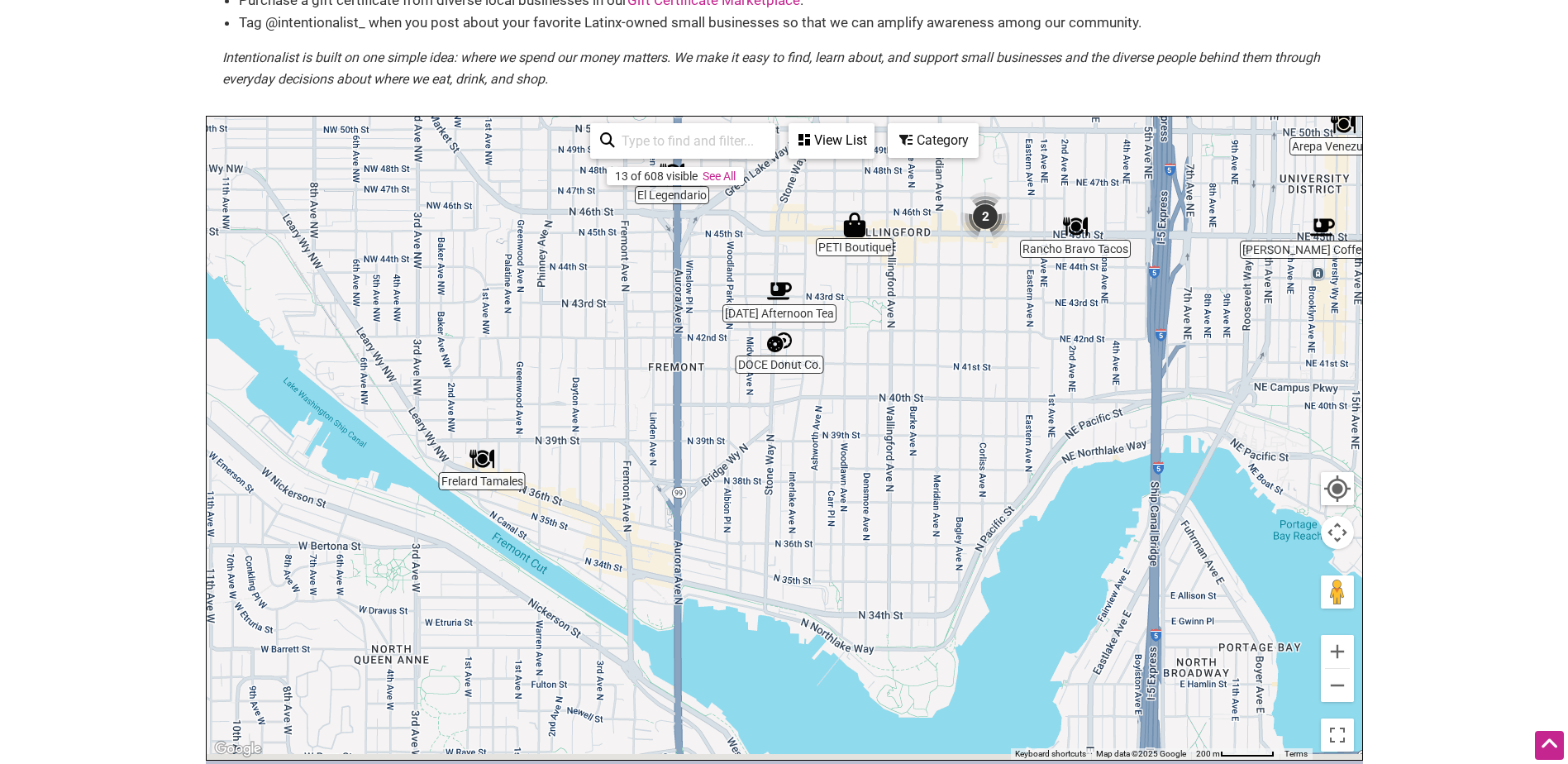
drag, startPoint x: 946, startPoint y: 684, endPoint x: 1067, endPoint y: 431, distance: 280.4
click at [1067, 431] on div "To navigate, press the arrow keys." at bounding box center [784, 438] width 1156 height 643
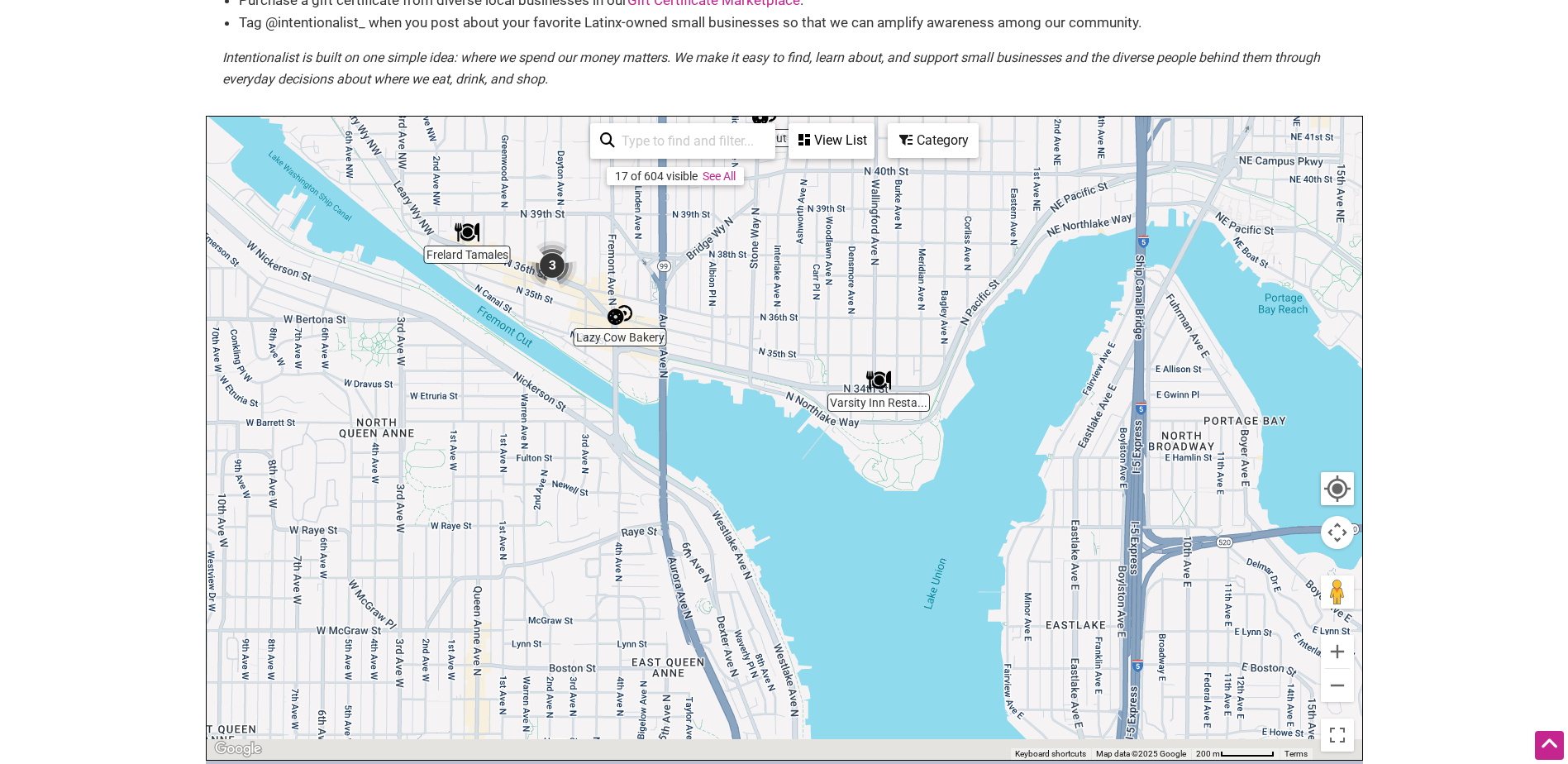
drag, startPoint x: 956, startPoint y: 617, endPoint x: 941, endPoint y: 378, distance: 239.5
click at [941, 378] on div "To navigate, press the arrow keys." at bounding box center [784, 438] width 1156 height 643
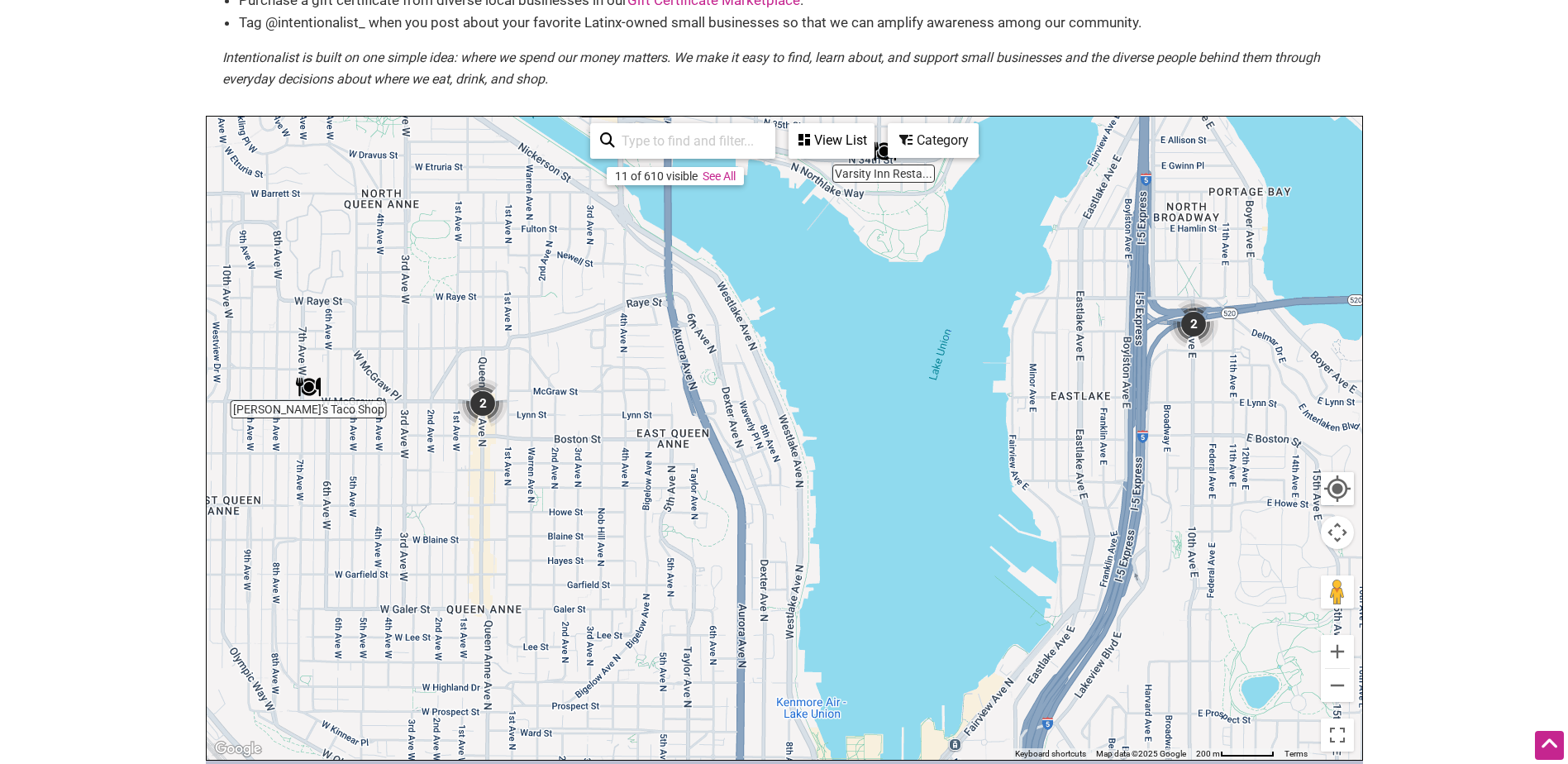
drag, startPoint x: 954, startPoint y: 646, endPoint x: 961, endPoint y: 434, distance: 212.1
click at [961, 434] on div "To navigate, press the arrow keys." at bounding box center [784, 438] width 1156 height 643
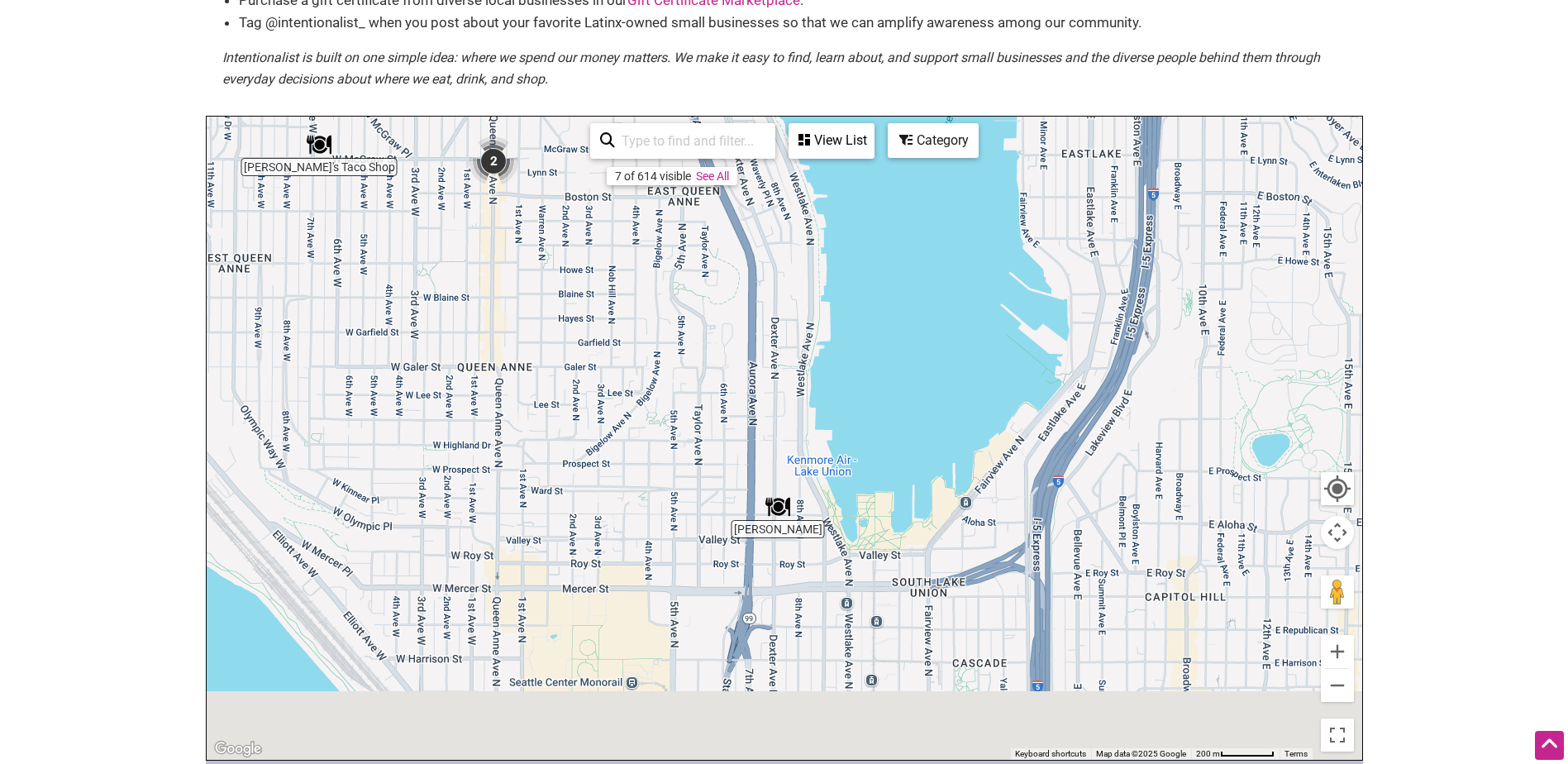
drag, startPoint x: 706, startPoint y: 638, endPoint x: 697, endPoint y: 342, distance: 296.1
click at [697, 342] on div "To navigate, press the arrow keys." at bounding box center [784, 438] width 1156 height 643
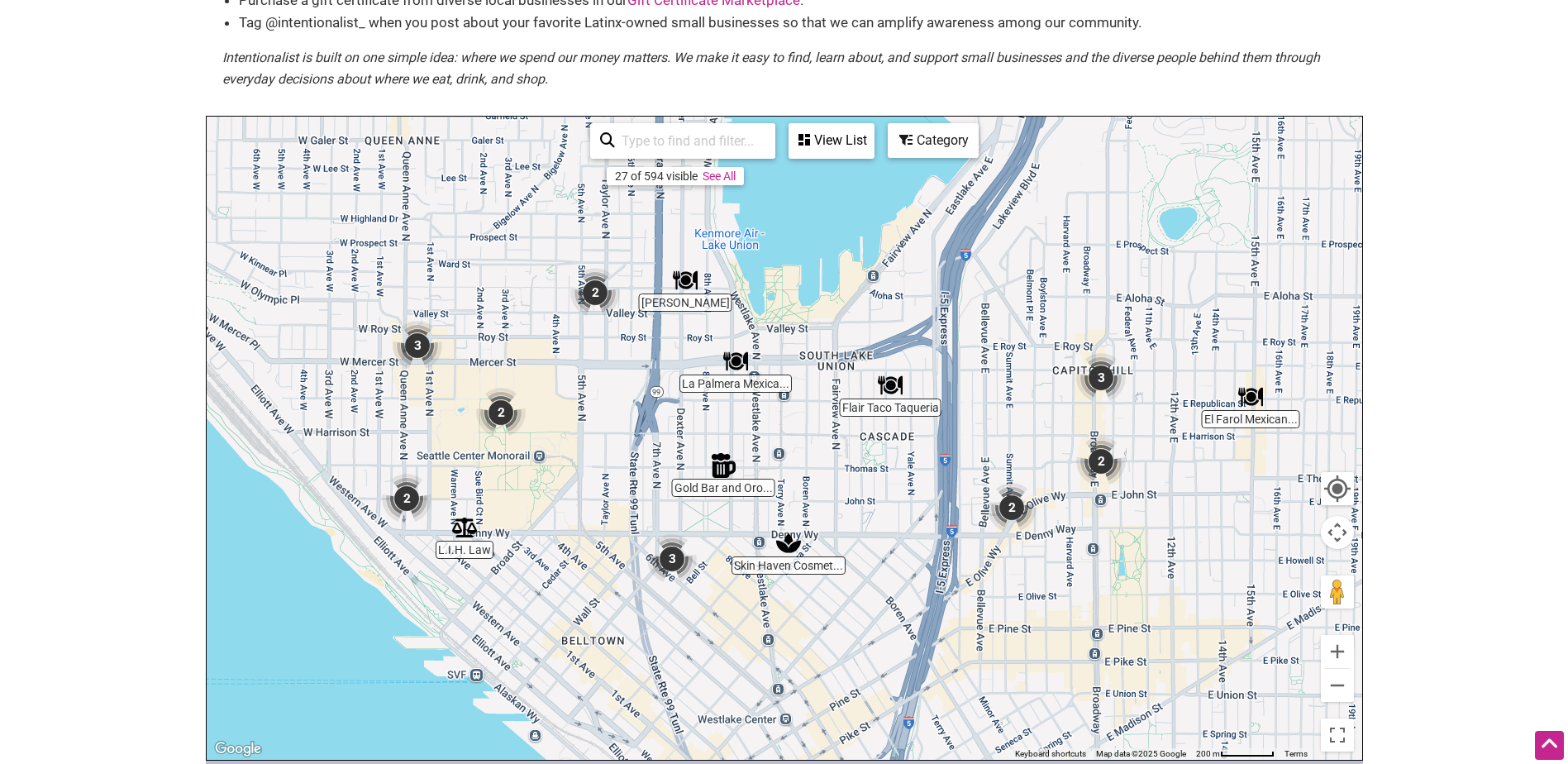
drag, startPoint x: 929, startPoint y: 662, endPoint x: 860, endPoint y: 480, distance: 194.6
click at [860, 480] on div "To navigate, press the arrow keys." at bounding box center [784, 438] width 1156 height 643
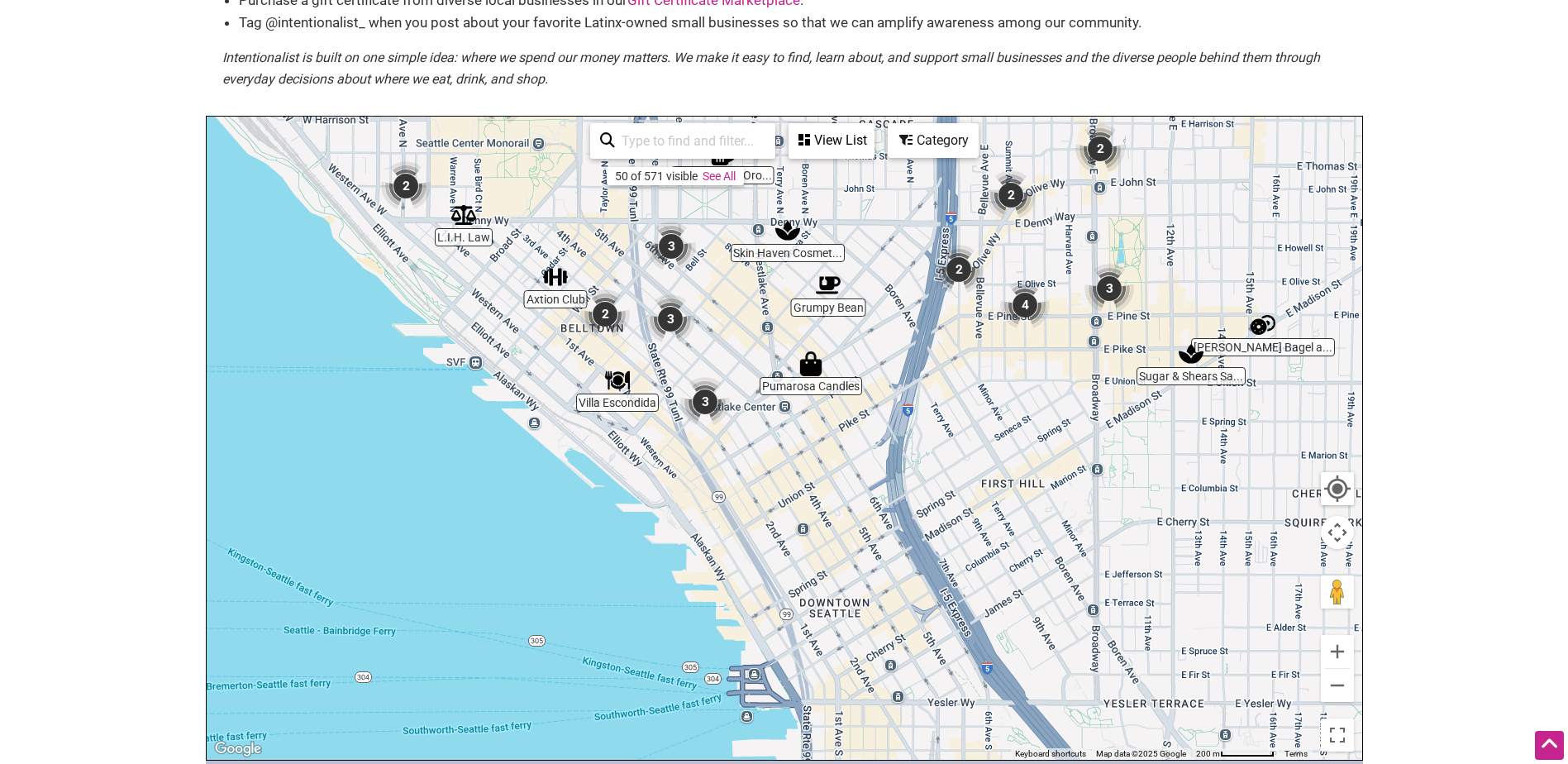
drag, startPoint x: 933, startPoint y: 655, endPoint x: 931, endPoint y: 337, distance: 318.0
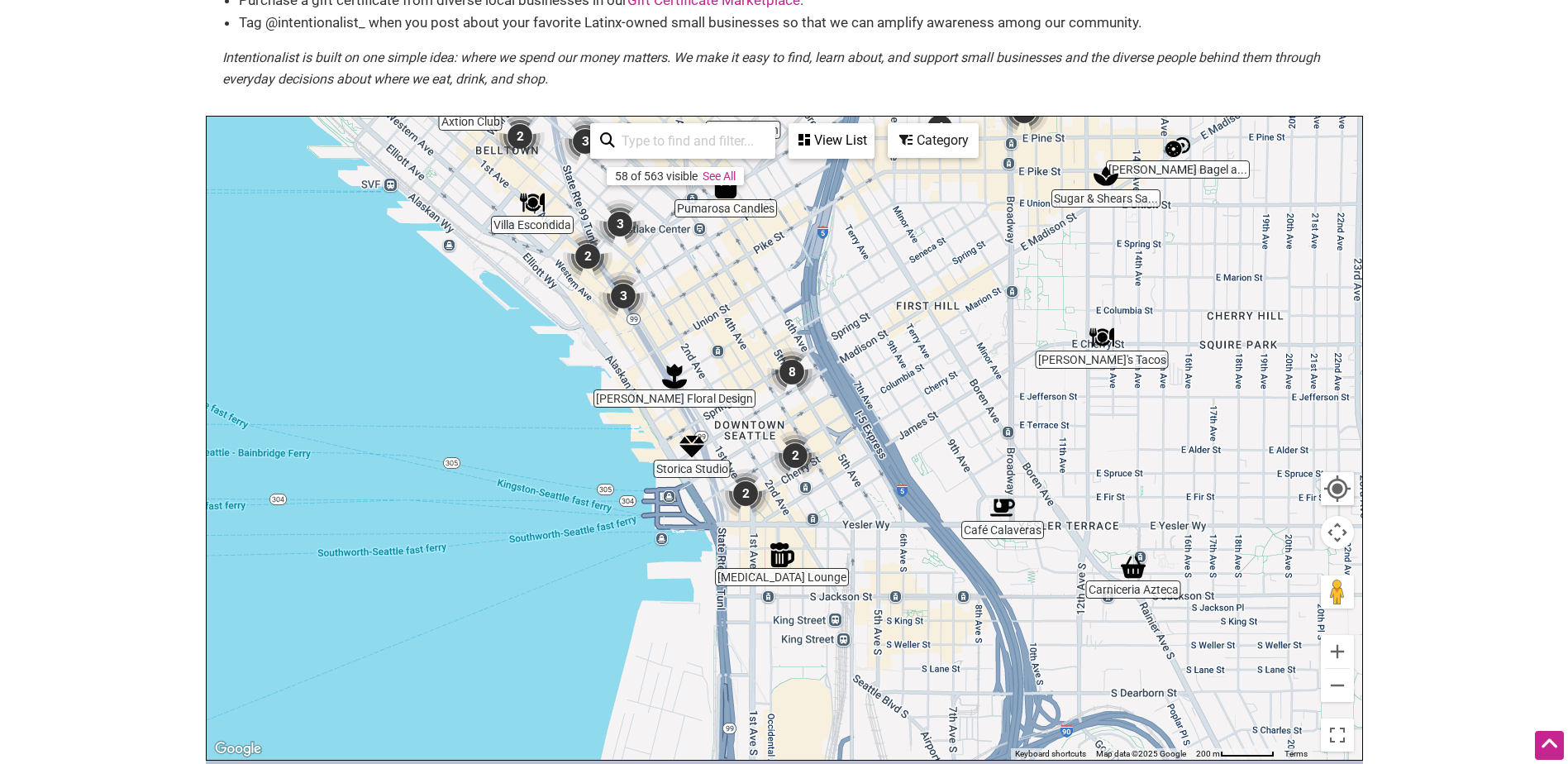
drag, startPoint x: 987, startPoint y: 581, endPoint x: 882, endPoint y: 375, distance: 231.2
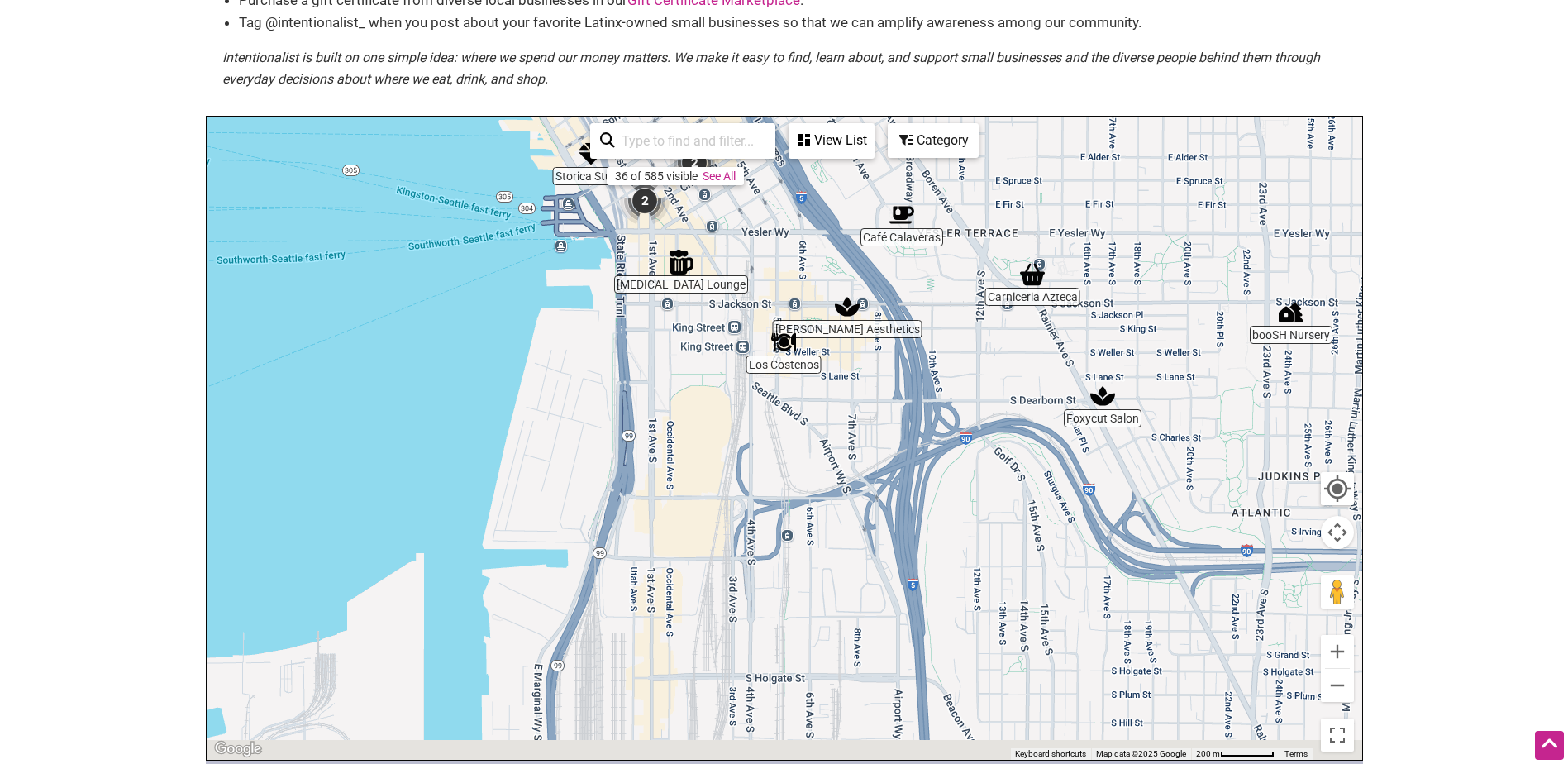
drag, startPoint x: 971, startPoint y: 666, endPoint x: 879, endPoint y: 356, distance: 323.4
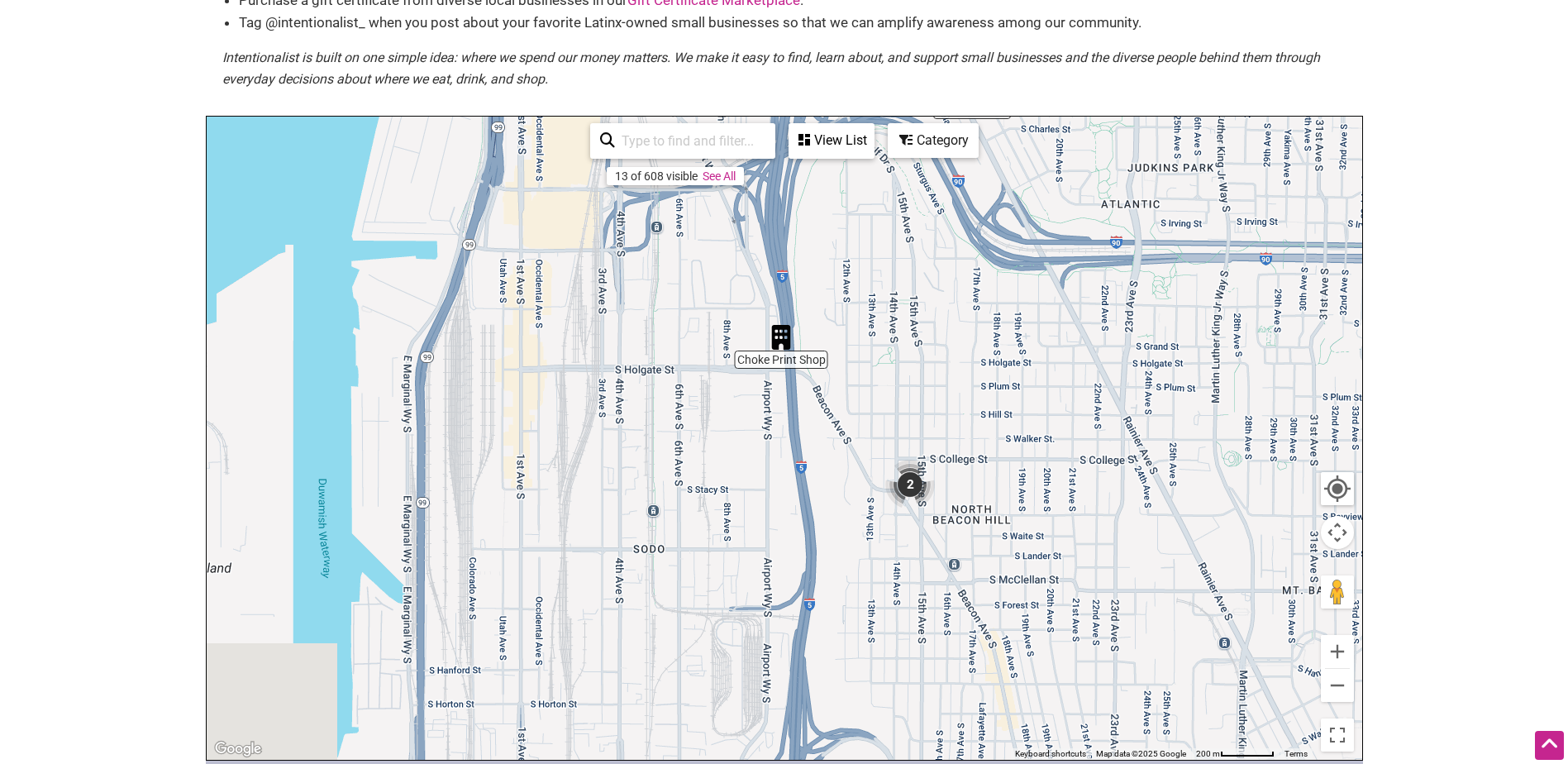
drag, startPoint x: 966, startPoint y: 648, endPoint x: 850, endPoint y: 403, distance: 271.1
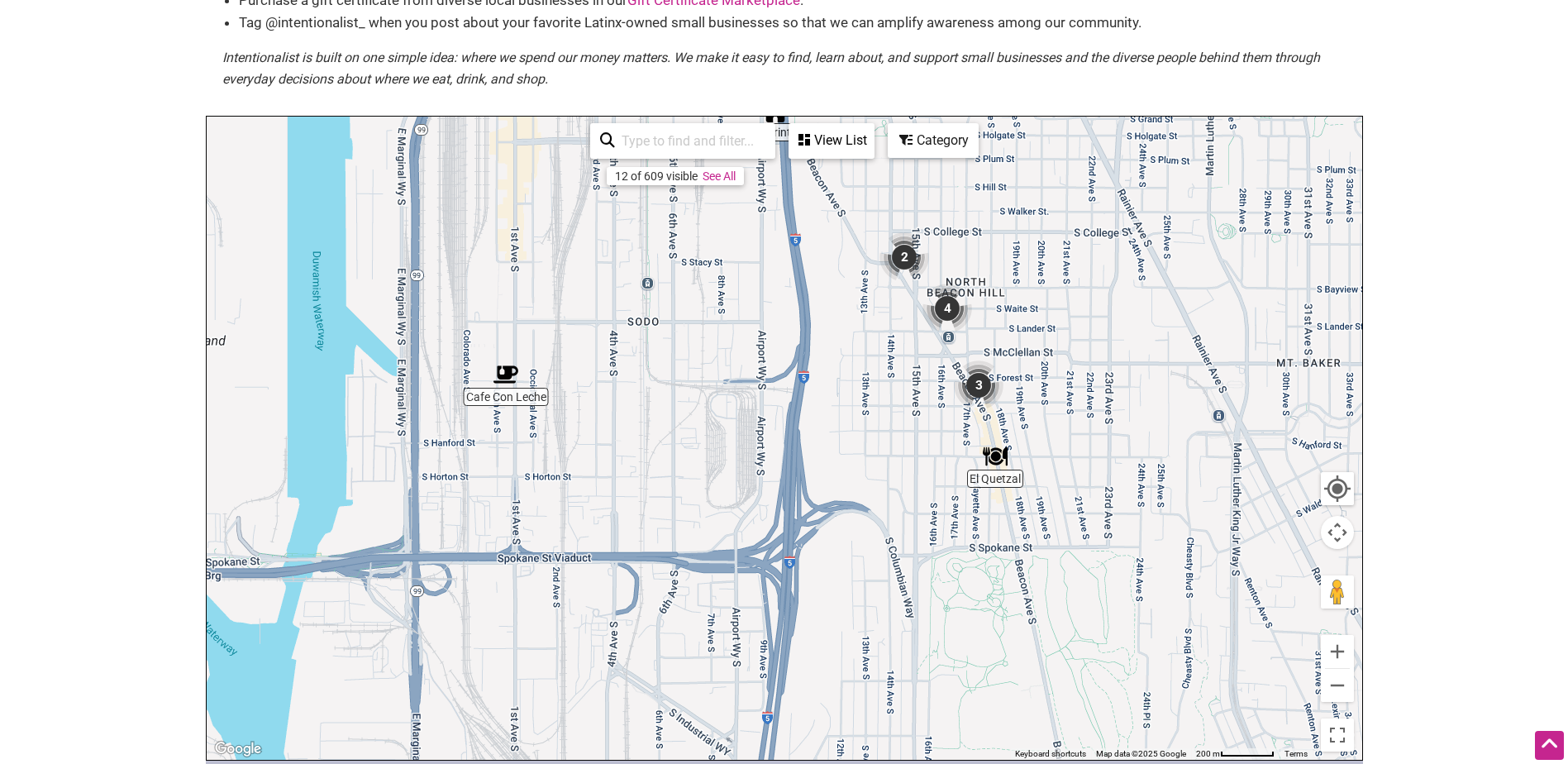
drag, startPoint x: 849, startPoint y: 671, endPoint x: 849, endPoint y: 451, distance: 220.0
click at [849, 451] on div "To navigate, press the arrow keys." at bounding box center [784, 438] width 1156 height 643
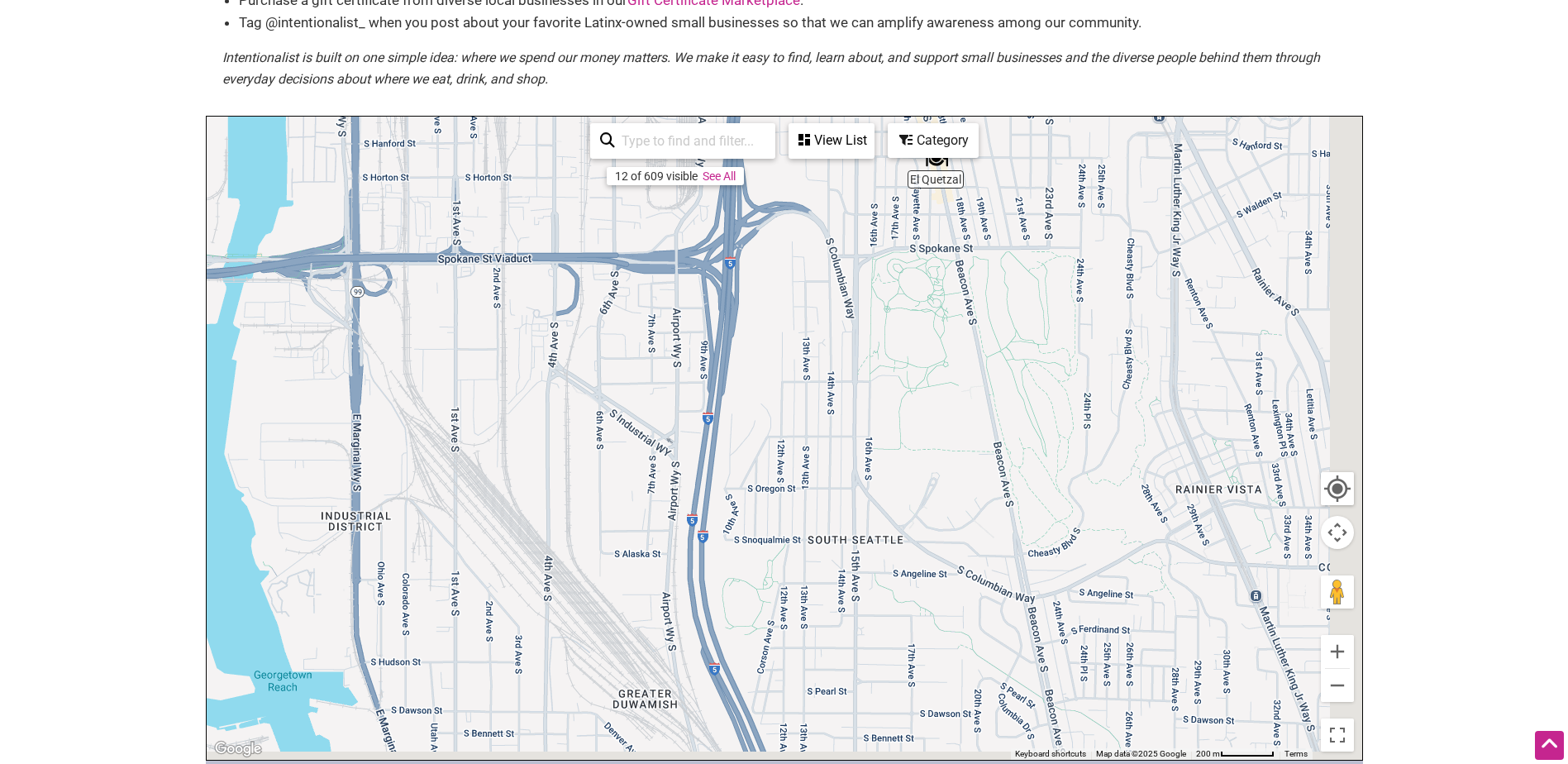
drag, startPoint x: 888, startPoint y: 643, endPoint x: 826, endPoint y: 309, distance: 339.7
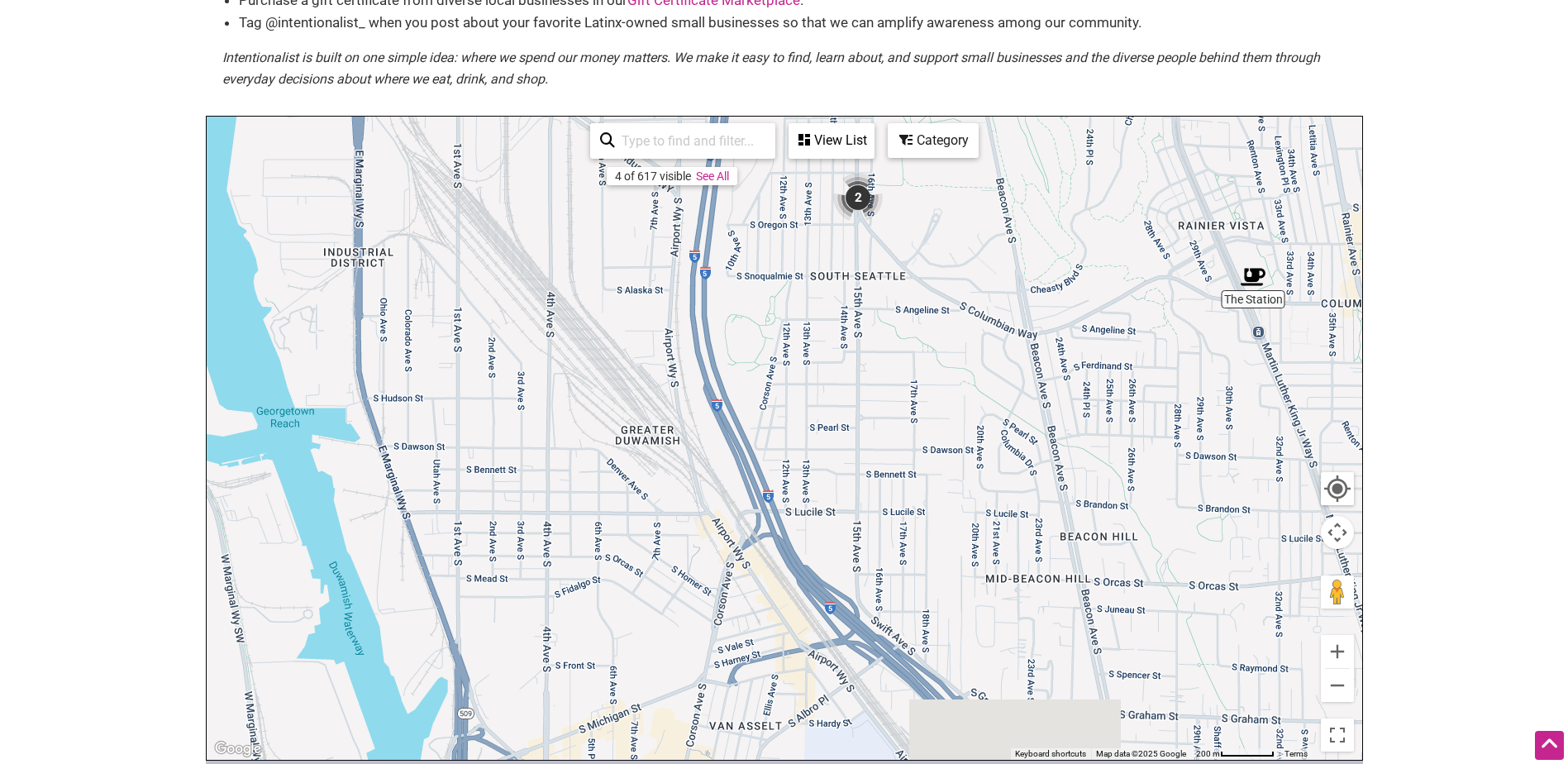
drag, startPoint x: 868, startPoint y: 588, endPoint x: 878, endPoint y: 346, distance: 242.2
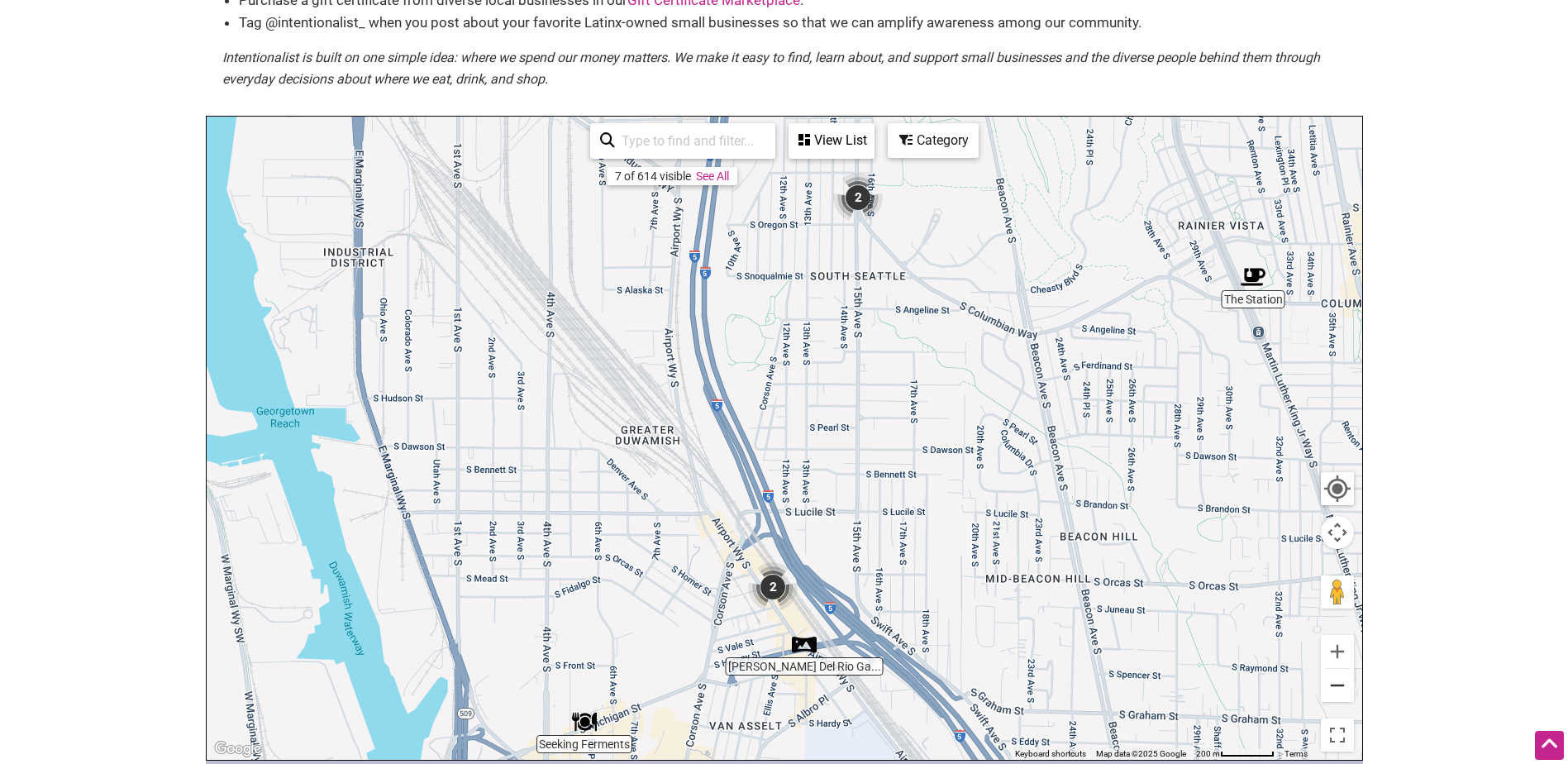
click at [1338, 689] on button "Zoom out" at bounding box center [1337, 684] width 33 height 33
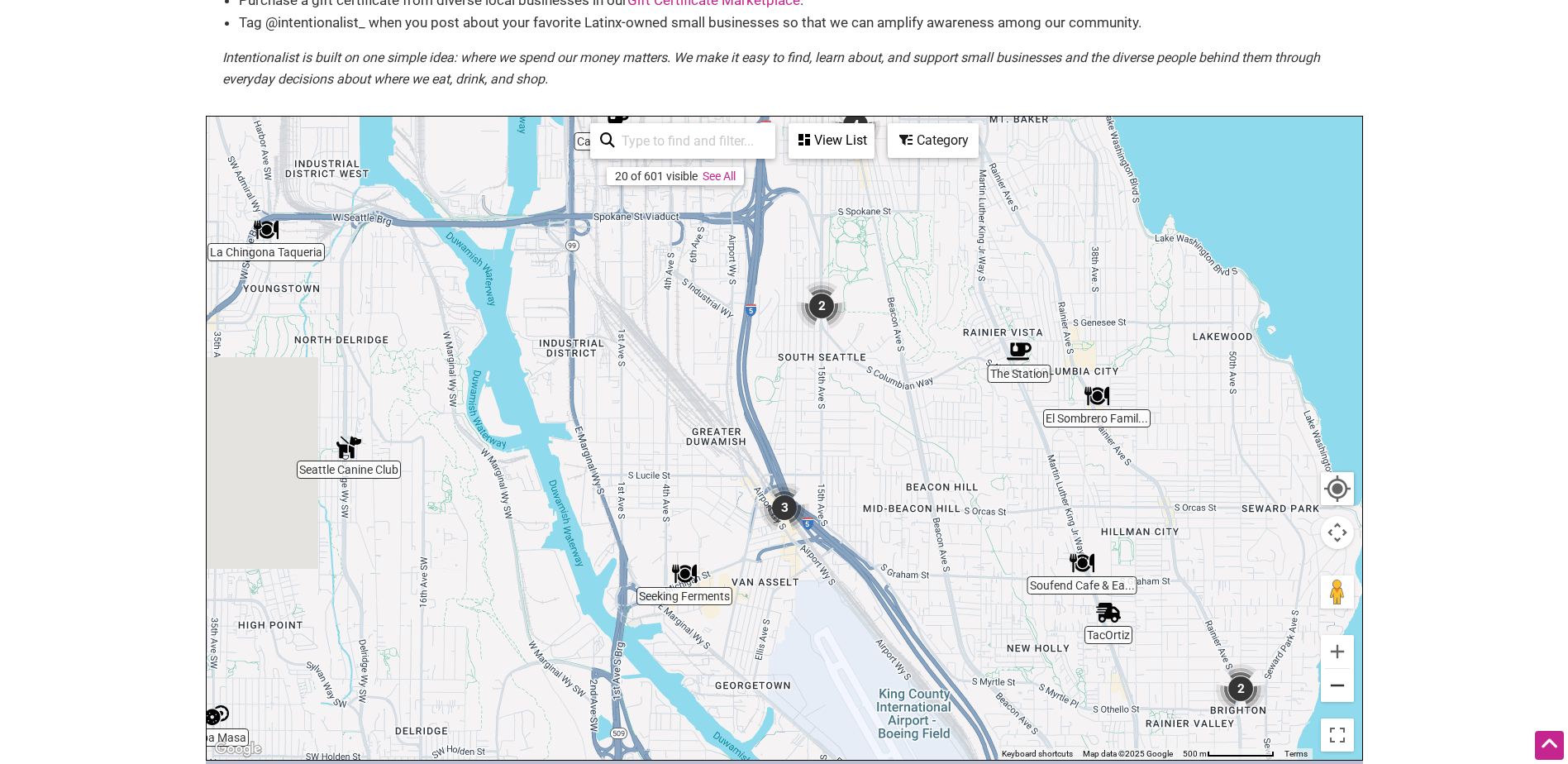
click at [1338, 689] on button "Zoom out" at bounding box center [1337, 684] width 33 height 33
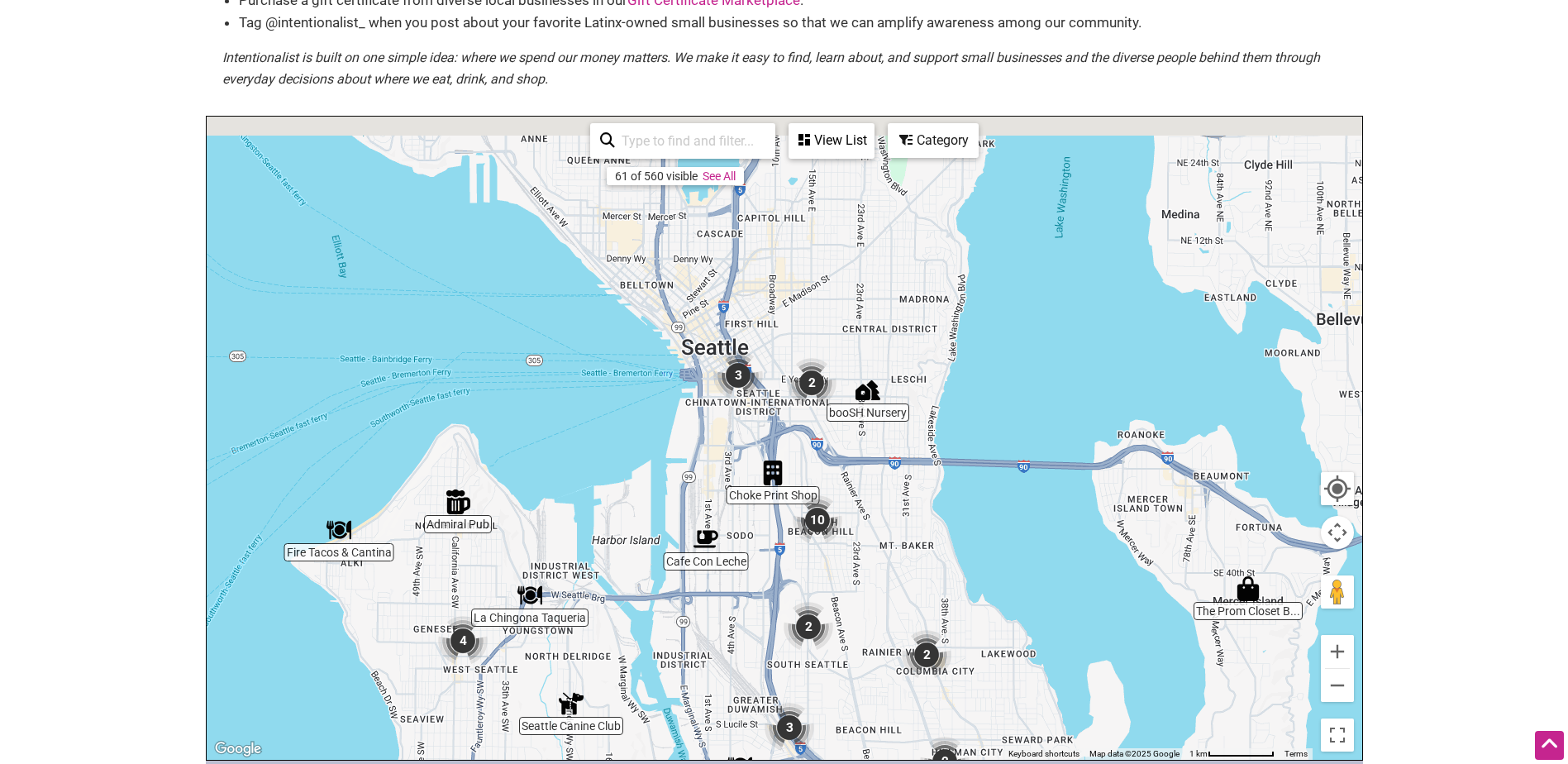
drag, startPoint x: 835, startPoint y: 306, endPoint x: 836, endPoint y: 576, distance: 270.0
click at [836, 576] on div "To navigate, press the arrow keys." at bounding box center [784, 438] width 1156 height 643
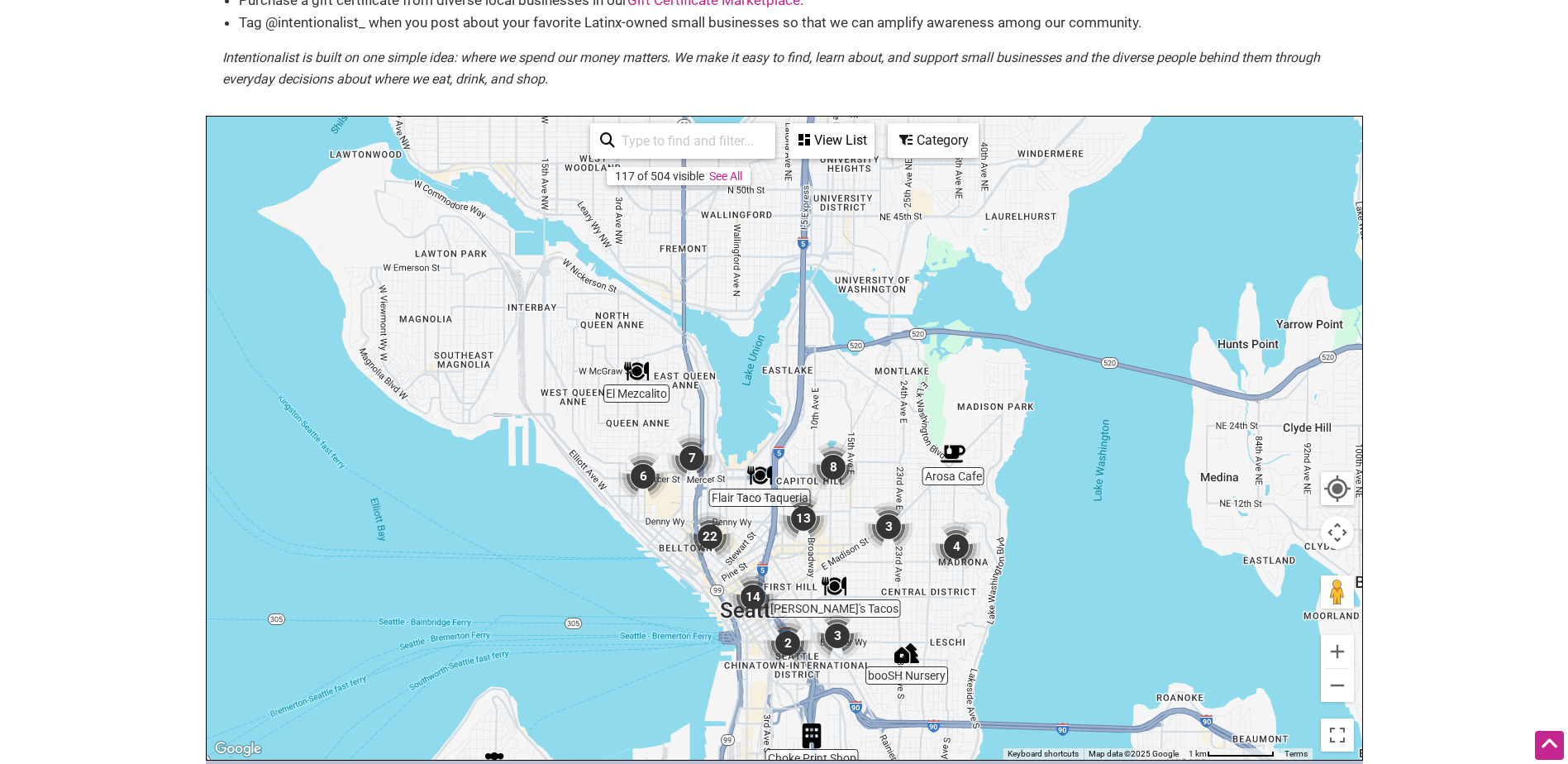
drag, startPoint x: 920, startPoint y: 330, endPoint x: 958, endPoint y: 597, distance: 269.7
click at [958, 597] on div "To navigate, press the arrow keys." at bounding box center [784, 438] width 1156 height 643
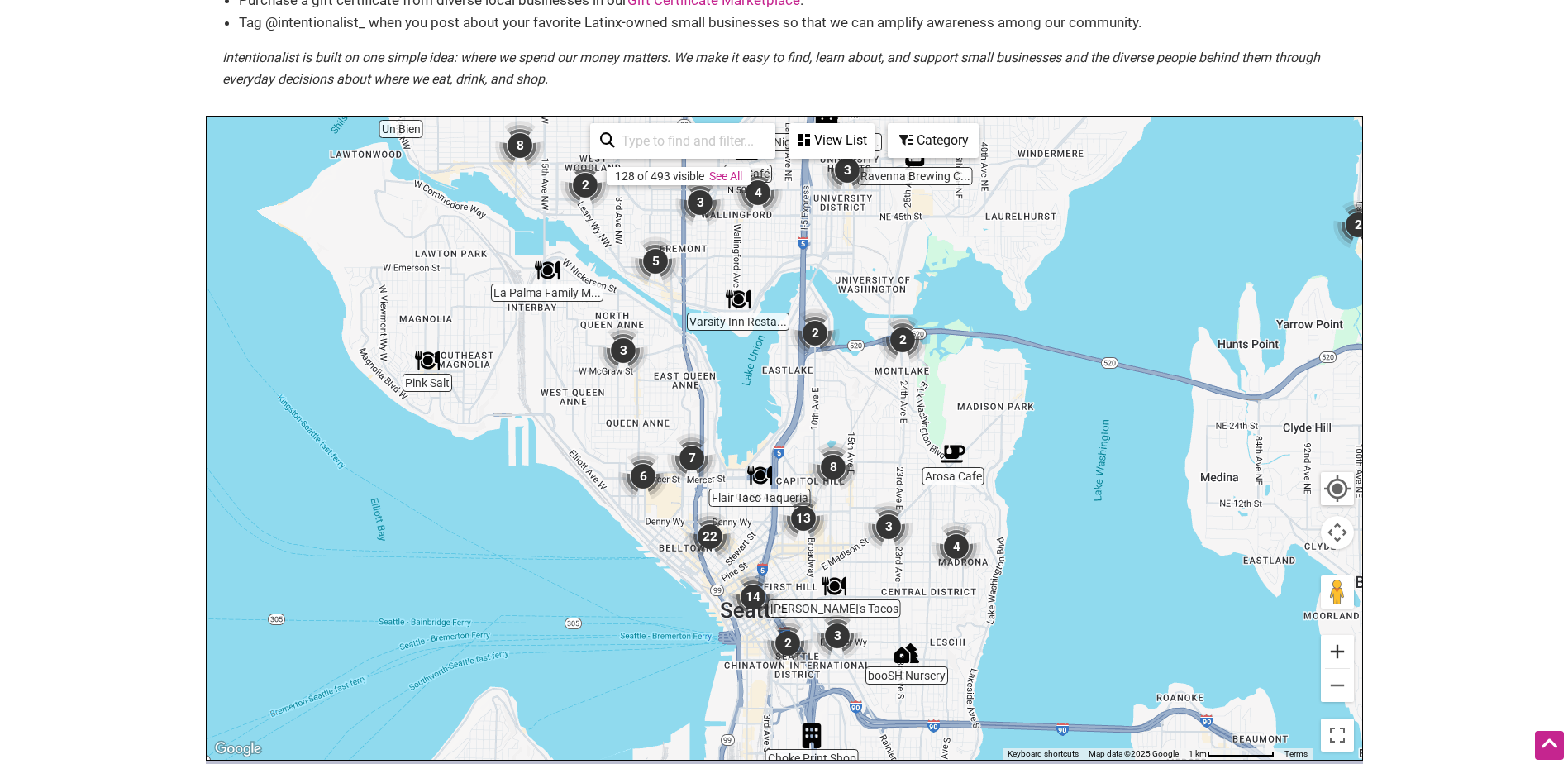
click at [1351, 658] on button "Zoom in" at bounding box center [1337, 650] width 33 height 33
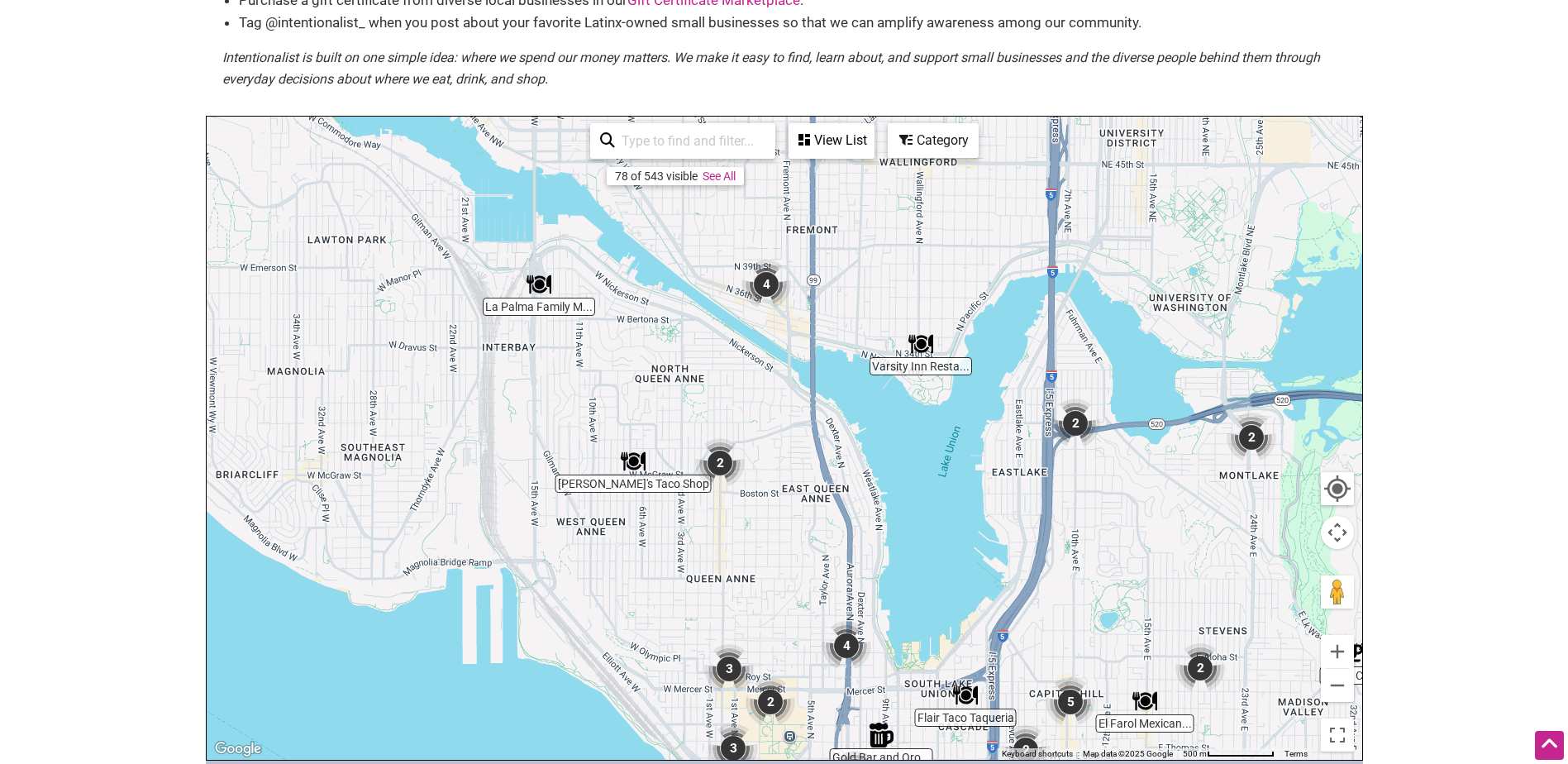
drag, startPoint x: 947, startPoint y: 637, endPoint x: 1178, endPoint y: 806, distance: 286.2
click at [1178, 542] on html "× Menu 0 Add a Business Map Blog Store Offers Intentionalist Cards Buy Black Ca…" at bounding box center [784, 159] width 1568 height 764
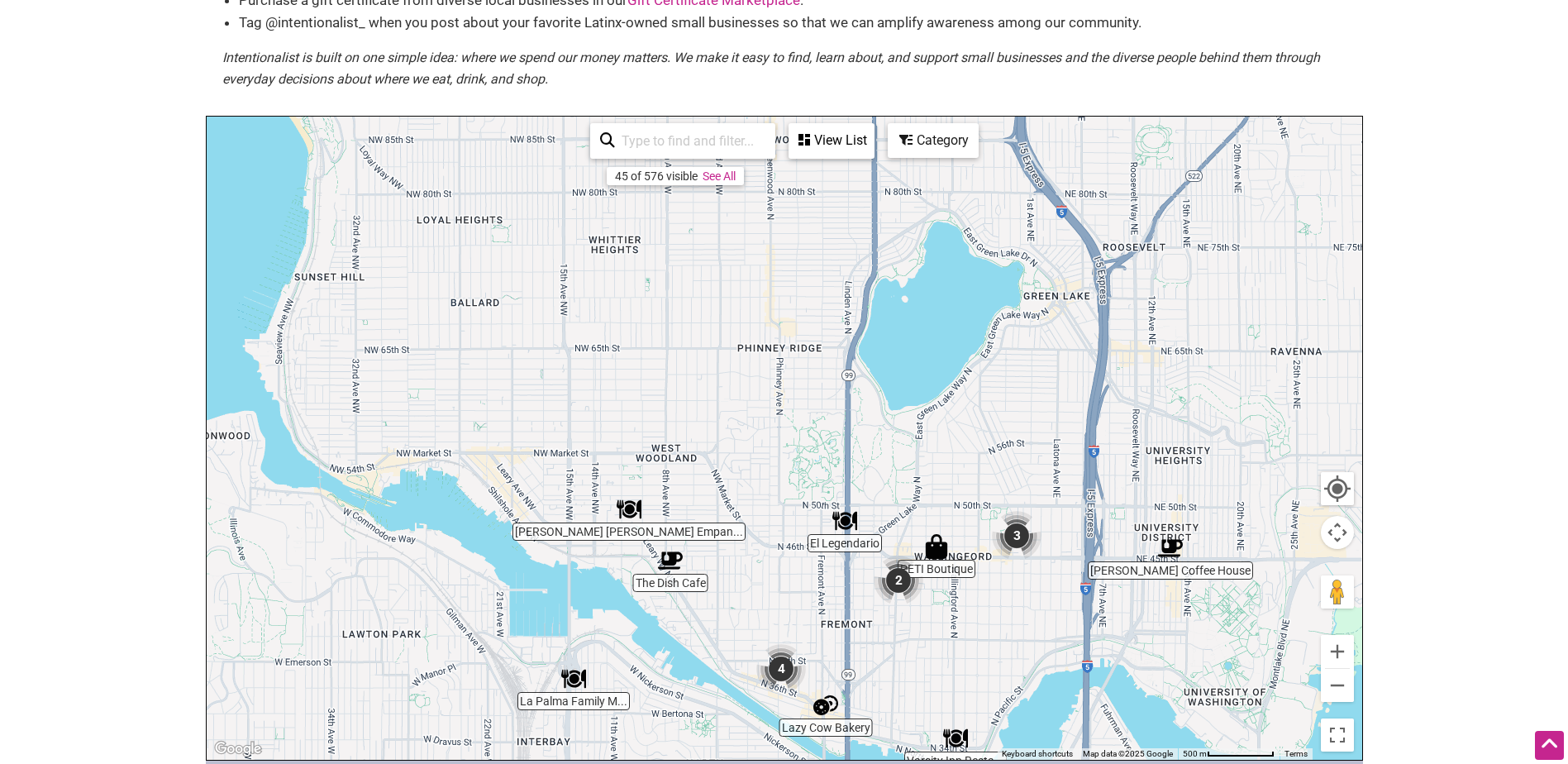
drag, startPoint x: 910, startPoint y: 270, endPoint x: 949, endPoint y: 669, distance: 400.9
click at [949, 669] on div "To navigate, press the arrow keys." at bounding box center [784, 438] width 1156 height 643
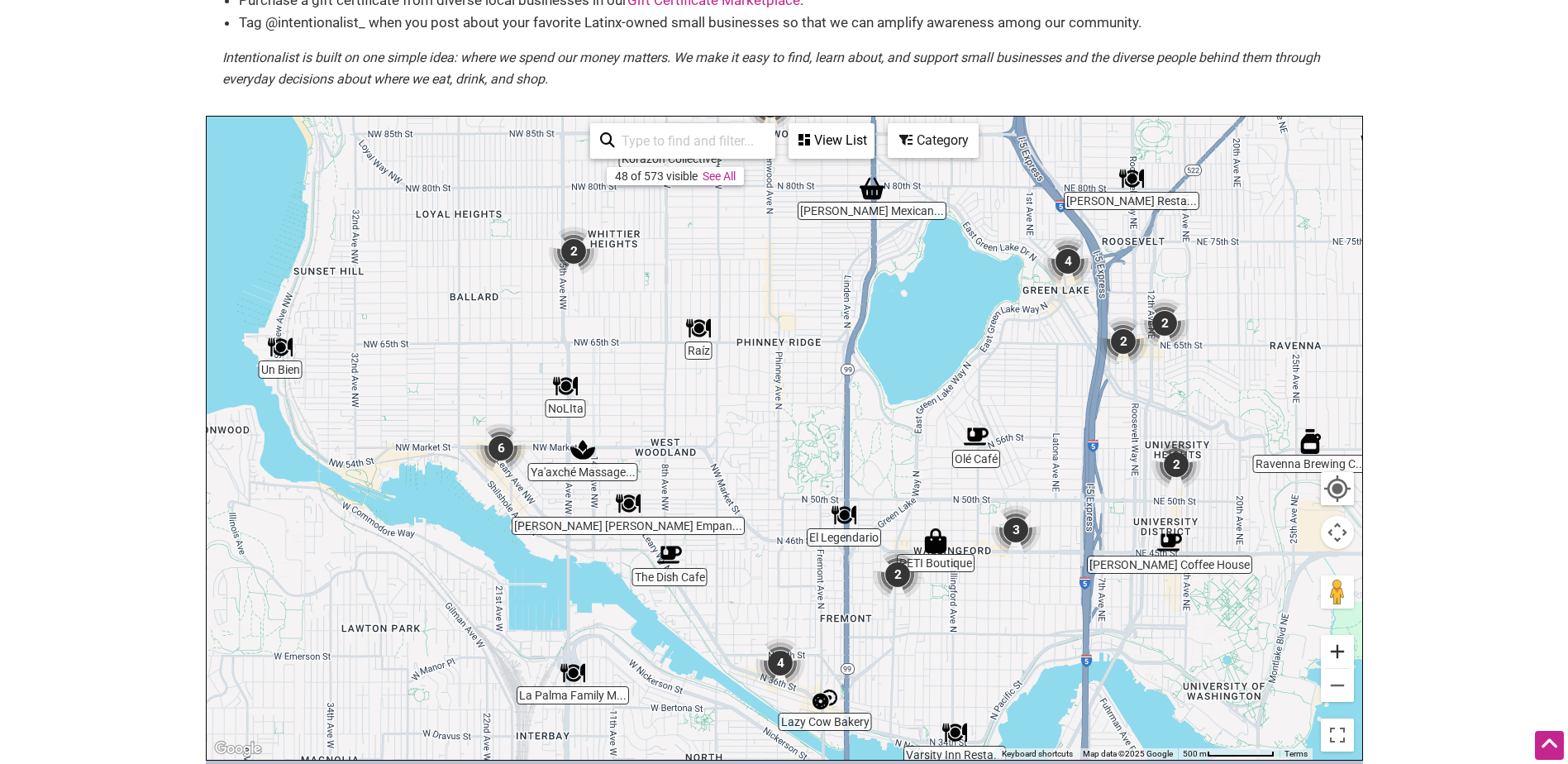
click at [1337, 655] on button "Zoom in" at bounding box center [1337, 650] width 33 height 33
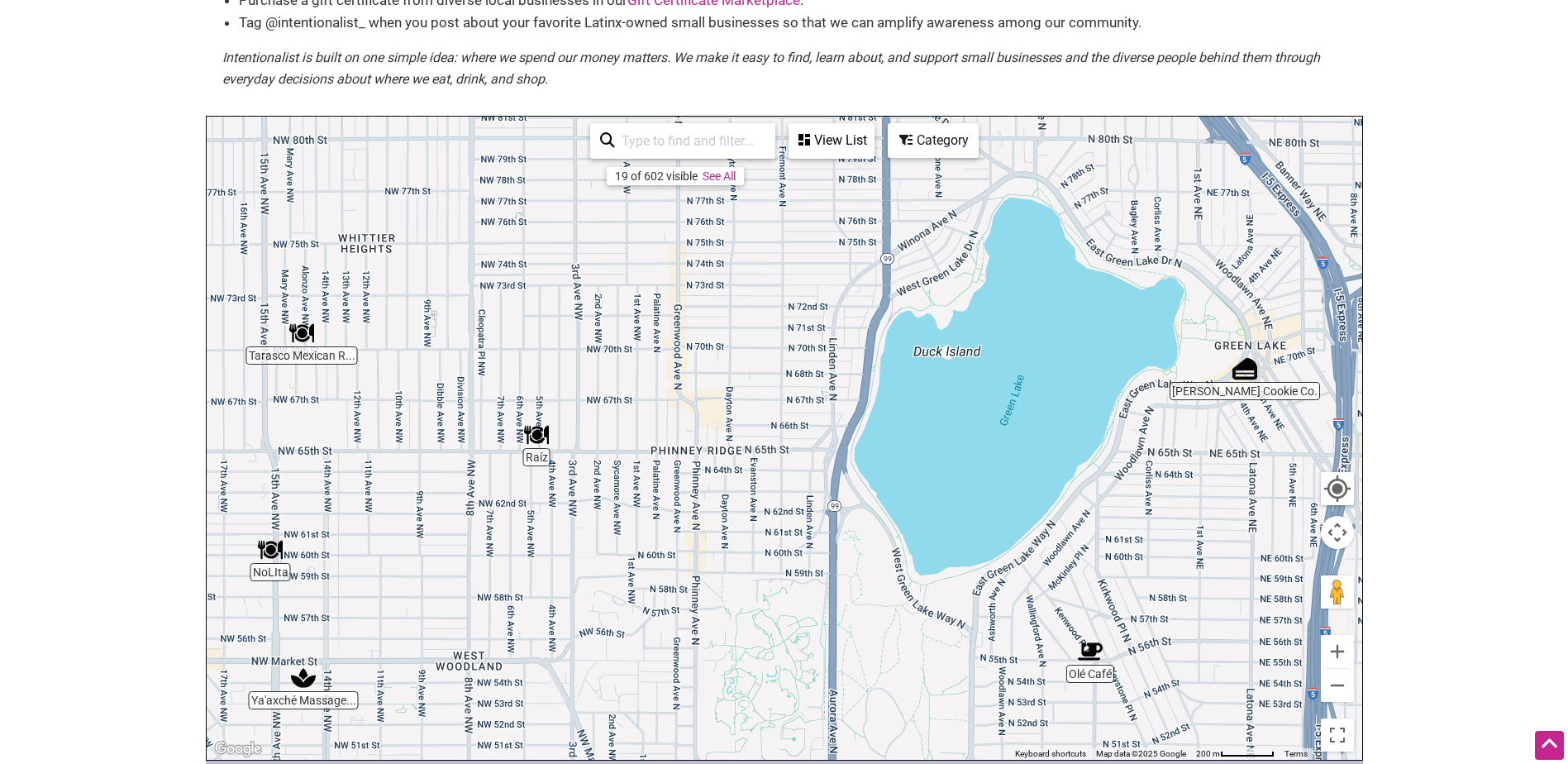
drag, startPoint x: 1057, startPoint y: 280, endPoint x: 981, endPoint y: 481, distance: 214.9
click at [981, 481] on div "To navigate, press the arrow keys." at bounding box center [784, 438] width 1156 height 643
click at [900, 178] on div "To navigate, press the arrow keys." at bounding box center [784, 438] width 1156 height 643
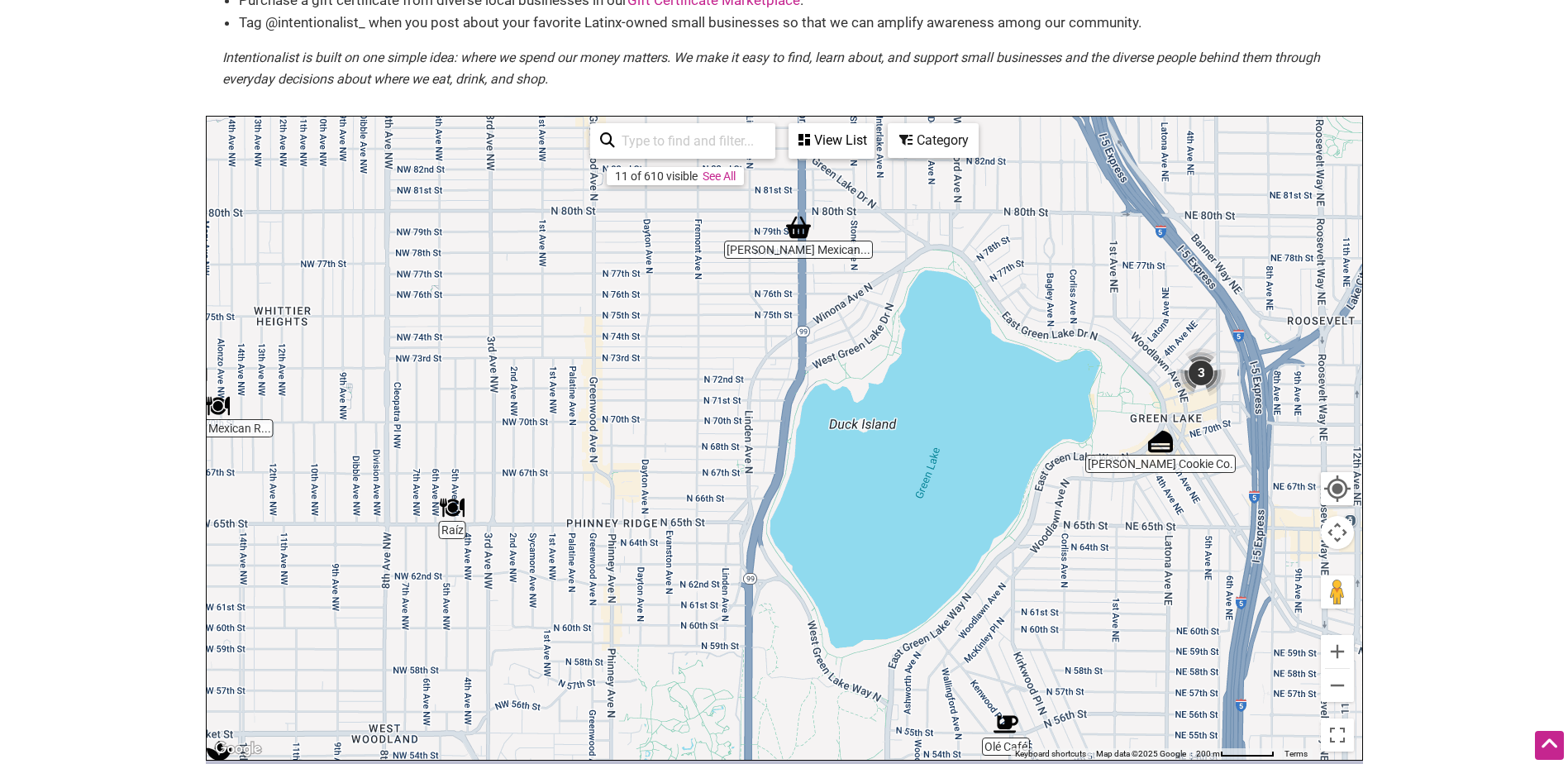
drag, startPoint x: 878, startPoint y: 229, endPoint x: 785, endPoint y: 303, distance: 118.8
click at [785, 313] on div "To navigate, press the arrow keys." at bounding box center [784, 438] width 1156 height 643
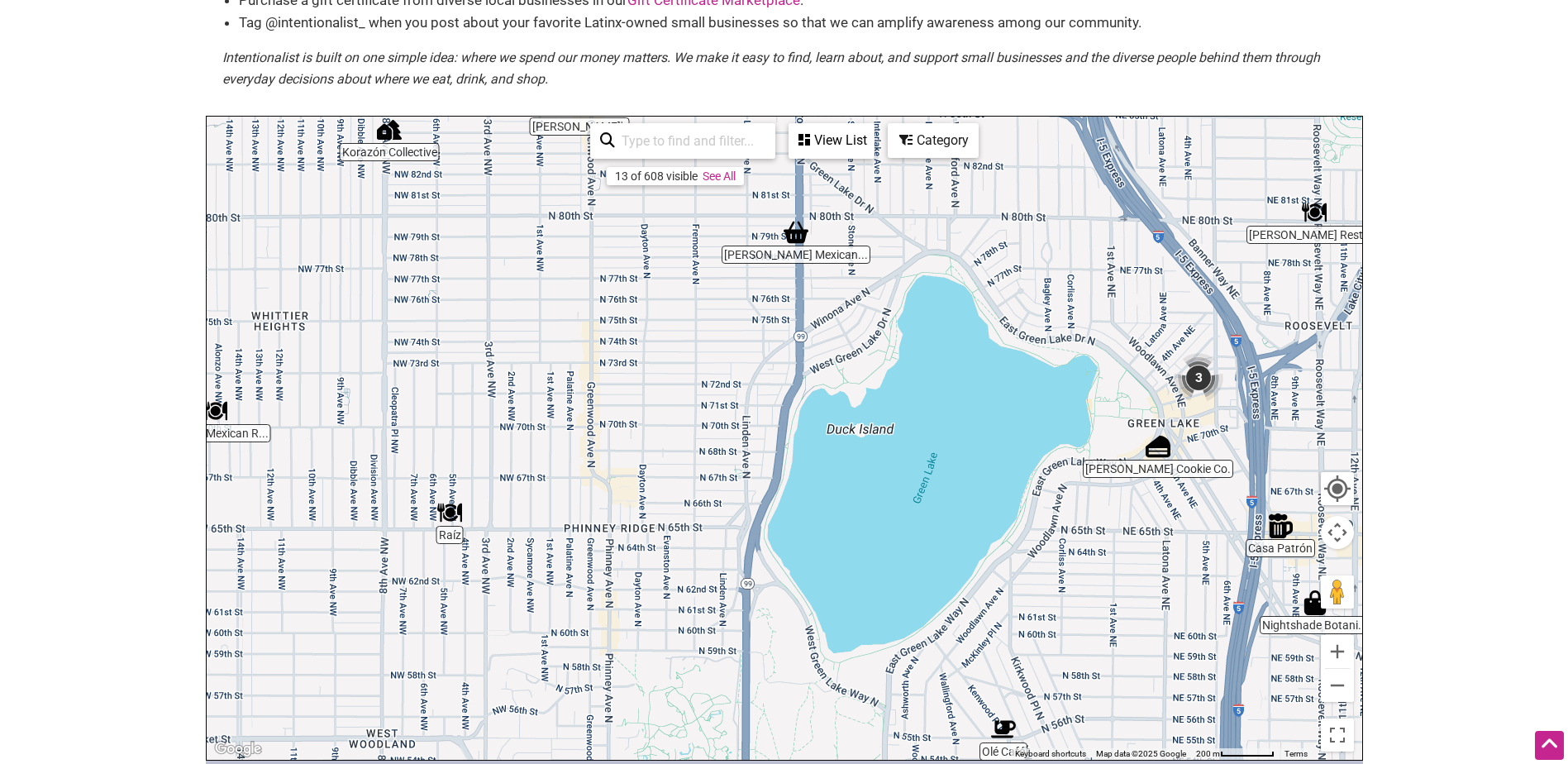
click at [799, 237] on img "Mendoza's Mexican Mercado" at bounding box center [796, 231] width 25 height 25
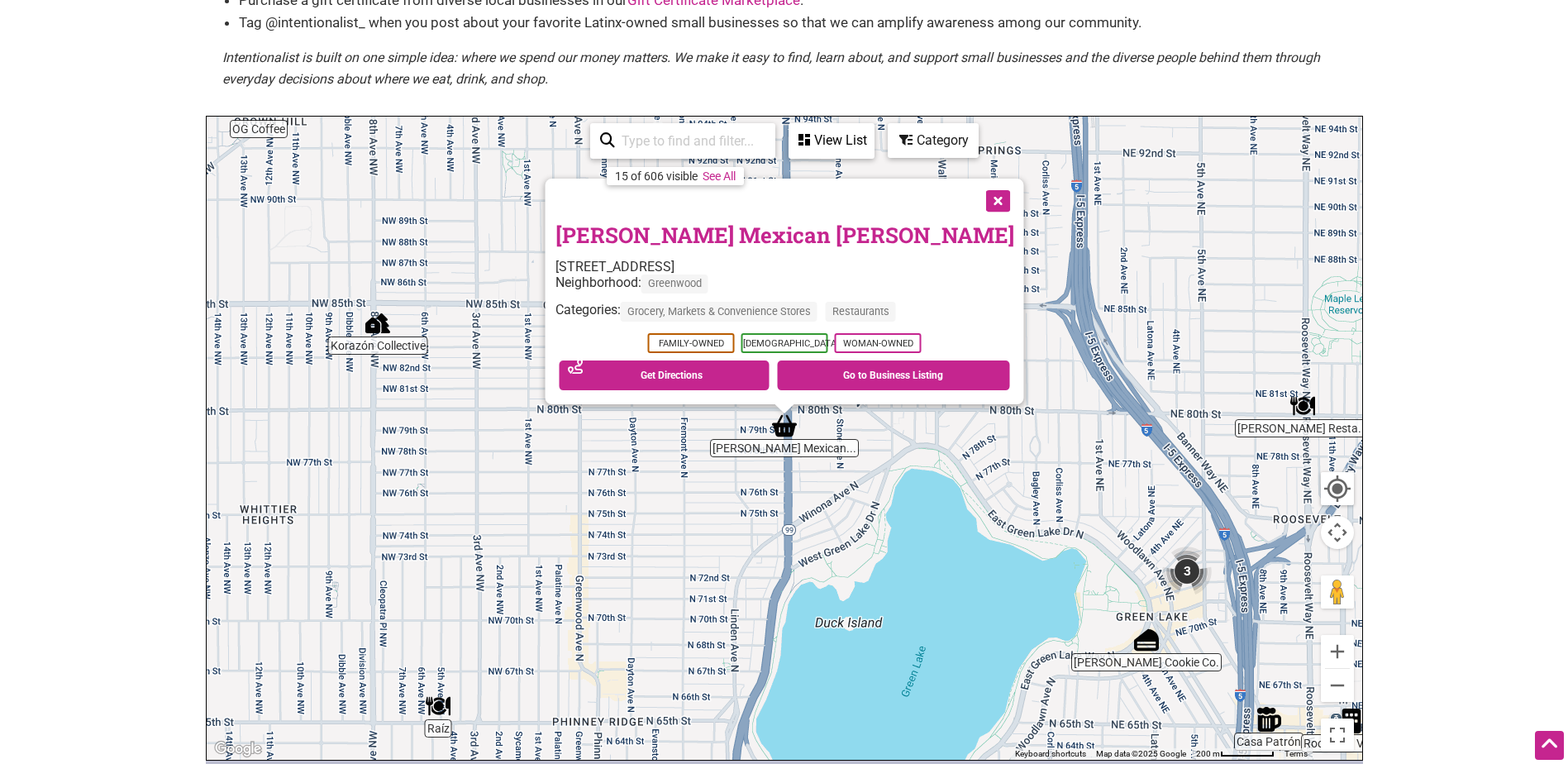
click at [976, 193] on button "Close" at bounding box center [997, 200] width 42 height 42
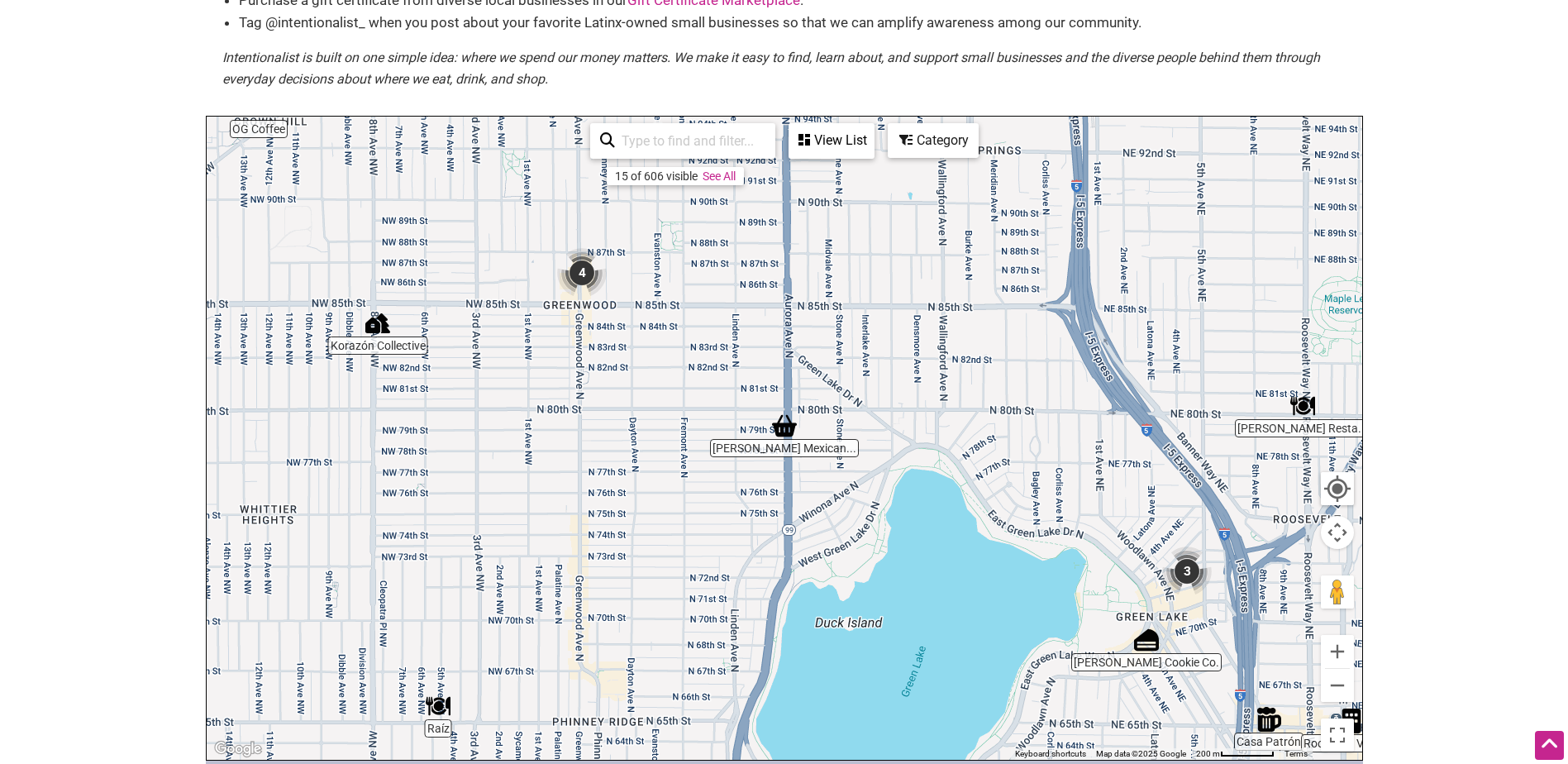
click at [576, 276] on img "4" at bounding box center [582, 273] width 49 height 49
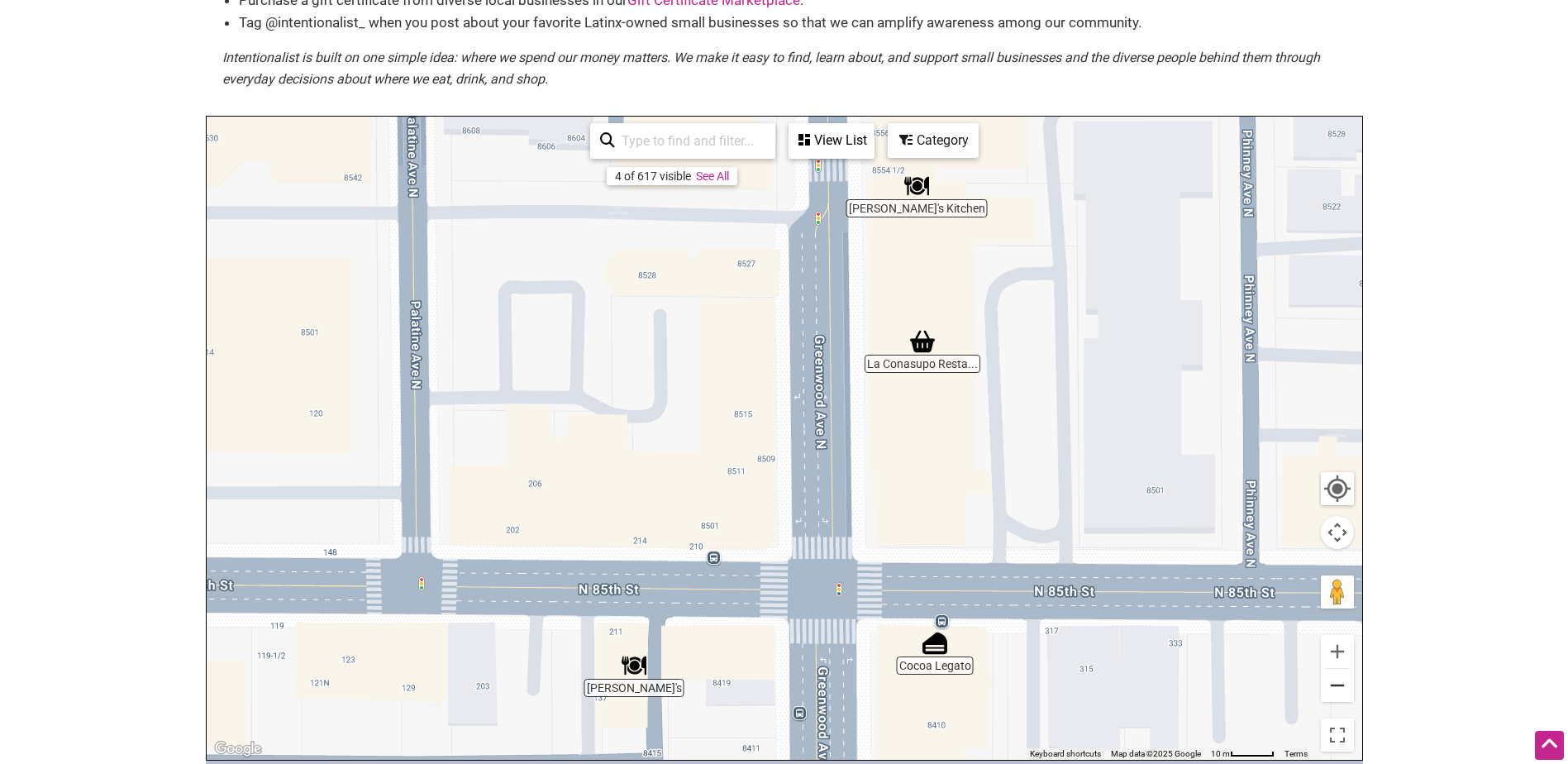
click at [1342, 684] on button "Zoom out" at bounding box center [1337, 684] width 33 height 33
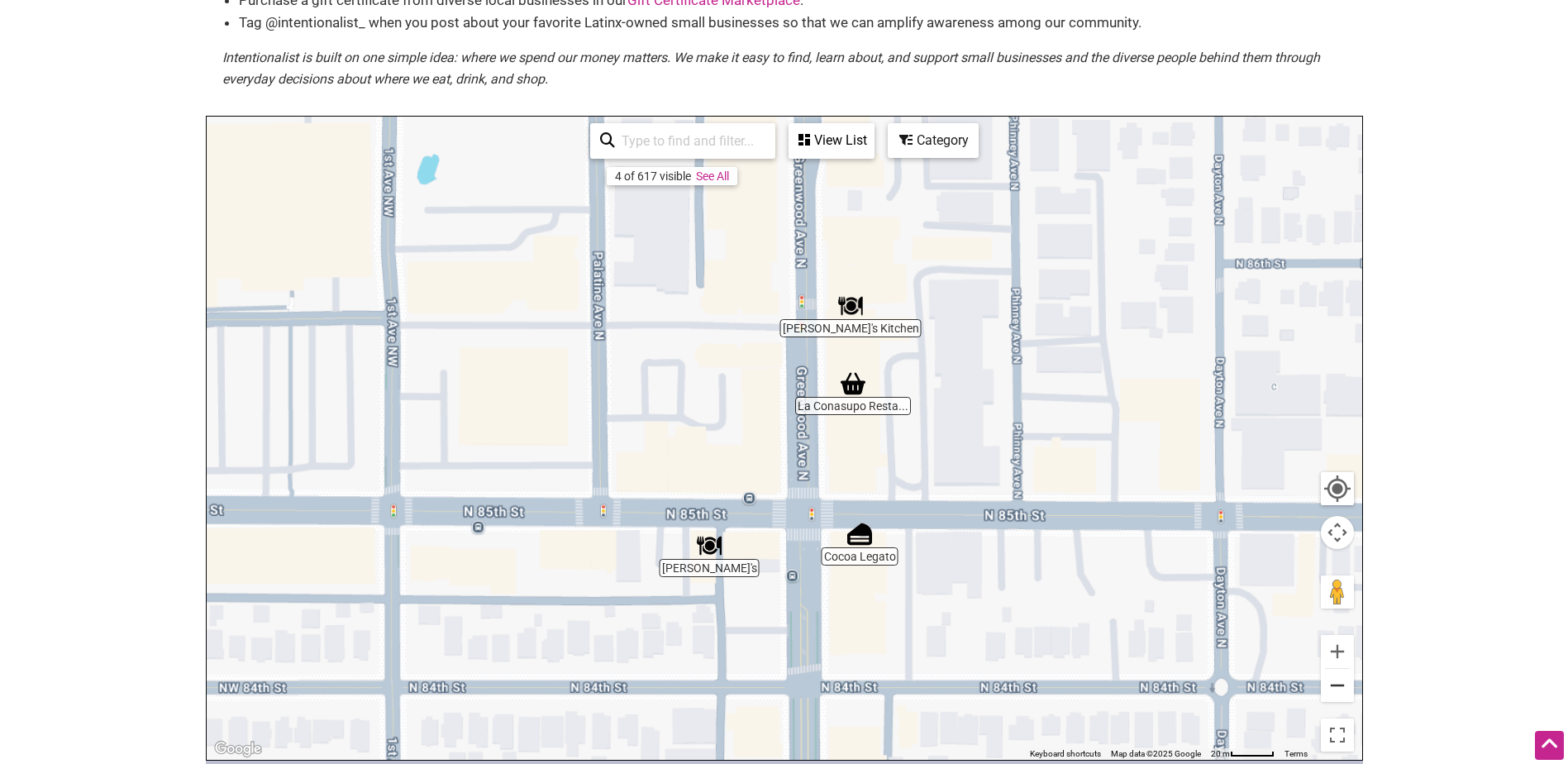
click at [1342, 684] on button "Zoom out" at bounding box center [1337, 684] width 33 height 33
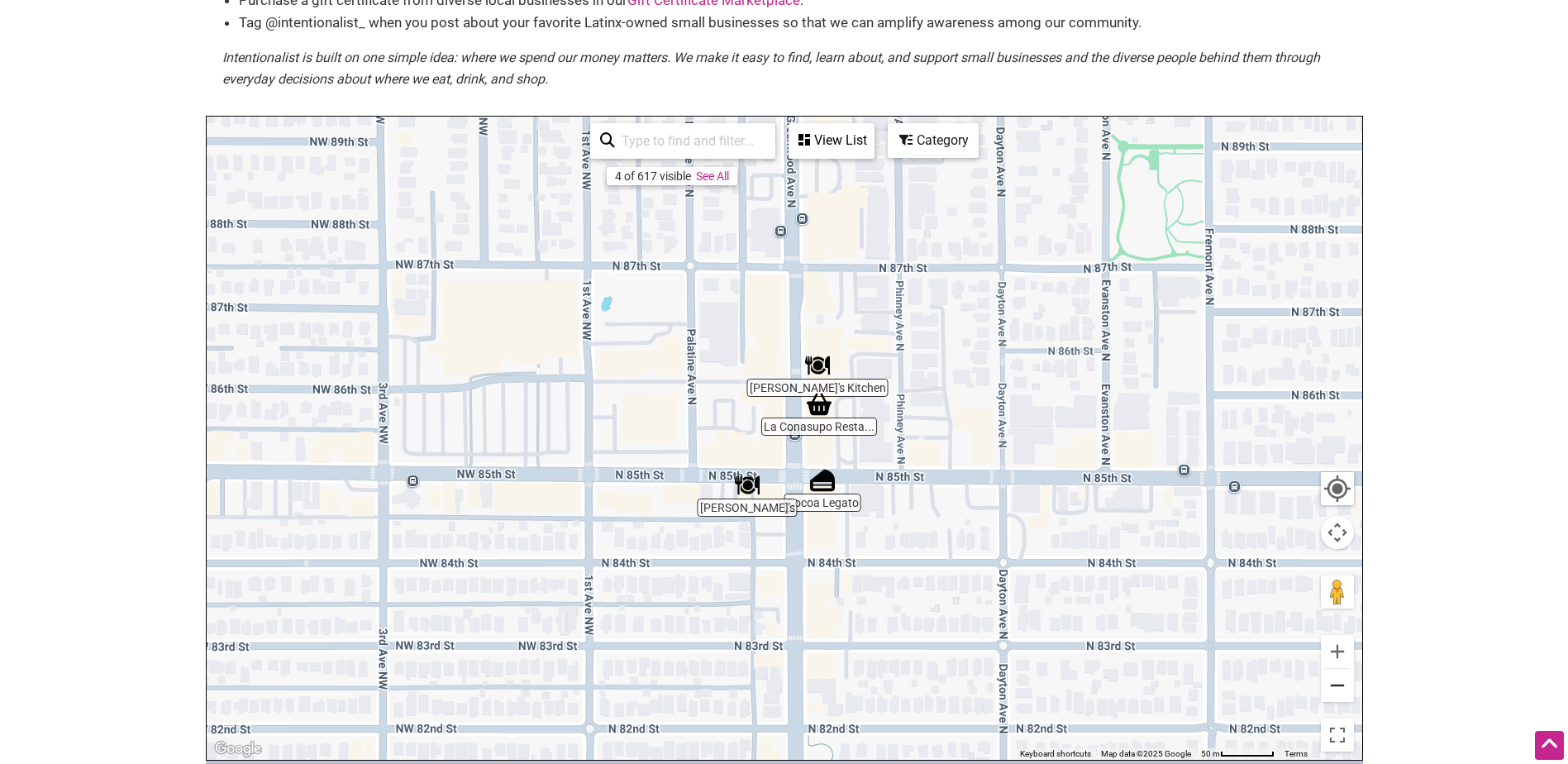
click at [1342, 684] on button "Zoom out" at bounding box center [1337, 684] width 33 height 33
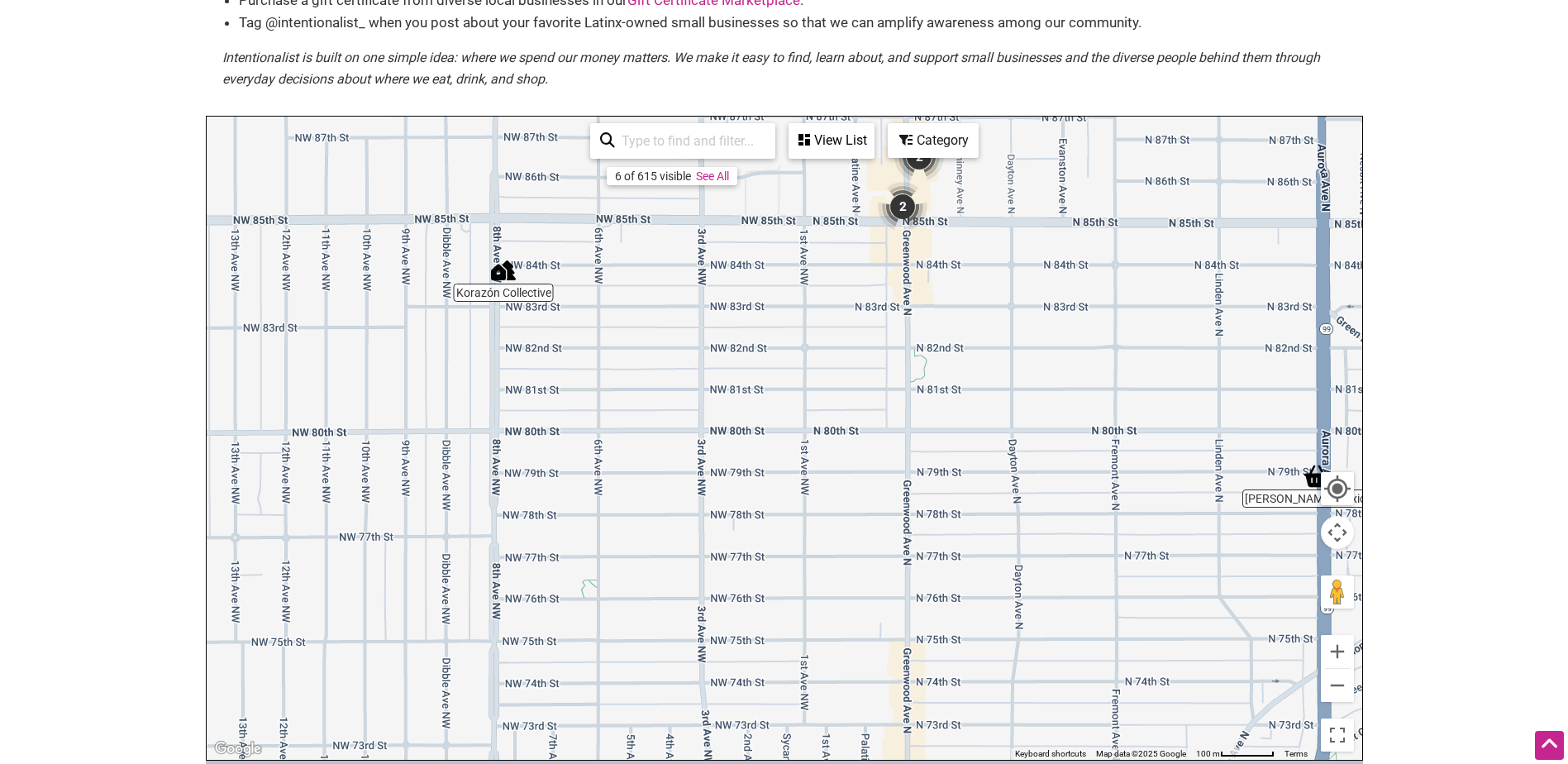
drag, startPoint x: 853, startPoint y: 638, endPoint x: 986, endPoint y: 366, distance: 302.8
click at [986, 366] on div "To navigate, press the arrow keys." at bounding box center [784, 438] width 1156 height 643
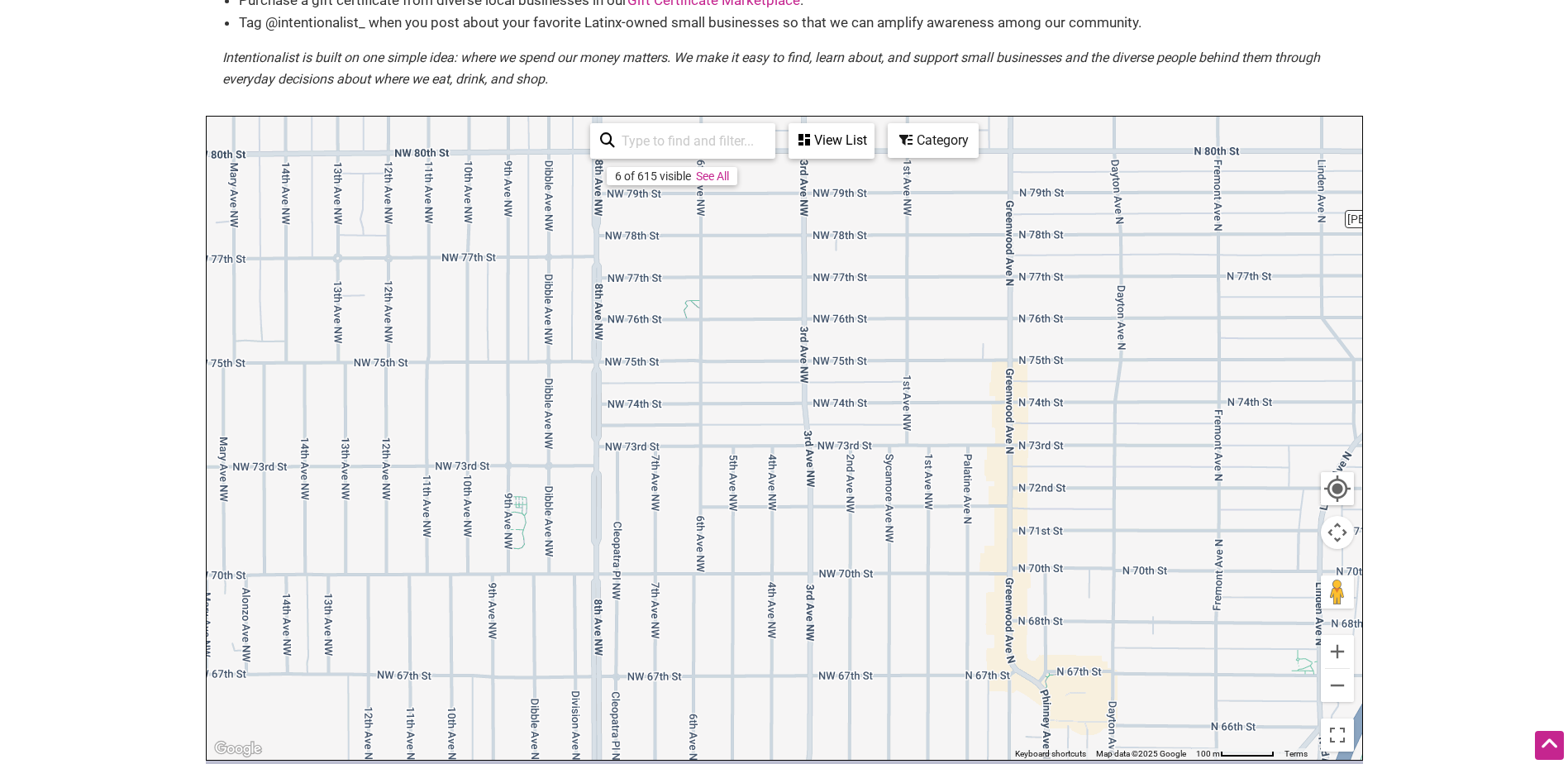
drag, startPoint x: 967, startPoint y: 556, endPoint x: 1067, endPoint y: 260, distance: 312.4
click at [1067, 260] on div "To navigate, press the arrow keys." at bounding box center [784, 438] width 1156 height 643
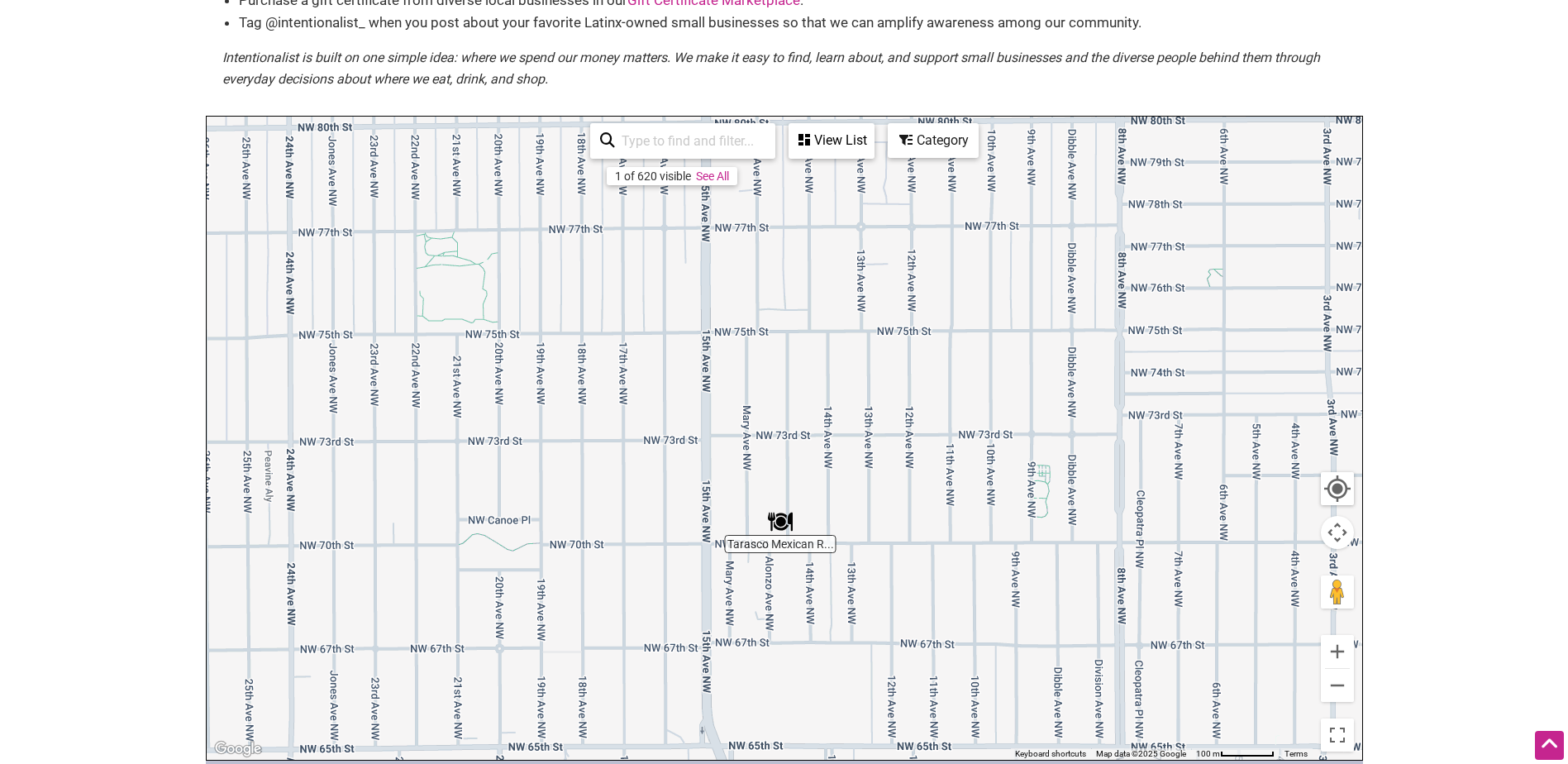
drag, startPoint x: 440, startPoint y: 524, endPoint x: 997, endPoint y: 492, distance: 557.9
click at [997, 492] on div "To navigate, press the arrow keys." at bounding box center [784, 438] width 1156 height 643
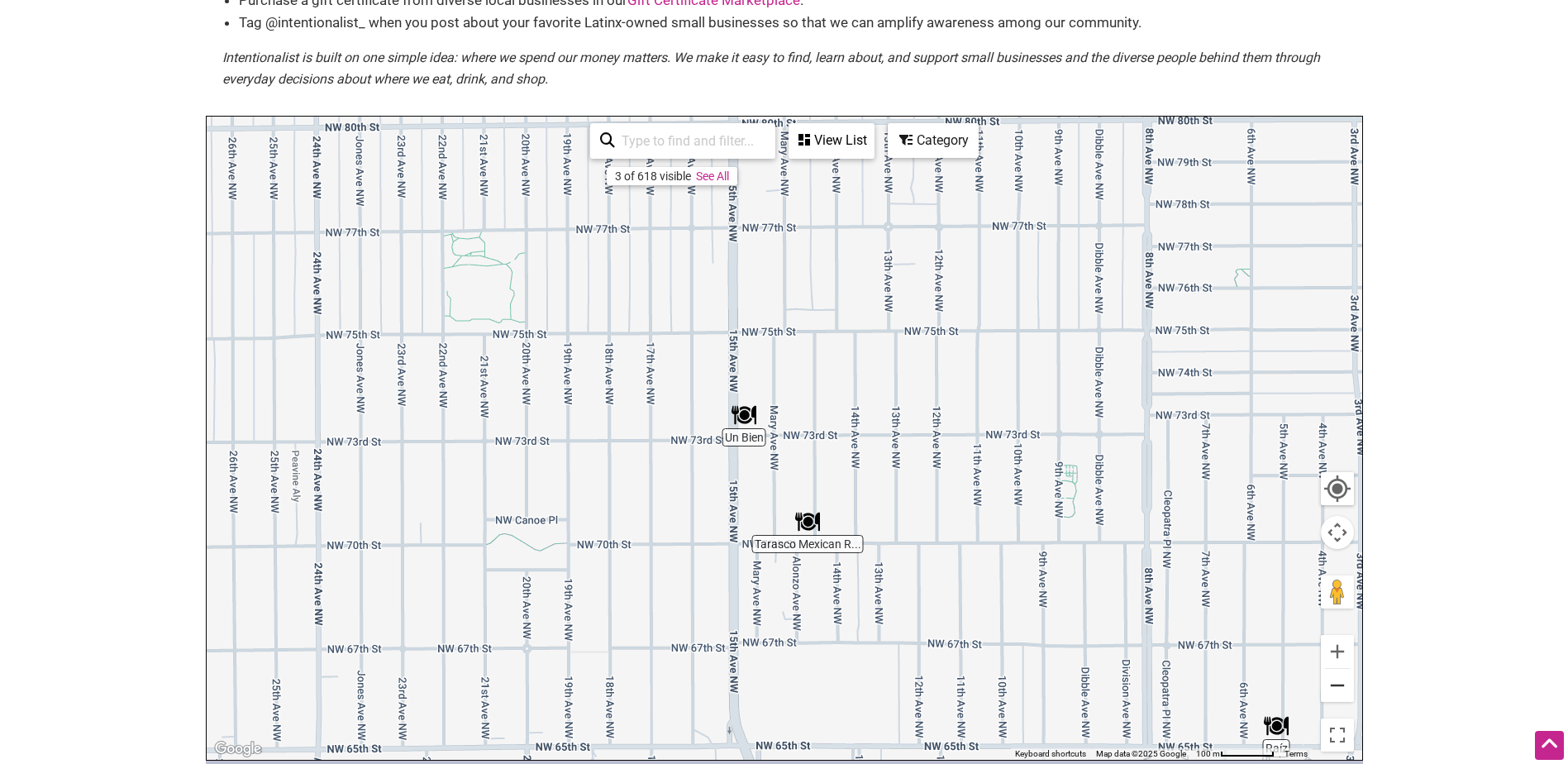
click at [1335, 694] on button "Zoom out" at bounding box center [1337, 684] width 33 height 33
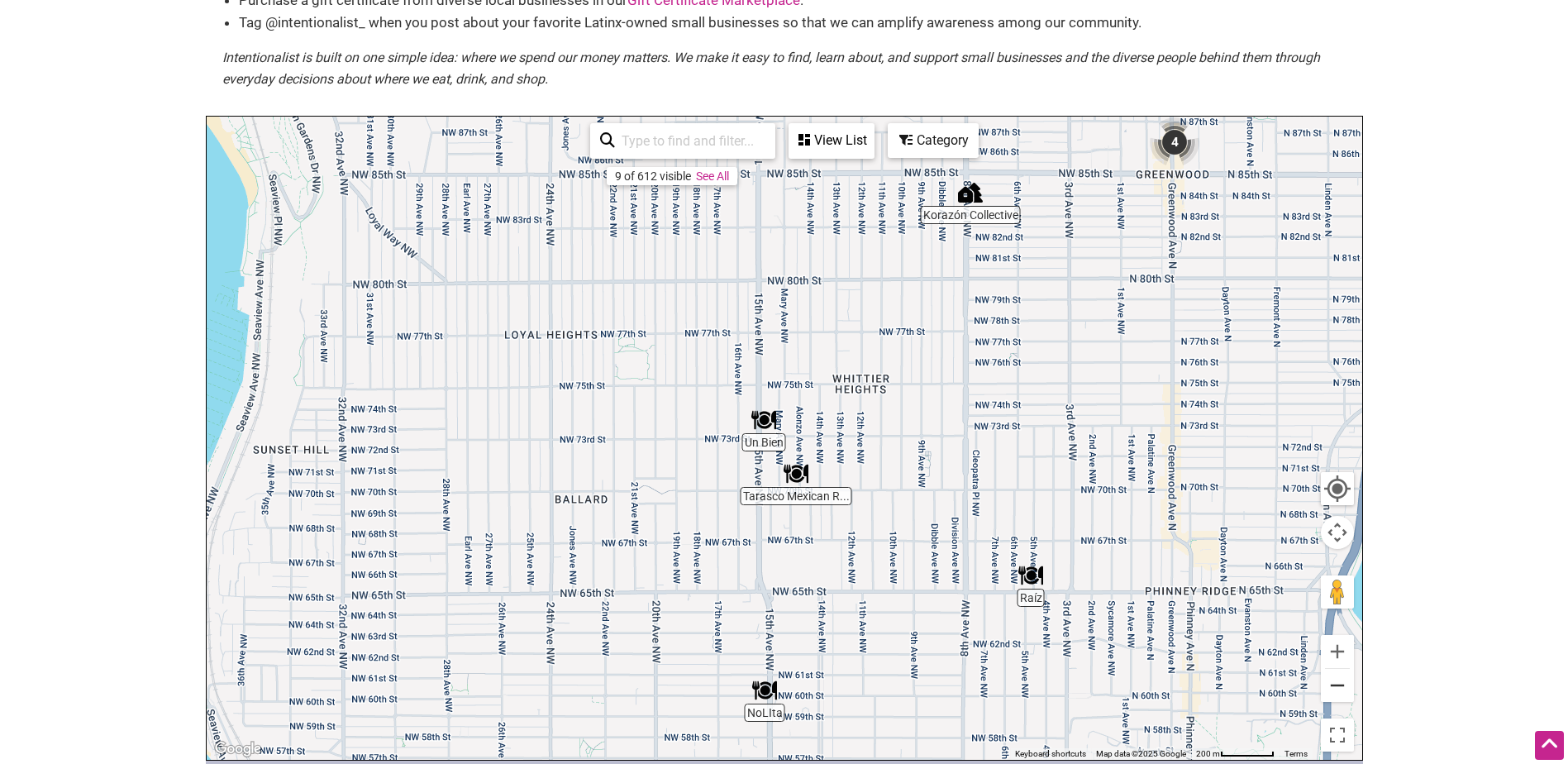
click at [1335, 694] on button "Zoom out" at bounding box center [1337, 684] width 33 height 33
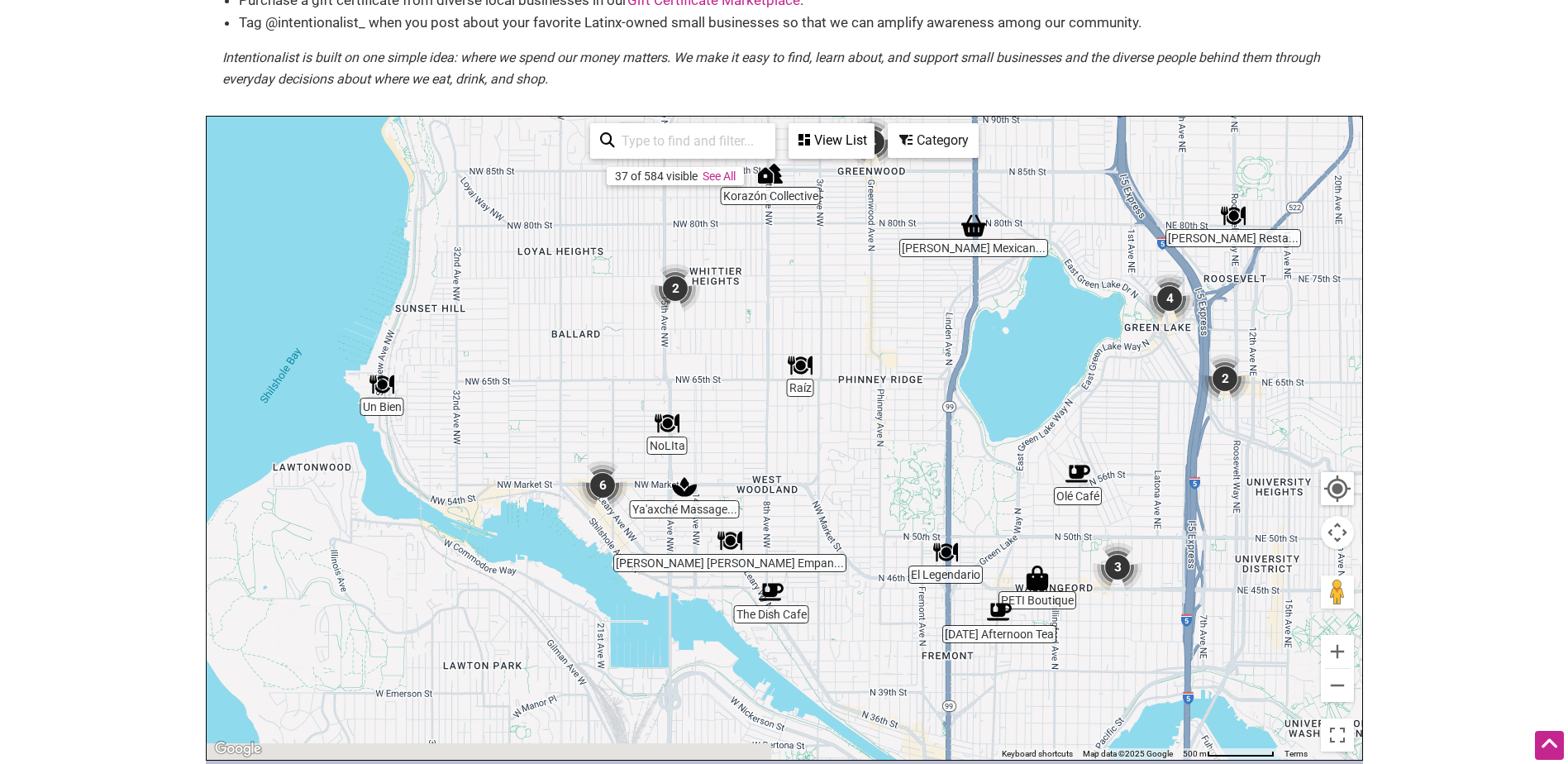
drag, startPoint x: 1063, startPoint y: 611, endPoint x: 946, endPoint y: 467, distance: 185.5
click at [946, 467] on div "To navigate, press the arrow keys." at bounding box center [784, 438] width 1156 height 643
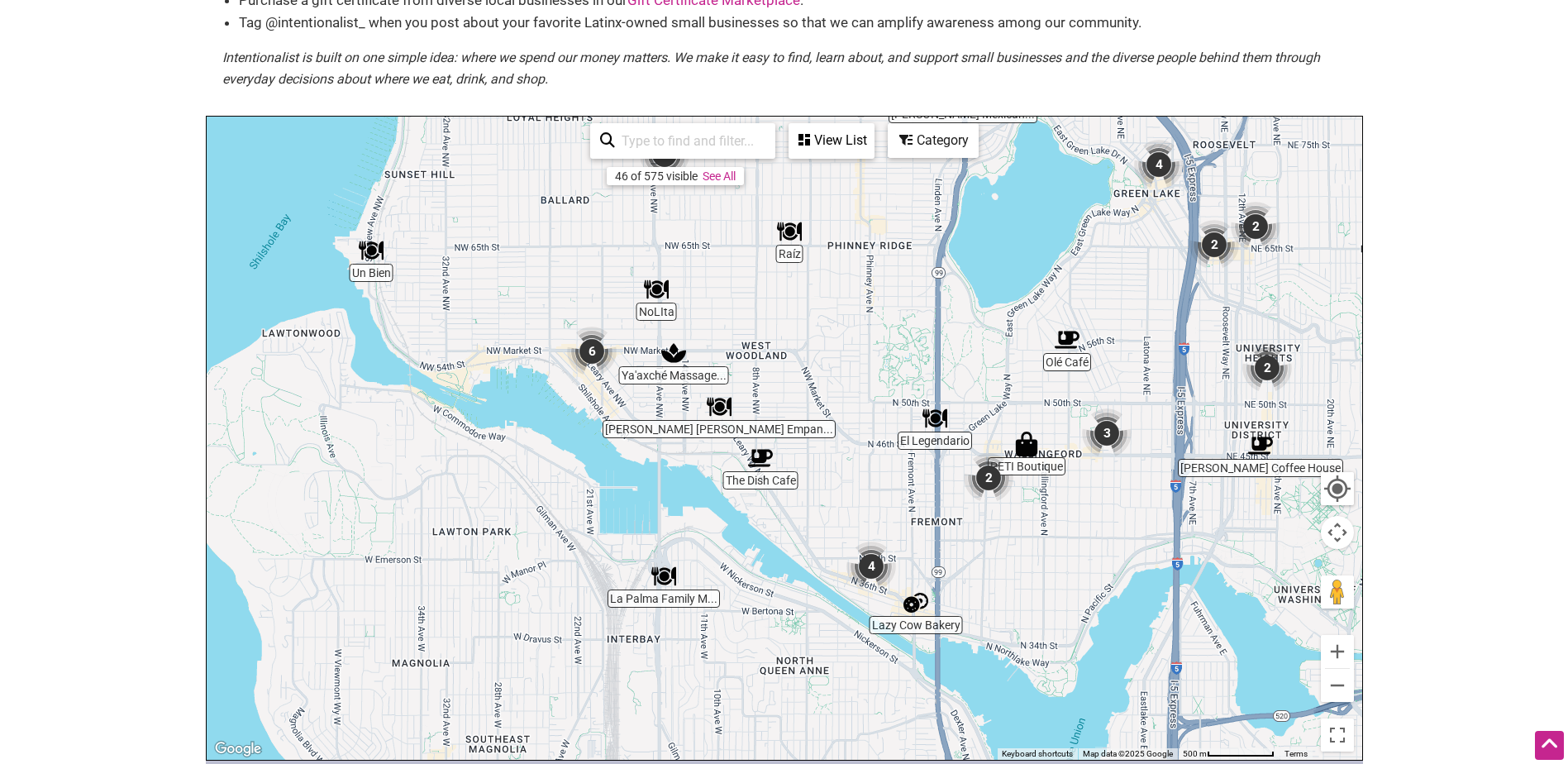
drag, startPoint x: 1058, startPoint y: 682, endPoint x: 1068, endPoint y: 461, distance: 221.2
click at [1068, 461] on div "To navigate, press the arrow keys." at bounding box center [784, 438] width 1156 height 643
